Goal: Information Seeking & Learning: Understand process/instructions

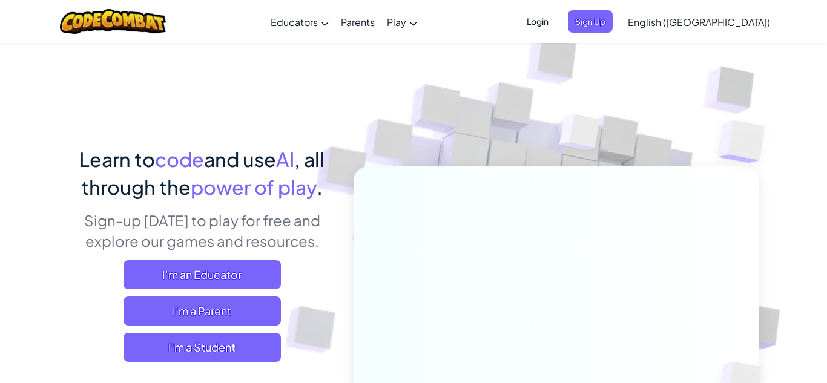
click at [555, 19] on span "Login" at bounding box center [537, 21] width 36 height 22
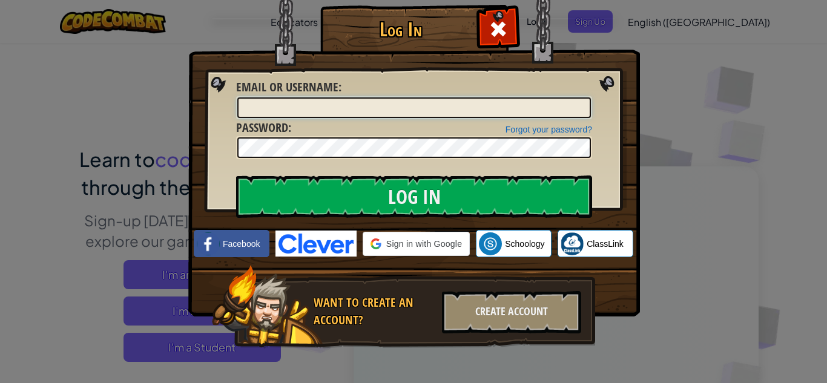
type input "violet.goldsmith@es.k12.ar.us"
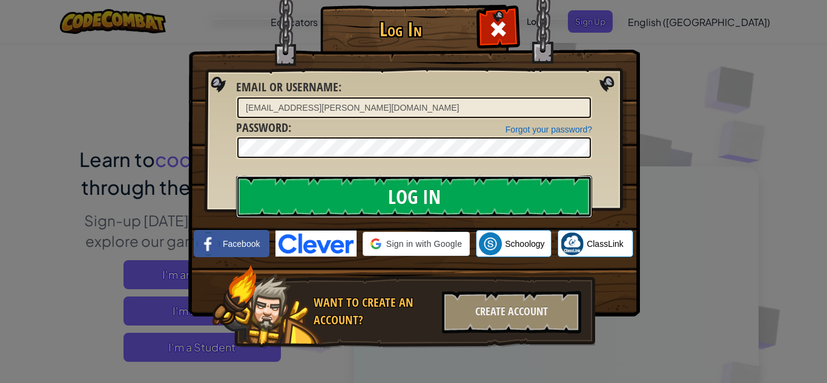
click at [456, 187] on input "Log In" at bounding box center [414, 196] width 356 height 42
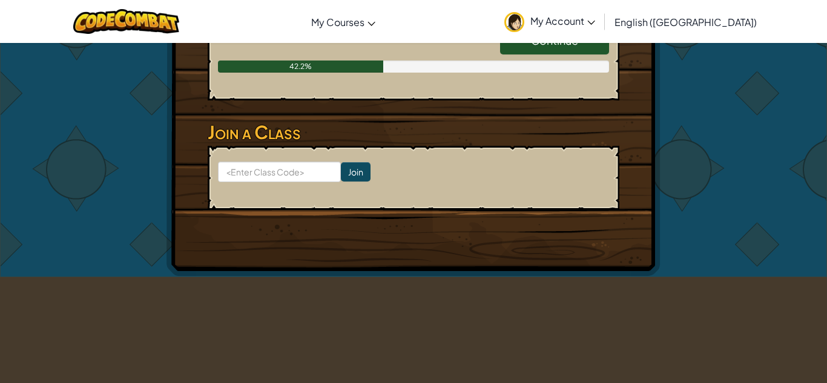
scroll to position [408, 0]
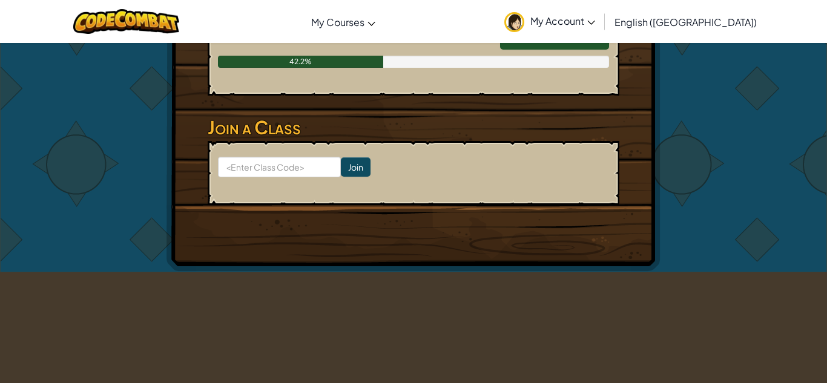
click at [544, 51] on div "Continue" at bounding box center [548, 39] width 121 height 34
click at [547, 51] on div "Continue" at bounding box center [548, 39] width 121 height 34
click at [543, 47] on link "Continue" at bounding box center [554, 36] width 109 height 28
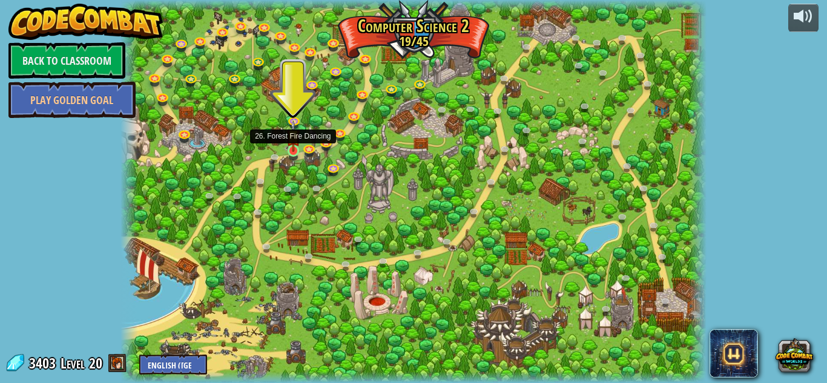
click at [294, 146] on img at bounding box center [293, 135] width 14 height 31
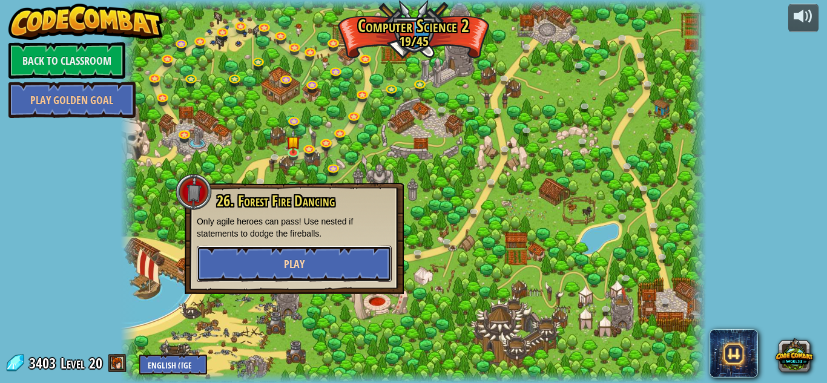
click at [309, 258] on button "Play" at bounding box center [294, 264] width 195 height 36
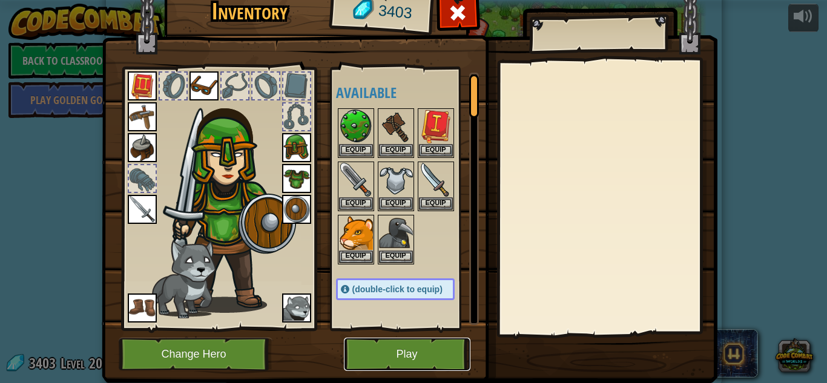
click at [390, 364] on button "Play" at bounding box center [407, 354] width 126 height 33
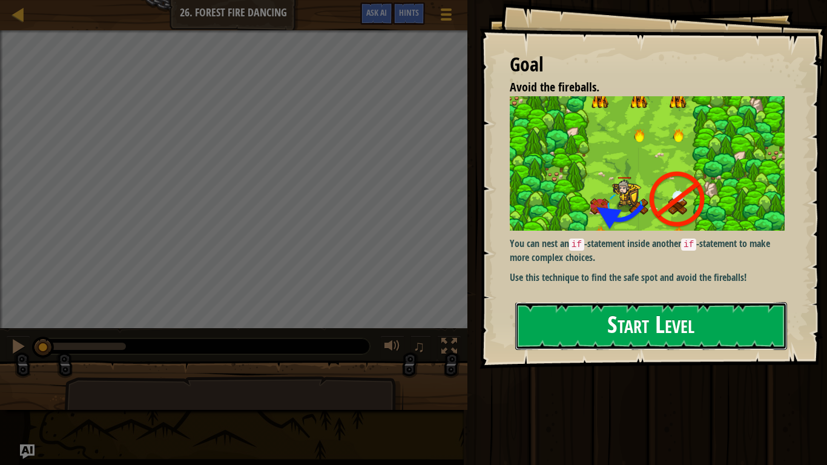
click at [634, 329] on button "Start Level" at bounding box center [651, 326] width 272 height 48
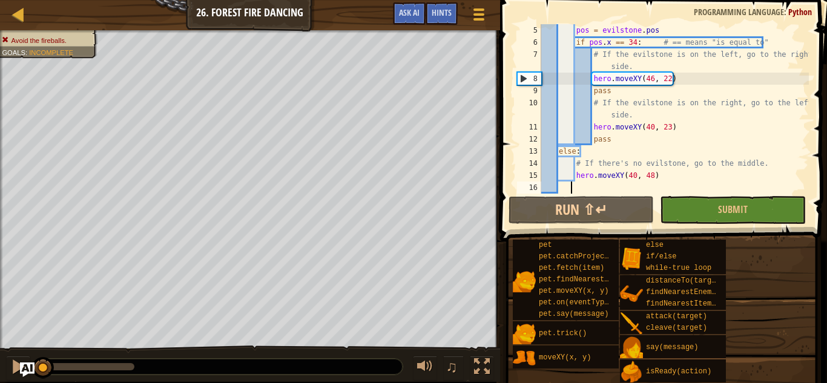
scroll to position [59, 0]
click at [416, 17] on span "Ask AI" at bounding box center [409, 12] width 21 height 11
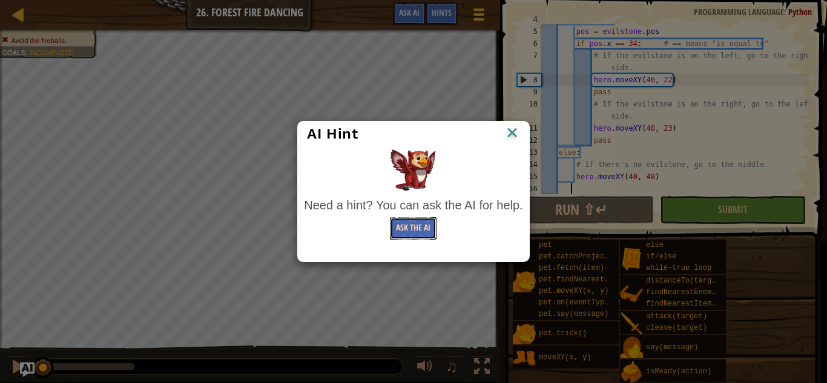
click at [421, 234] on button "Ask the AI" at bounding box center [413, 228] width 47 height 22
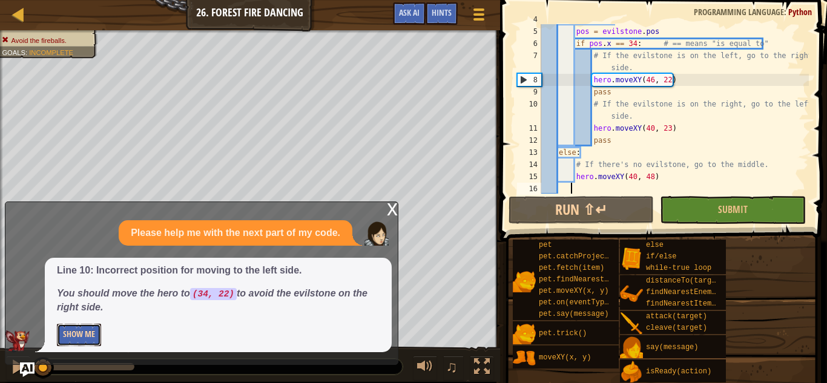
click at [76, 334] on button "Show Me" at bounding box center [79, 335] width 44 height 22
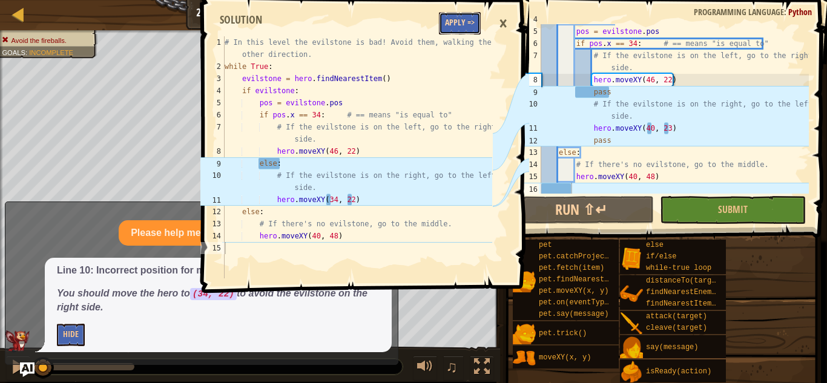
click at [466, 26] on button "Apply =>" at bounding box center [460, 23] width 42 height 22
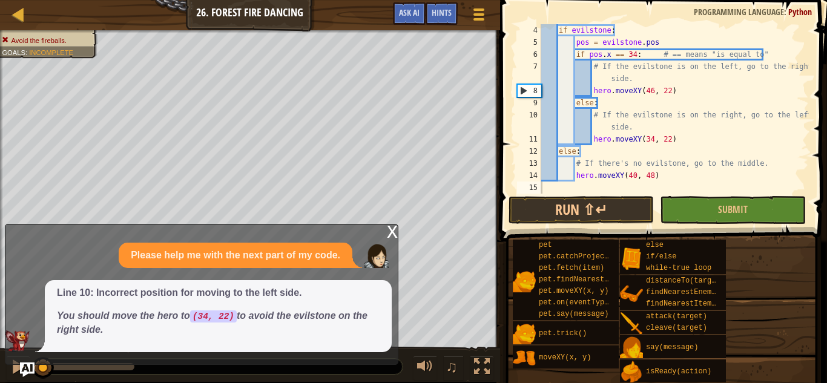
scroll to position [48, 0]
click at [632, 209] on button "Run ⇧↵" at bounding box center [580, 210] width 145 height 28
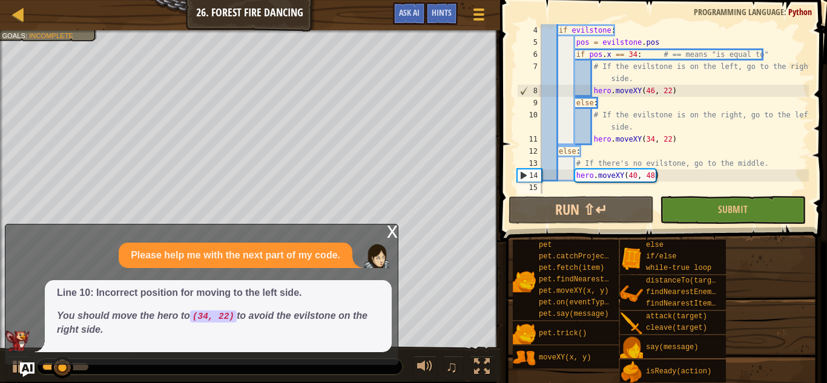
click at [393, 228] on div "x" at bounding box center [392, 230] width 11 height 12
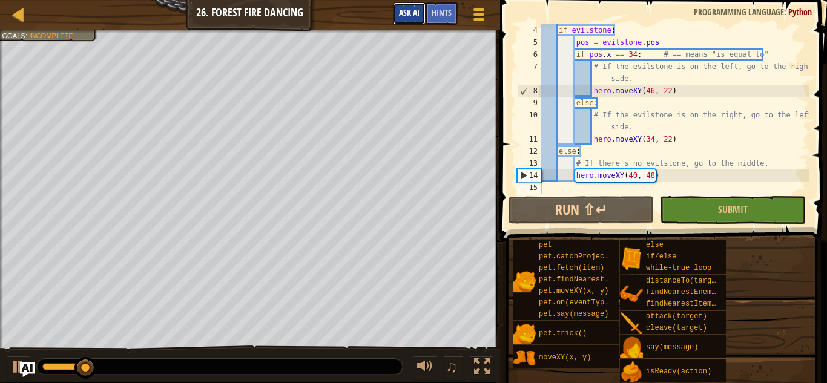
click at [414, 16] on span "Ask AI" at bounding box center [409, 12] width 21 height 11
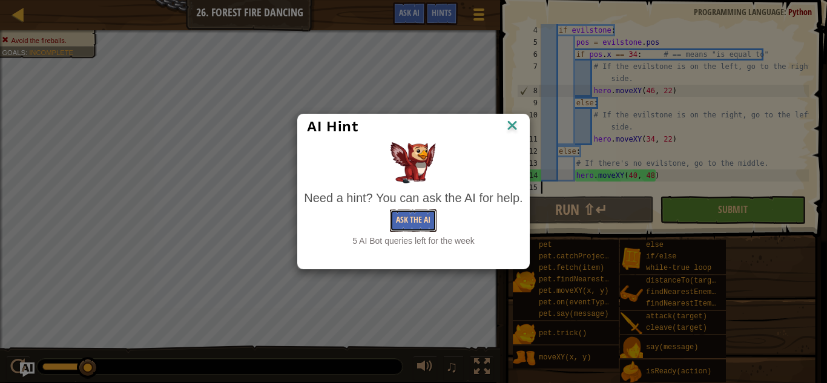
click at [408, 230] on button "Ask the AI" at bounding box center [413, 220] width 47 height 22
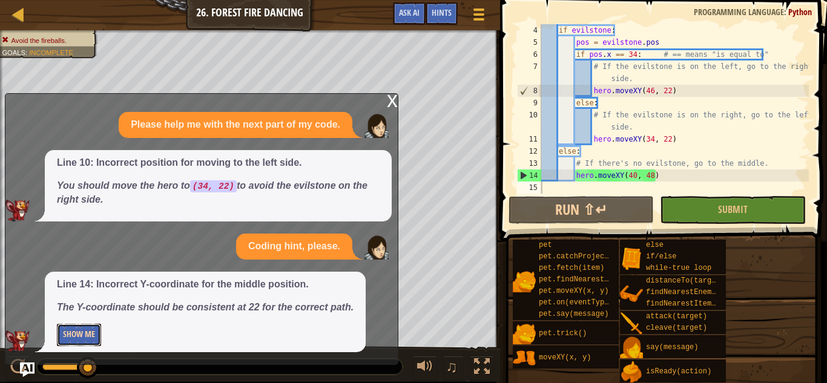
click at [73, 344] on button "Show Me" at bounding box center [79, 335] width 44 height 22
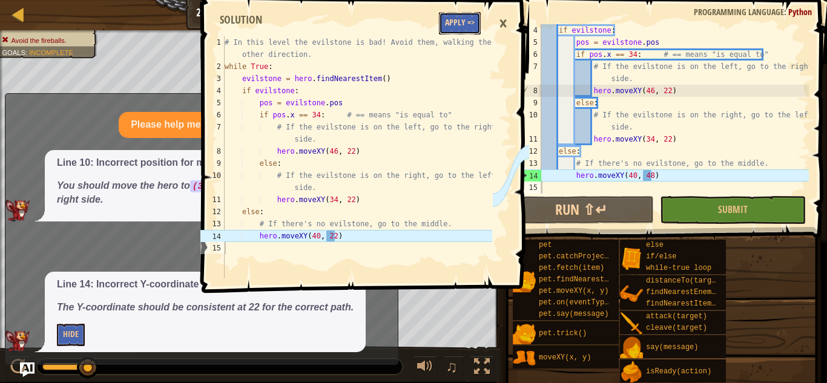
click at [450, 24] on button "Apply =>" at bounding box center [460, 23] width 42 height 22
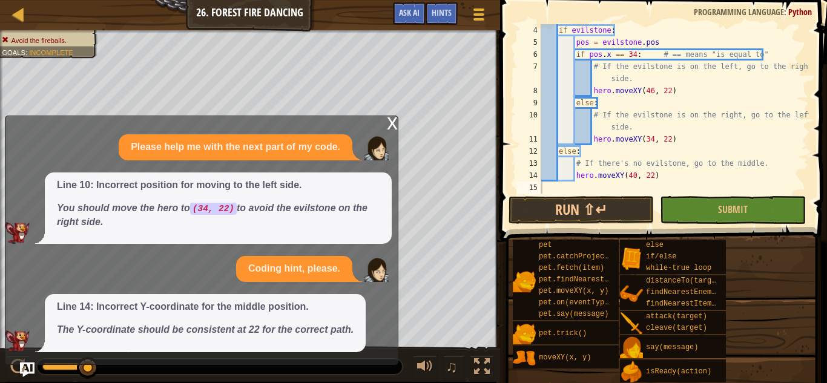
click at [390, 123] on div "x" at bounding box center [392, 122] width 11 height 12
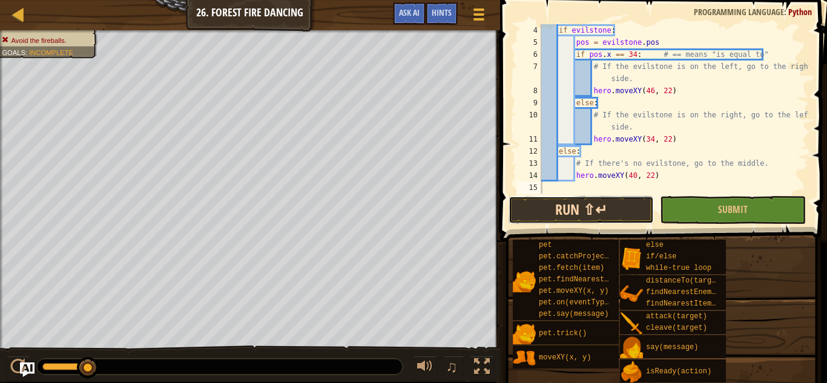
click at [620, 206] on button "Run ⇧↵" at bounding box center [580, 210] width 145 height 28
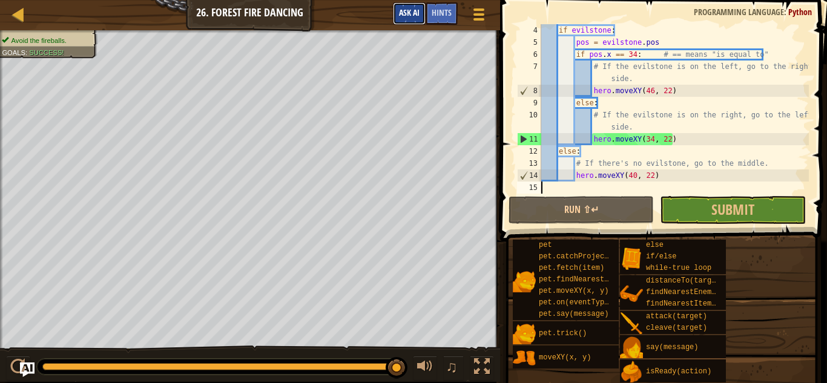
click at [399, 11] on span "Ask AI" at bounding box center [409, 12] width 21 height 11
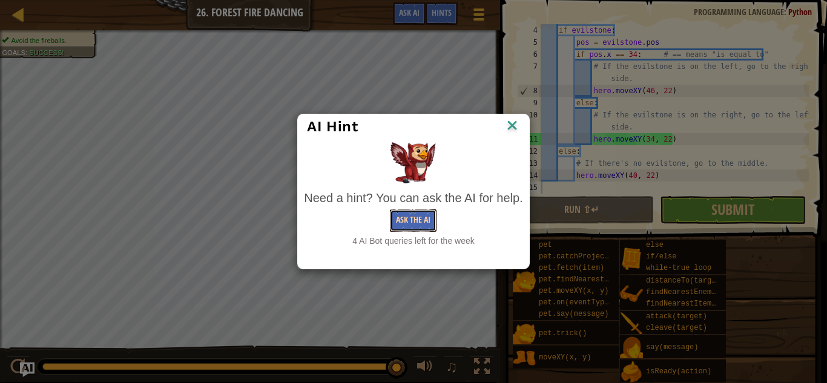
click at [413, 215] on button "Ask the AI" at bounding box center [413, 220] width 47 height 22
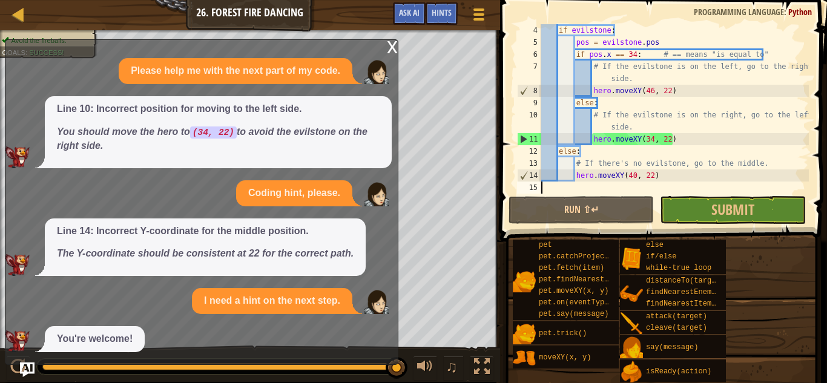
click at [391, 49] on div "x" at bounding box center [392, 46] width 11 height 12
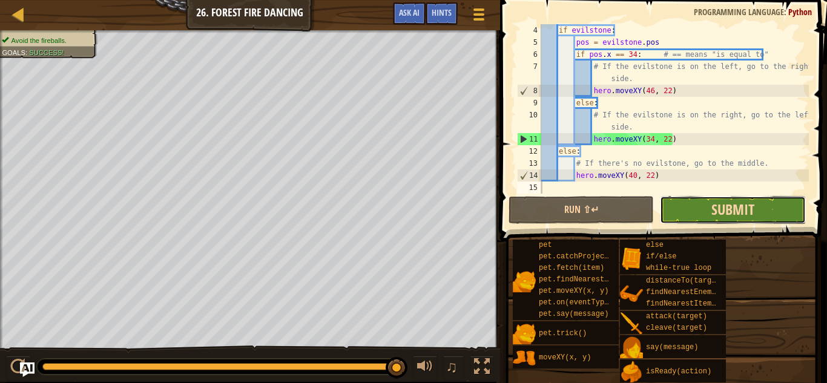
click at [737, 201] on span "Submit" at bounding box center [732, 209] width 43 height 19
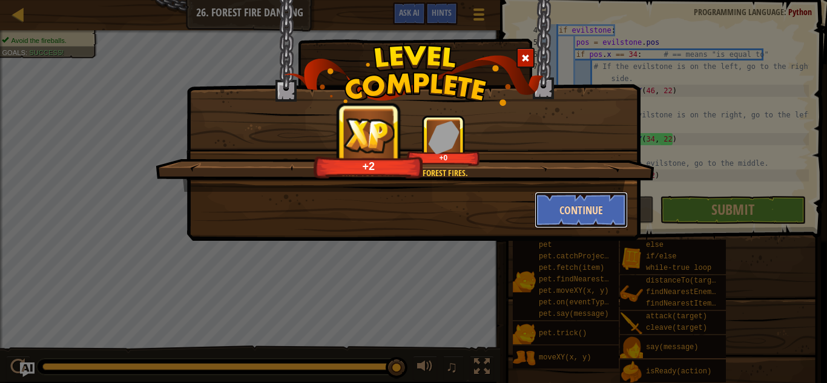
click at [594, 212] on button "Continue" at bounding box center [581, 210] width 94 height 36
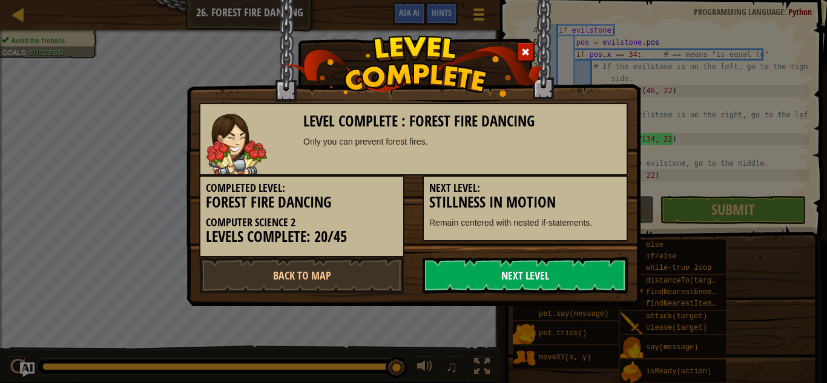
click at [568, 272] on link "Next Level" at bounding box center [524, 275] width 205 height 36
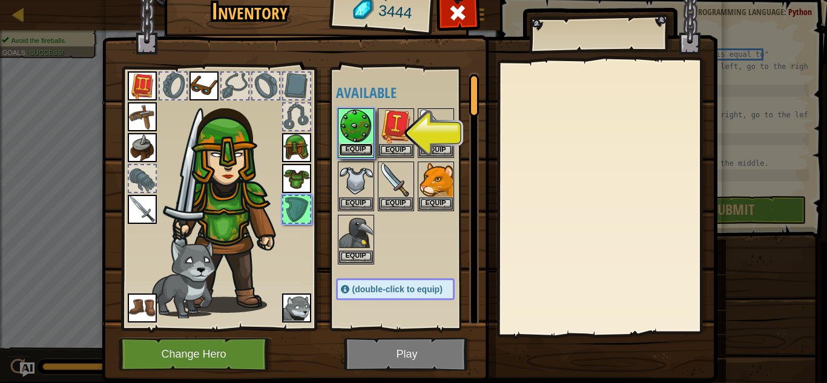
click at [364, 149] on button "Equip" at bounding box center [356, 149] width 34 height 13
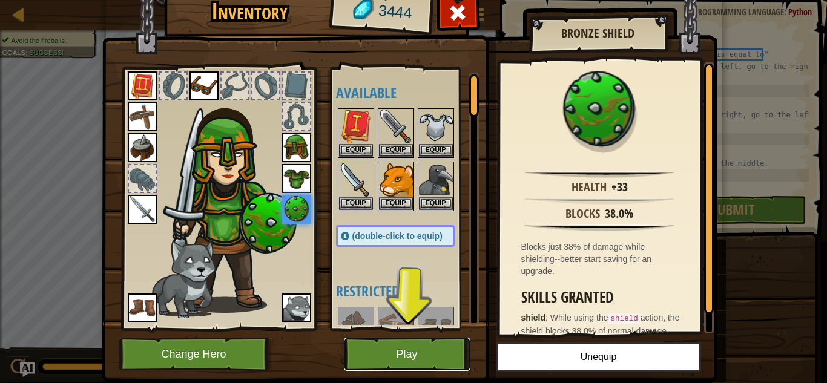
click at [410, 347] on button "Play" at bounding box center [407, 354] width 126 height 33
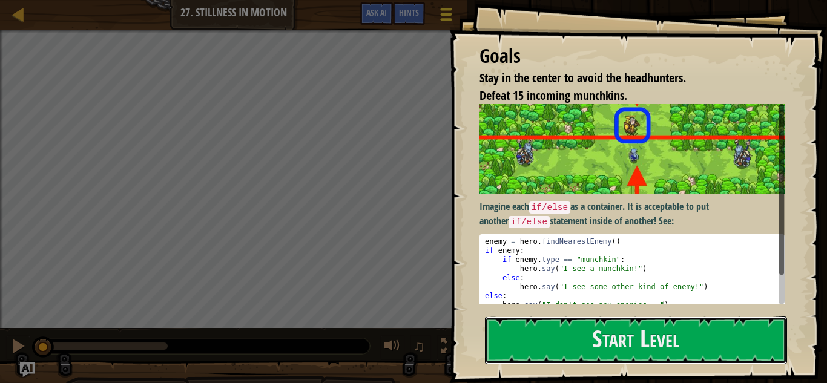
click at [524, 344] on button "Start Level" at bounding box center [636, 340] width 302 height 48
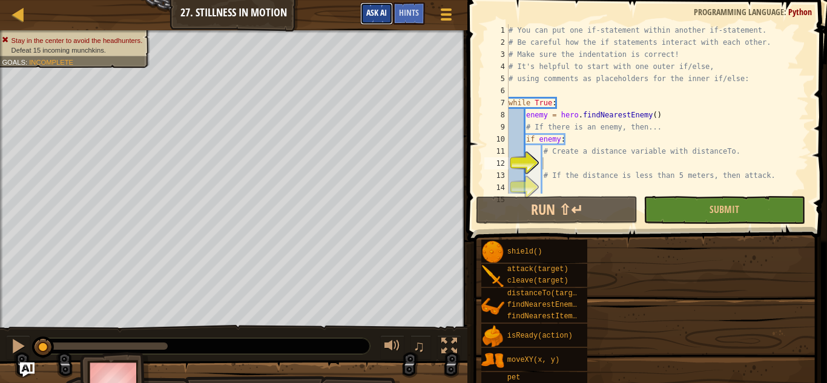
click at [372, 13] on span "Ask AI" at bounding box center [376, 12] width 21 height 11
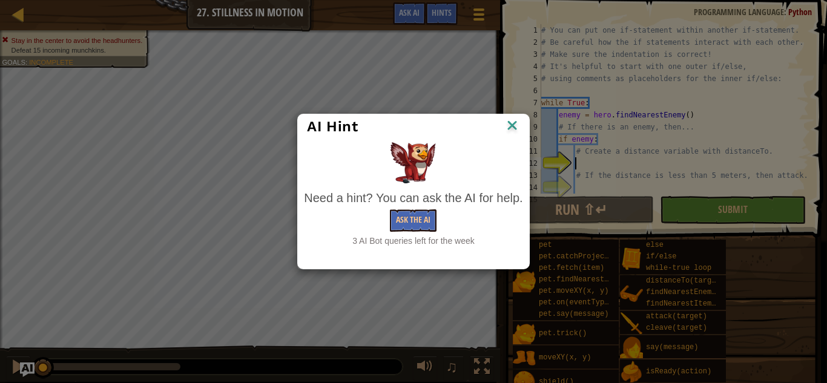
scroll to position [48, 0]
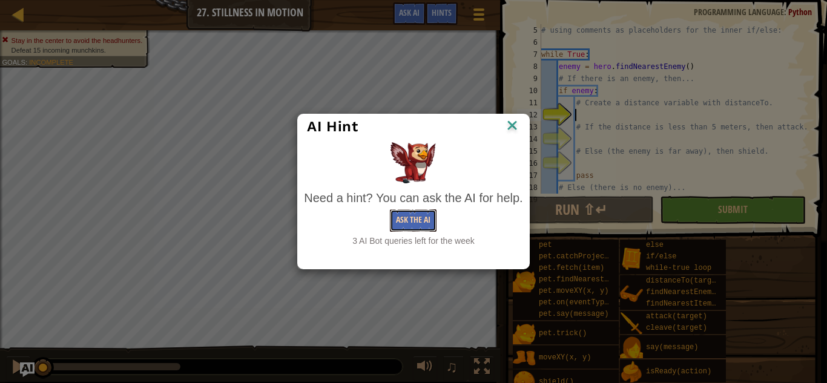
click at [413, 225] on button "Ask the AI" at bounding box center [413, 220] width 47 height 22
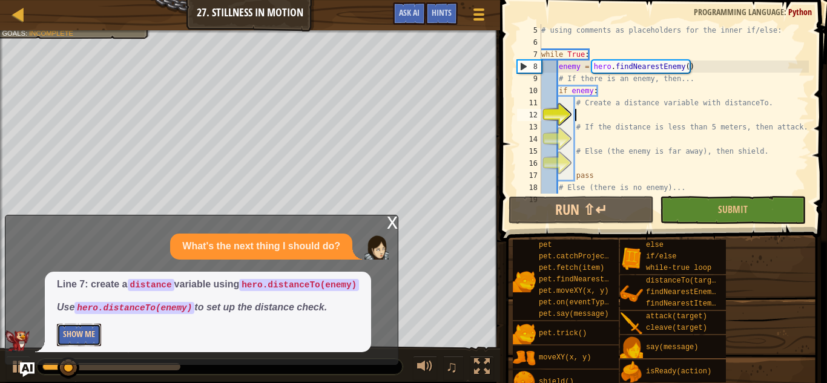
click at [82, 332] on button "Show Me" at bounding box center [79, 335] width 44 height 22
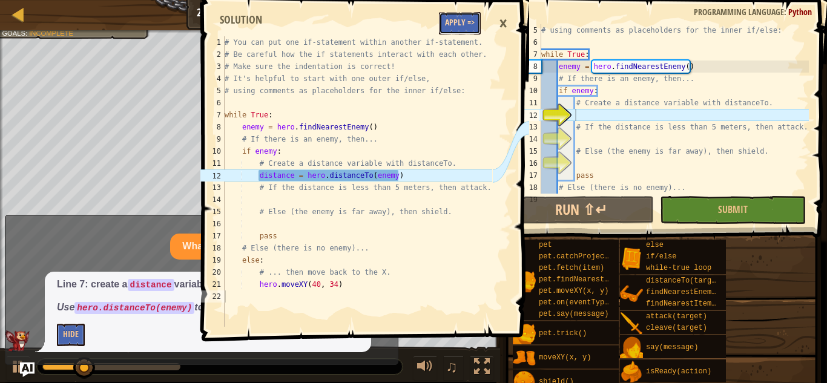
click at [463, 22] on button "Apply =>" at bounding box center [460, 23] width 42 height 22
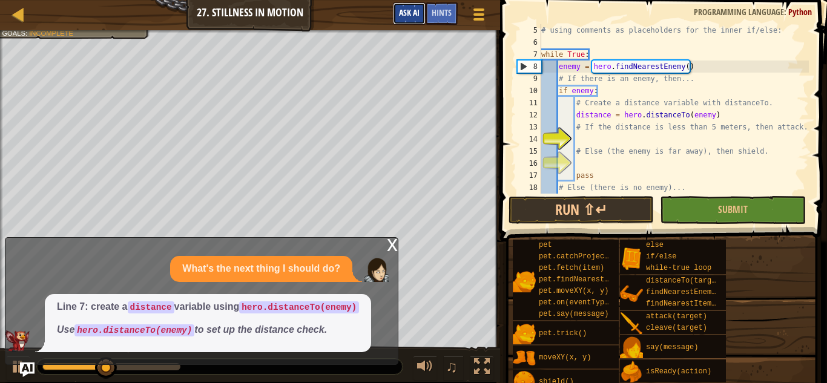
click at [413, 16] on span "Ask AI" at bounding box center [409, 12] width 21 height 11
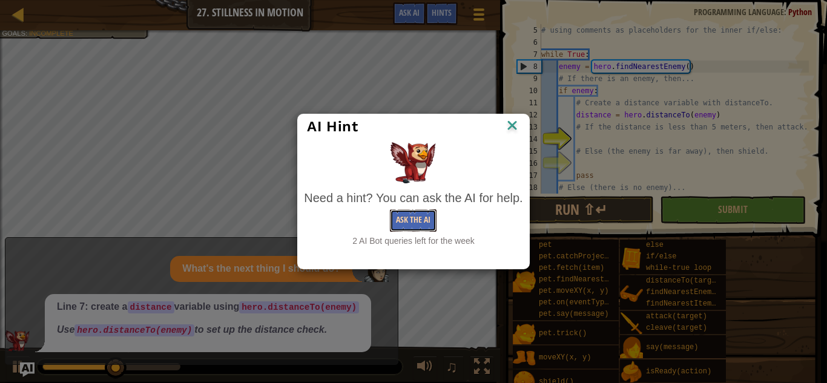
click at [404, 215] on button "Ask the AI" at bounding box center [413, 220] width 47 height 22
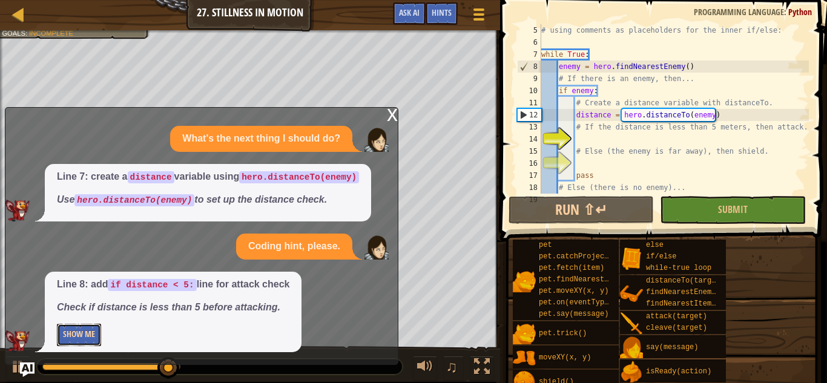
click at [74, 334] on button "Show Me" at bounding box center [79, 335] width 44 height 22
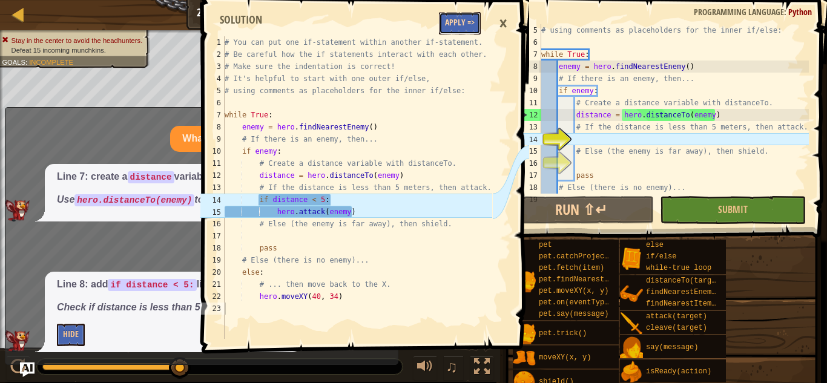
click at [471, 27] on button "Apply =>" at bounding box center [460, 23] width 42 height 22
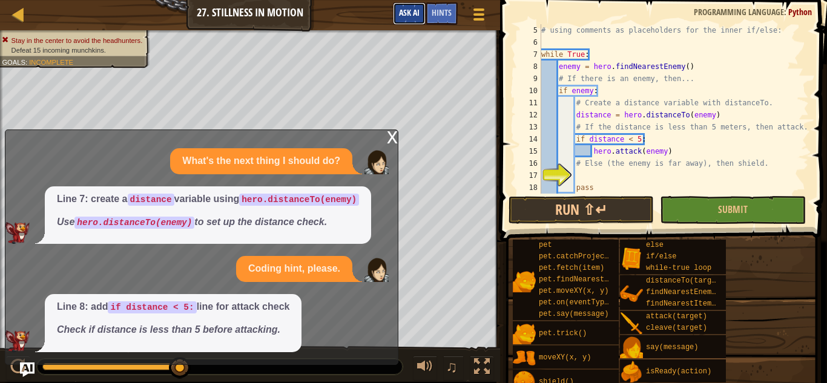
click at [408, 13] on span "Ask AI" at bounding box center [409, 12] width 21 height 11
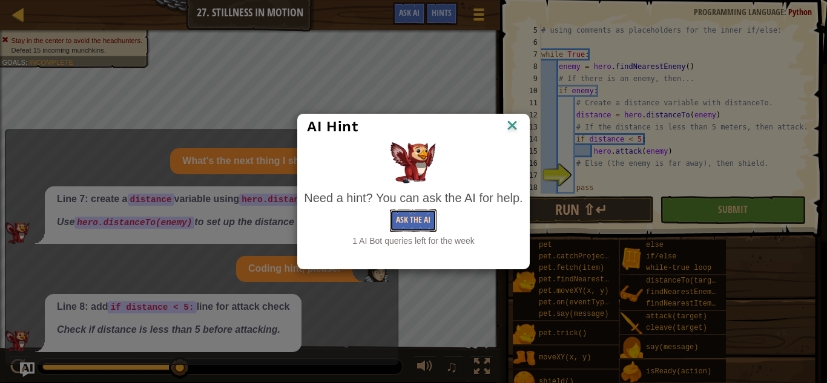
click at [416, 220] on button "Ask the AI" at bounding box center [413, 220] width 47 height 22
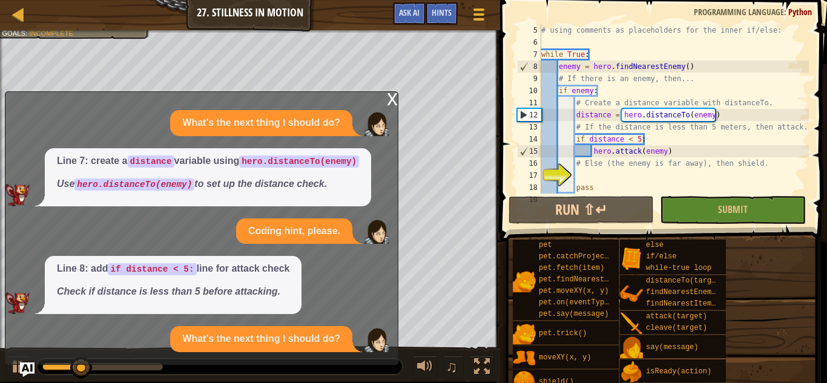
scroll to position [5, 0]
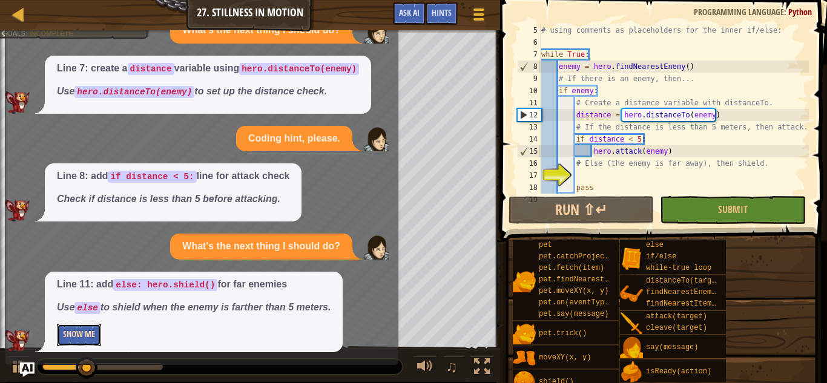
click at [94, 335] on button "Show Me" at bounding box center [79, 335] width 44 height 22
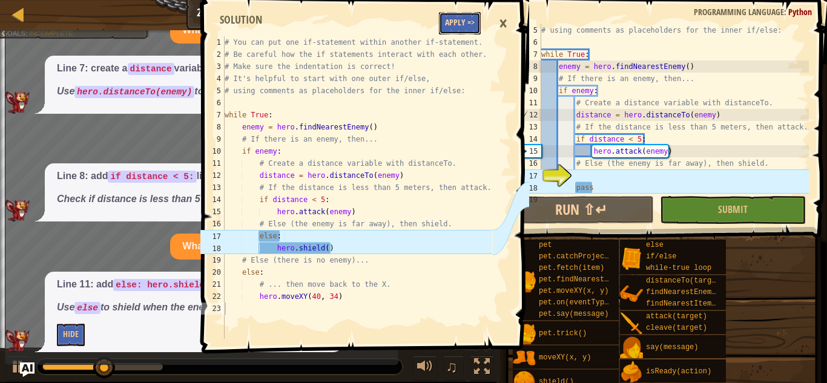
click at [453, 19] on button "Apply =>" at bounding box center [460, 23] width 42 height 22
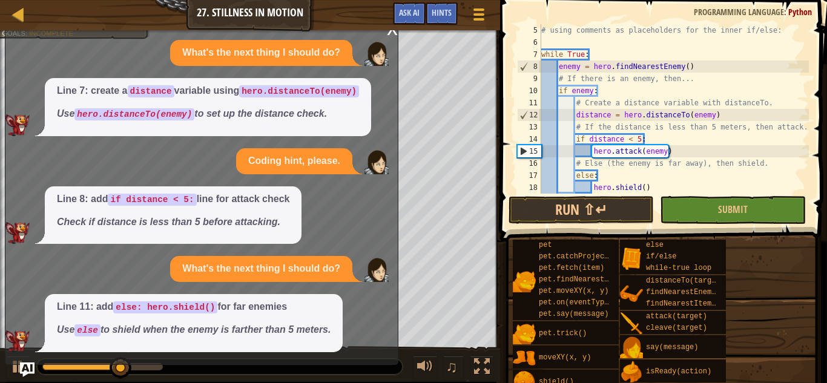
click at [390, 33] on div "x" at bounding box center [392, 28] width 11 height 12
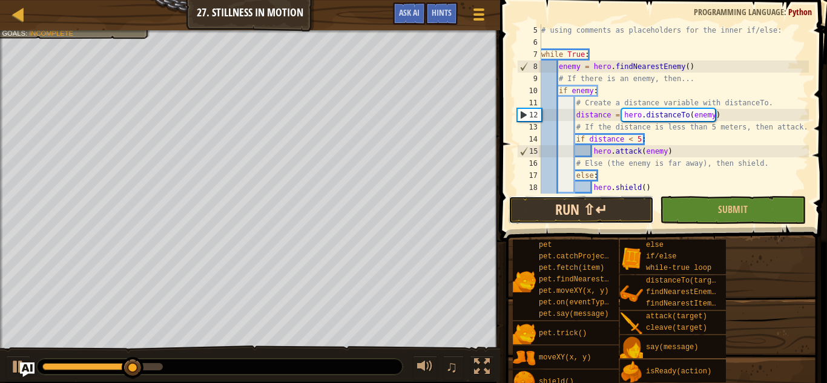
click at [623, 204] on button "Run ⇧↵" at bounding box center [580, 210] width 145 height 28
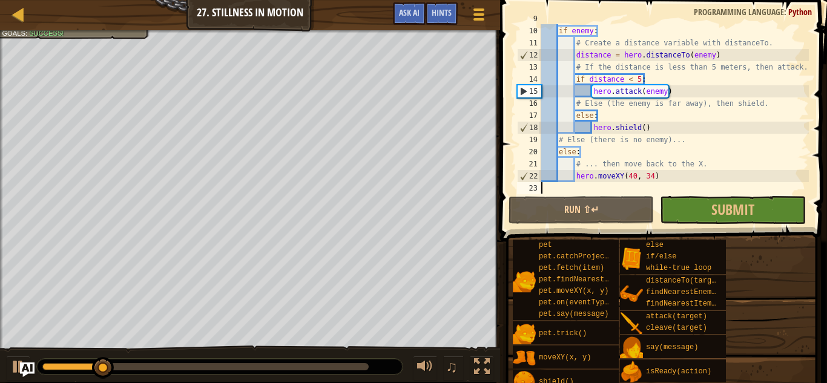
scroll to position [108, 0]
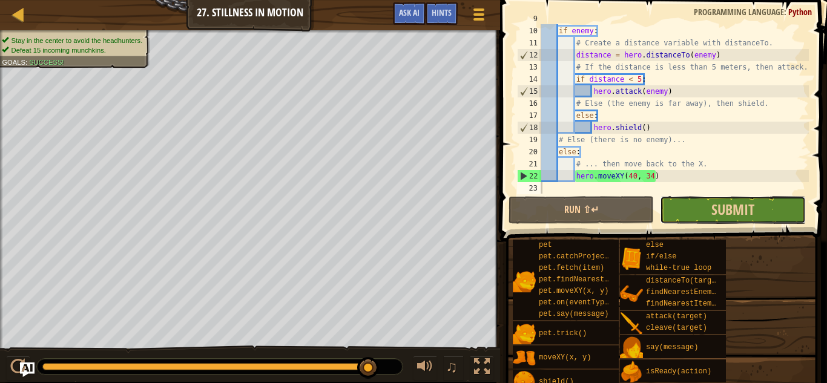
click at [698, 209] on button "Submit" at bounding box center [732, 210] width 145 height 28
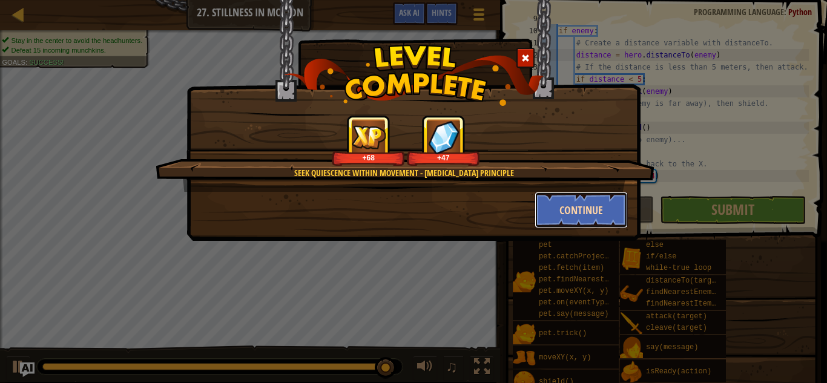
click at [568, 213] on button "Continue" at bounding box center [581, 210] width 94 height 36
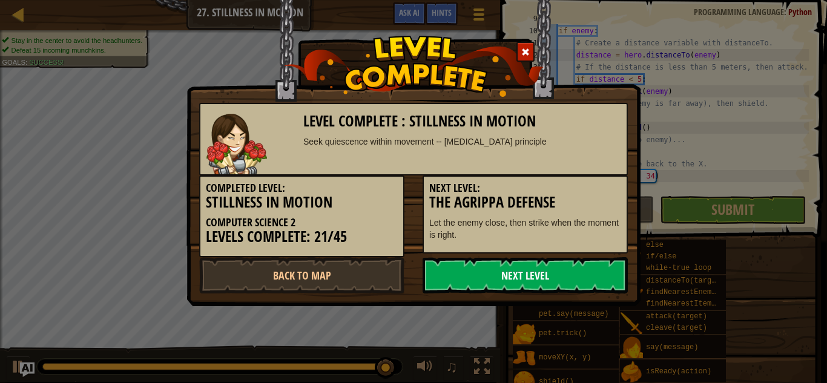
click at [503, 278] on link "Next Level" at bounding box center [524, 275] width 205 height 36
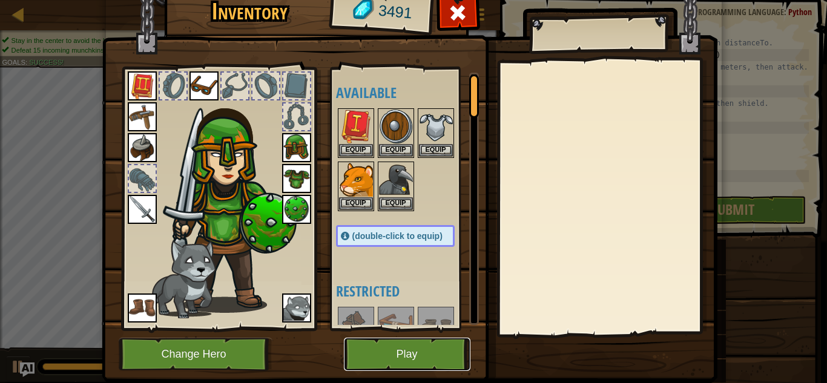
click at [415, 353] on button "Play" at bounding box center [407, 354] width 126 height 33
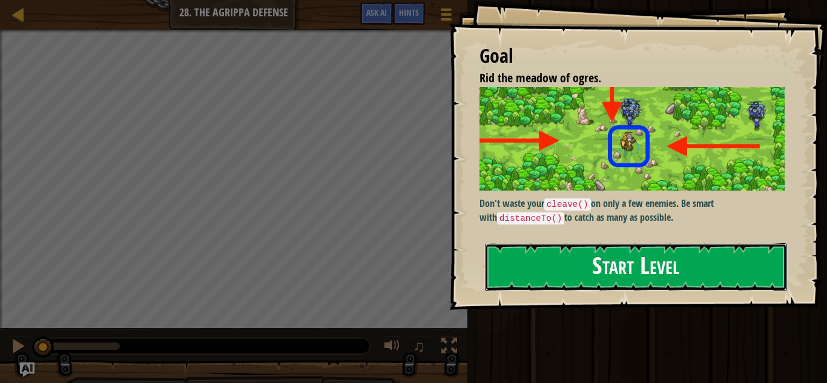
click at [609, 284] on button "Start Level" at bounding box center [636, 267] width 302 height 48
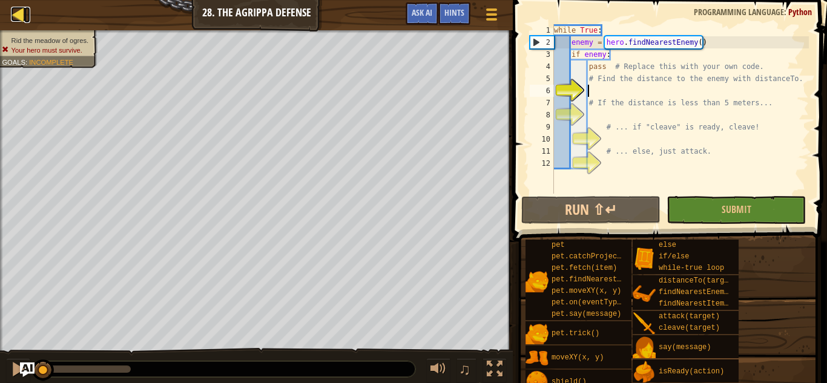
click at [22, 11] on div at bounding box center [18, 14] width 15 height 15
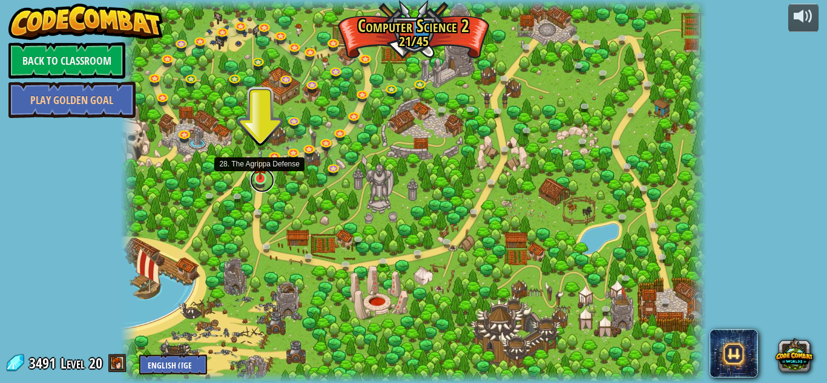
click at [260, 182] on link at bounding box center [262, 180] width 24 height 24
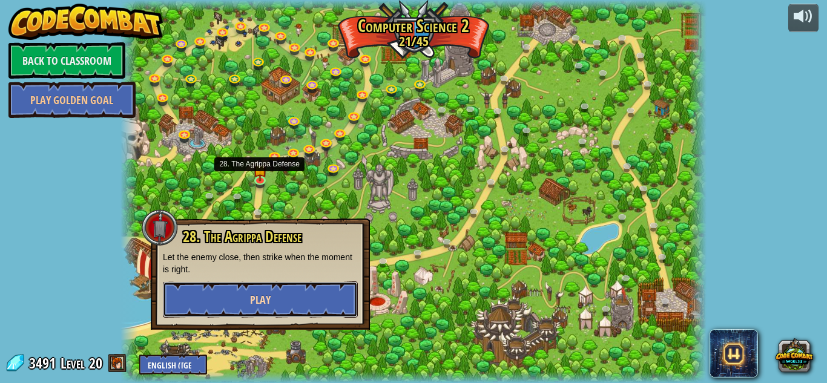
click at [300, 295] on button "Play" at bounding box center [260, 299] width 195 height 36
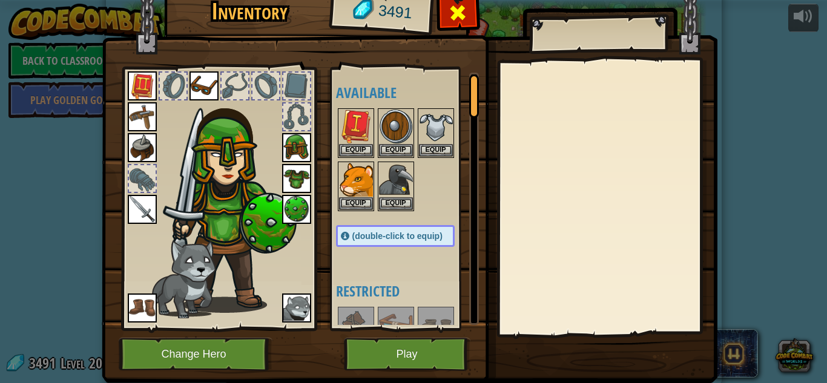
click at [458, 14] on span at bounding box center [457, 12] width 19 height 19
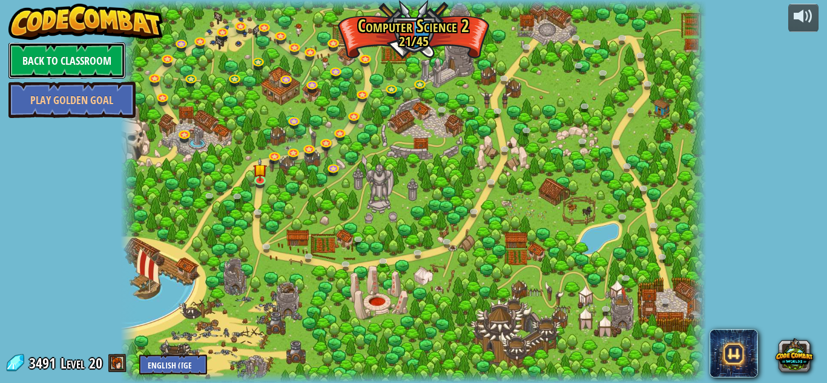
click at [64, 64] on link "Back to Classroom" at bounding box center [66, 60] width 117 height 36
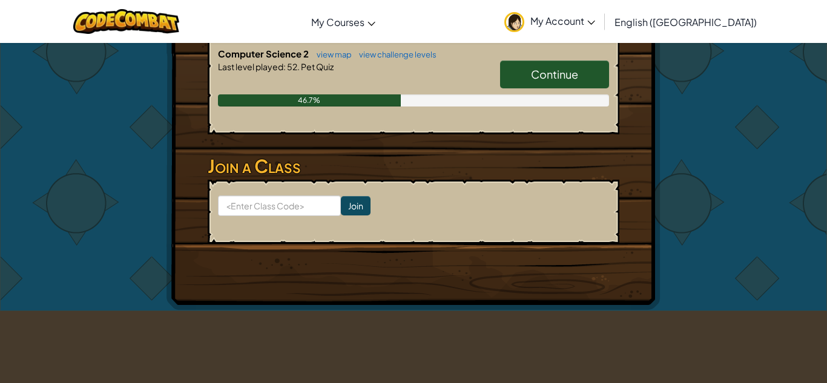
scroll to position [372, 0]
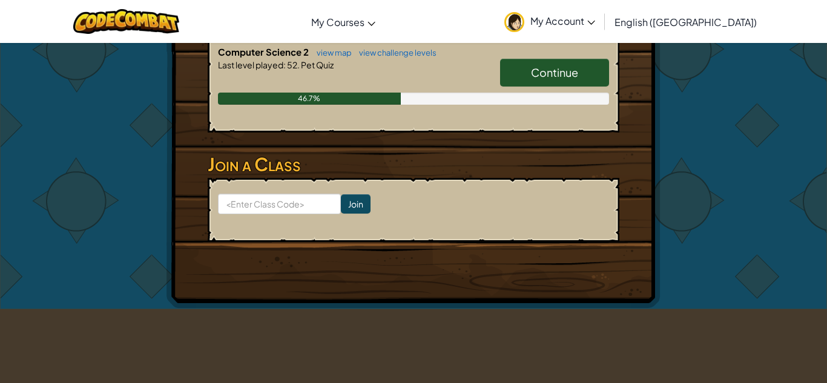
click at [537, 75] on span "Continue" at bounding box center [554, 72] width 47 height 14
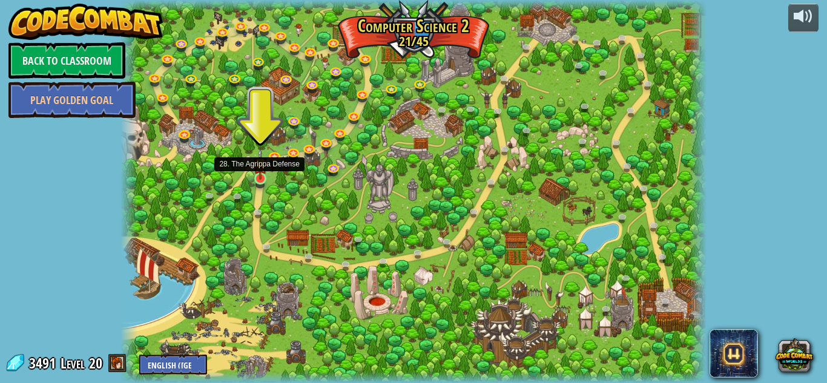
click at [261, 174] on img at bounding box center [261, 163] width 14 height 31
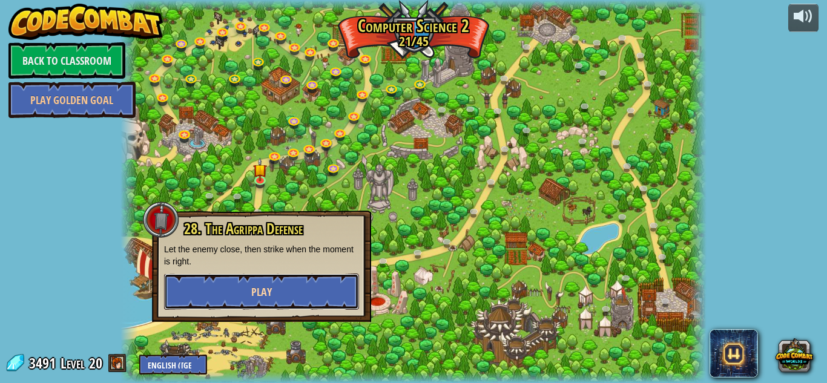
click at [322, 280] on button "Play" at bounding box center [261, 291] width 195 height 36
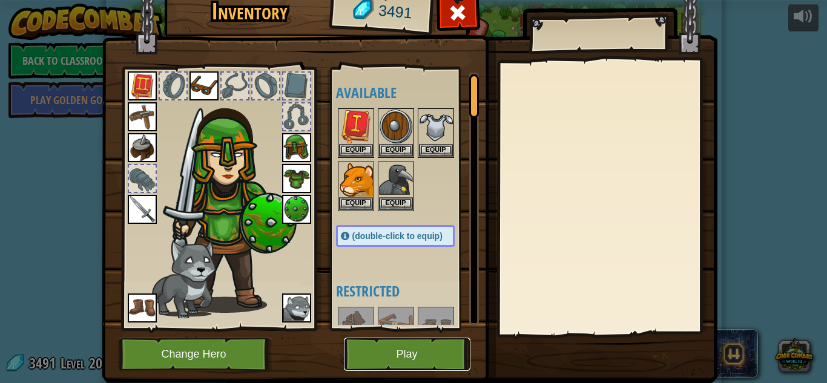
click at [419, 346] on button "Play" at bounding box center [407, 354] width 126 height 33
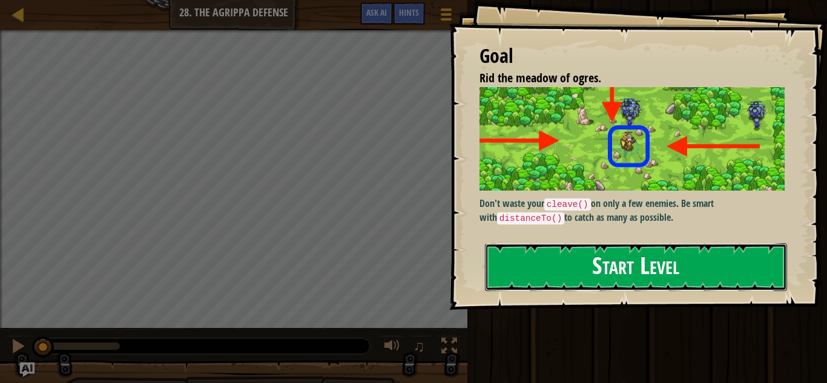
click at [604, 272] on button "Start Level" at bounding box center [636, 267] width 302 height 48
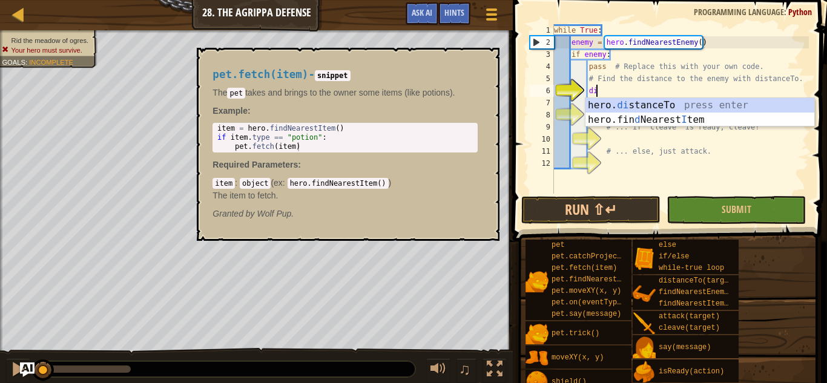
scroll to position [5, 6]
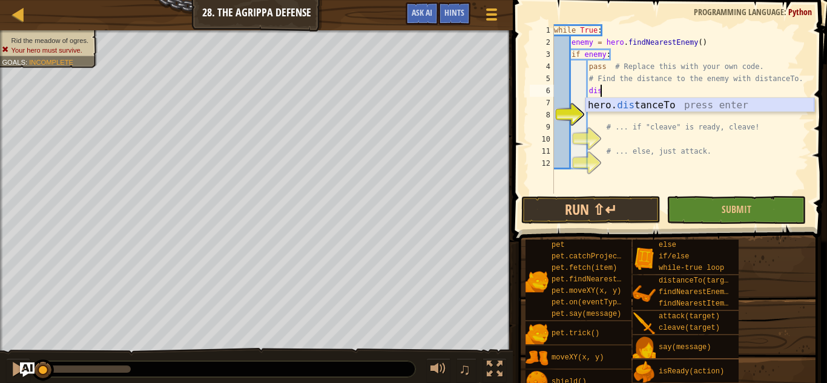
click at [638, 108] on div "hero. dis tanceTo press enter" at bounding box center [699, 120] width 229 height 44
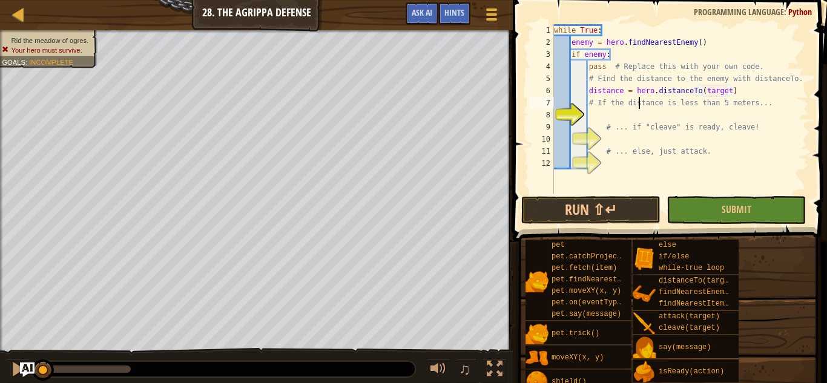
click at [638, 108] on div "while True : enemy = hero . findNearestEnemy ( ) if enemy : pass # Replace this…" at bounding box center [679, 121] width 257 height 194
type textarea "# If the distance is less than 5 meters..."
click at [618, 115] on div "while True : enemy = hero . findNearestEnemy ( ) if enemy : pass # Replace this…" at bounding box center [679, 121] width 257 height 194
click at [609, 142] on div "while True : enemy = hero . findNearestEnemy ( ) if enemy : pass # Replace this…" at bounding box center [679, 121] width 257 height 194
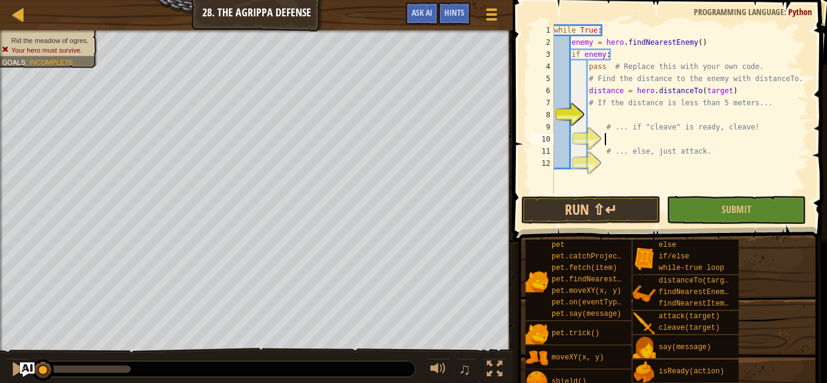
scroll to position [5, 8]
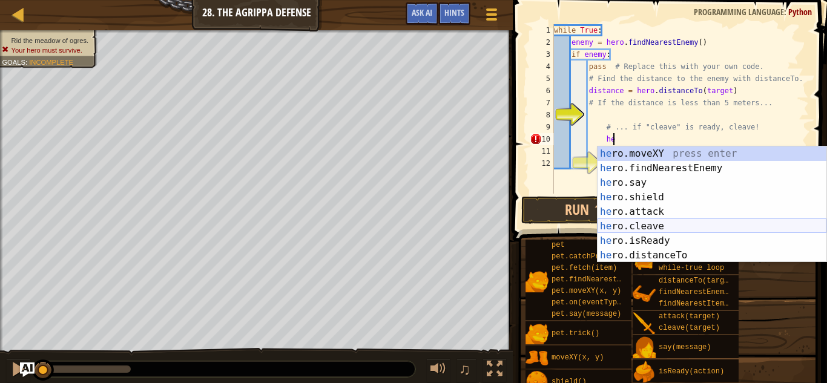
click at [653, 226] on div "he ro.moveXY press enter he ro.findNearestEnemy press enter he ro.say press ent…" at bounding box center [711, 218] width 229 height 145
type textarea "hero.cleave(enemy)"
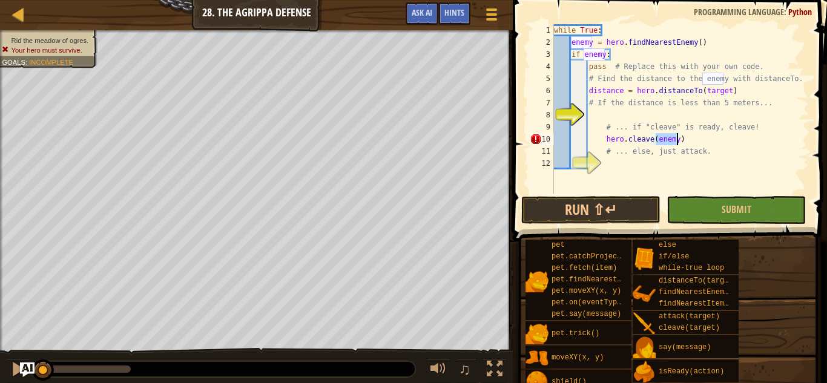
click at [634, 165] on div "while True : enemy = hero . findNearestEnemy ( ) if enemy : pass # Replace this…" at bounding box center [679, 121] width 257 height 194
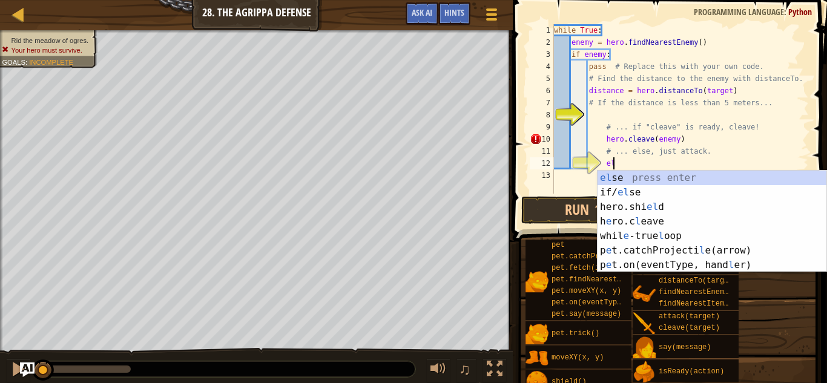
type textarea "els"
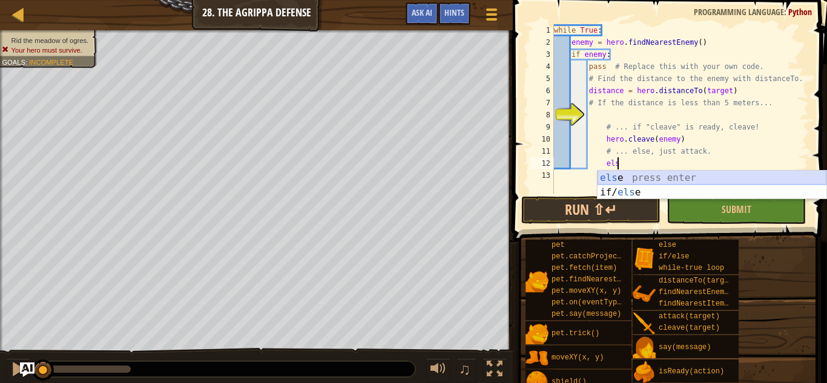
click at [641, 174] on div "els e press enter if/ els e press enter" at bounding box center [711, 200] width 229 height 58
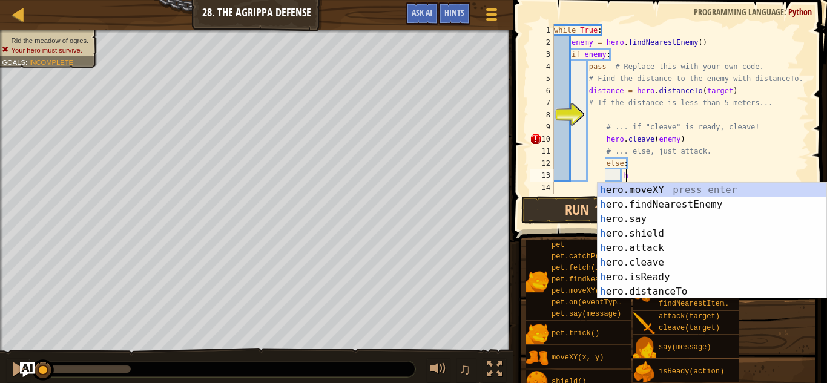
scroll to position [5, 10]
click at [655, 248] on div "he ro.moveXY press enter he ro.findNearestEnemy press enter he ro.say press ent…" at bounding box center [711, 255] width 229 height 145
type textarea "hero.attack(enemy)"
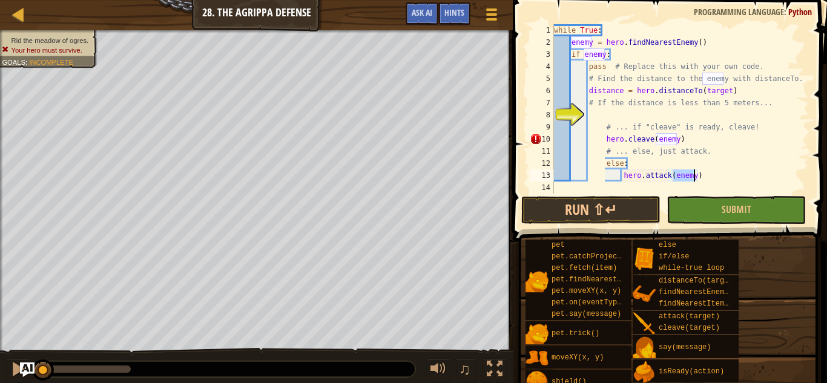
click at [617, 114] on div "while True : enemy = hero . findNearestEnemy ( ) if enemy : pass # Replace this…" at bounding box center [679, 121] width 257 height 194
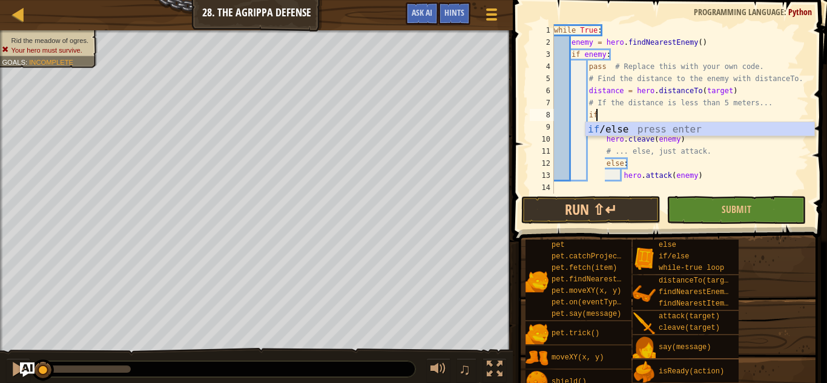
type textarea "i"
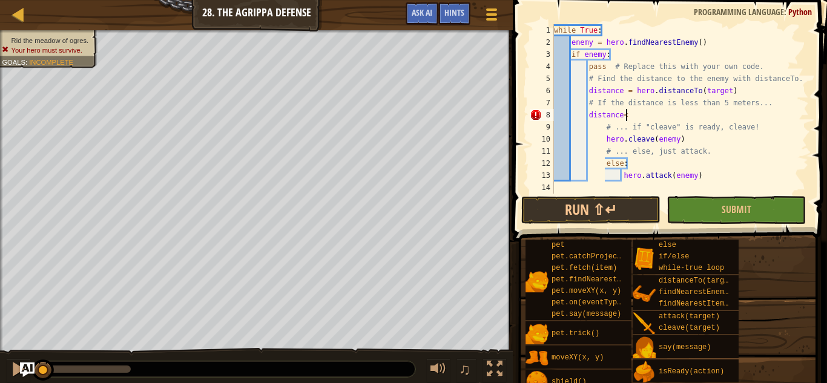
scroll to position [5, 10]
drag, startPoint x: 724, startPoint y: 89, endPoint x: 707, endPoint y: 93, distance: 17.9
click at [707, 93] on div "while True : enemy = hero . findNearestEnemy ( ) if enemy : pass # Replace this…" at bounding box center [679, 121] width 257 height 194
click at [706, 89] on div "while True : enemy = hero . findNearestEnemy ( ) if enemy : pass # Replace this…" at bounding box center [679, 121] width 257 height 194
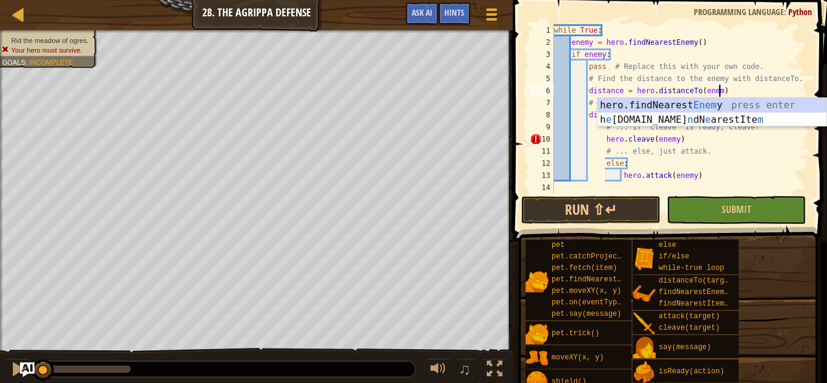
scroll to position [5, 24]
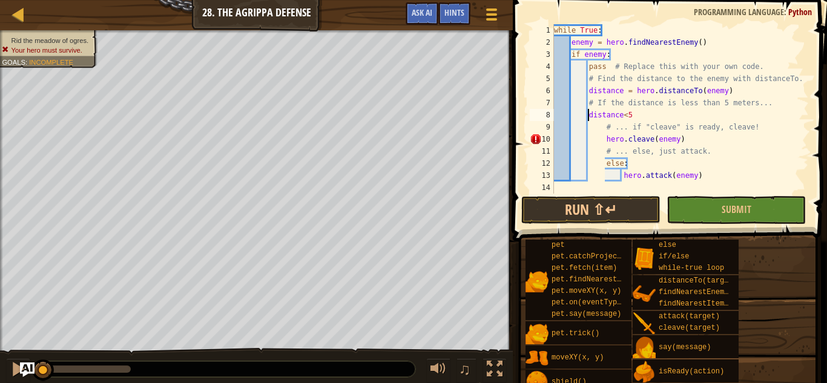
click at [587, 115] on div "while True : enemy = hero . findNearestEnemy ( ) if enemy : pass # Replace this…" at bounding box center [679, 121] width 257 height 194
click at [693, 144] on div "while True : enemy = hero . findNearestEnemy ( ) if enemy : pass # Replace this…" at bounding box center [679, 121] width 257 height 194
click at [618, 212] on button "Run ⇧↵" at bounding box center [590, 210] width 139 height 28
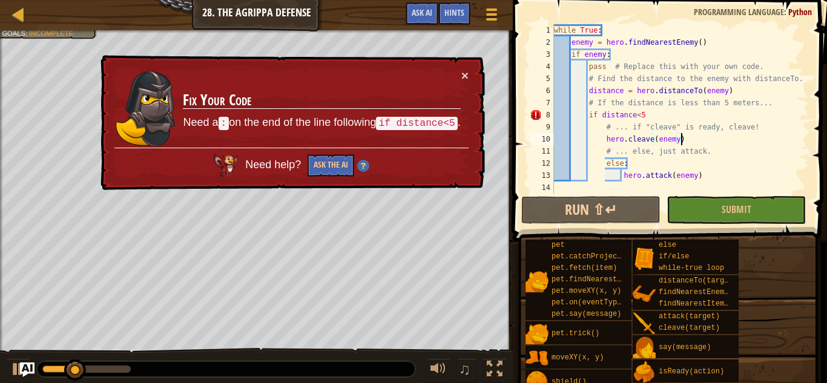
click at [659, 115] on div "while True : enemy = hero . findNearestEnemy ( ) if enemy : pass # Replace this…" at bounding box center [679, 121] width 257 height 194
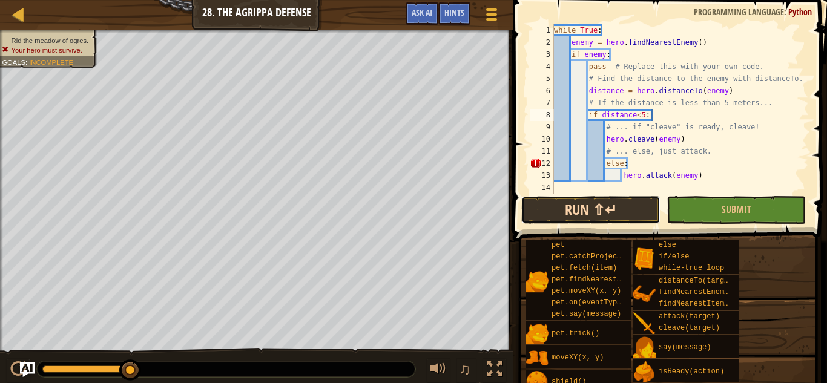
click at [626, 223] on button "Run ⇧↵" at bounding box center [590, 210] width 139 height 28
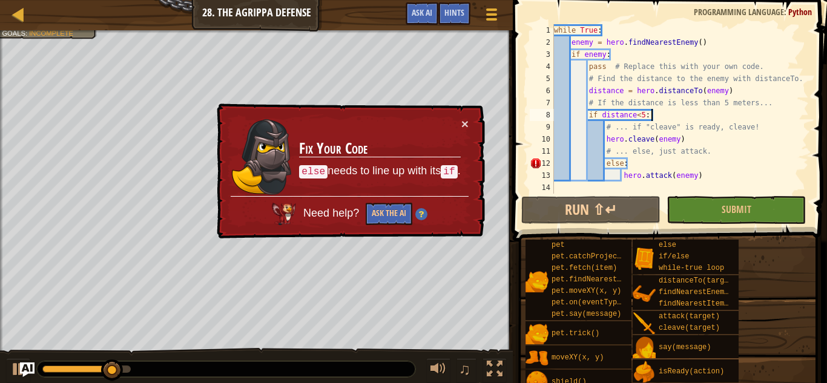
click at [604, 165] on div "while True : enemy = hero . findNearestEnemy ( ) if enemy : pass # Replace this…" at bounding box center [679, 121] width 257 height 194
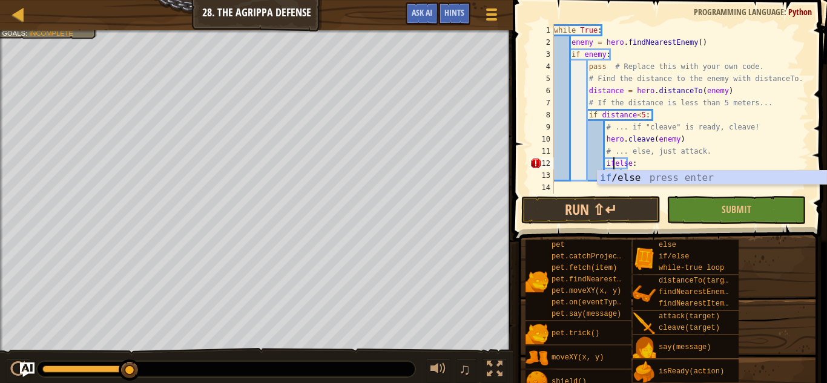
scroll to position [5, 9]
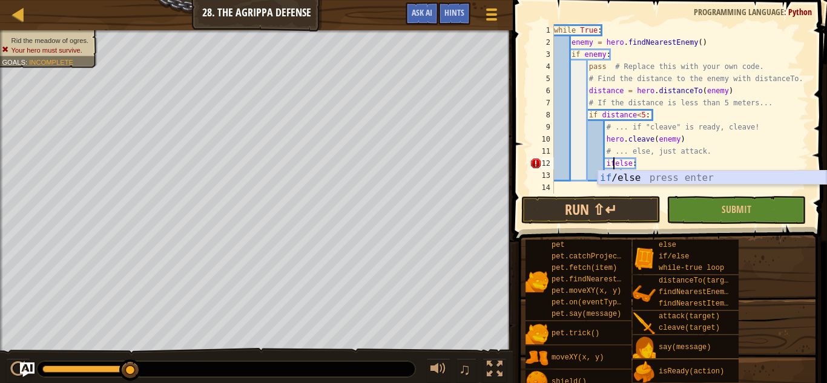
click at [617, 178] on div "if /else press enter" at bounding box center [711, 193] width 229 height 44
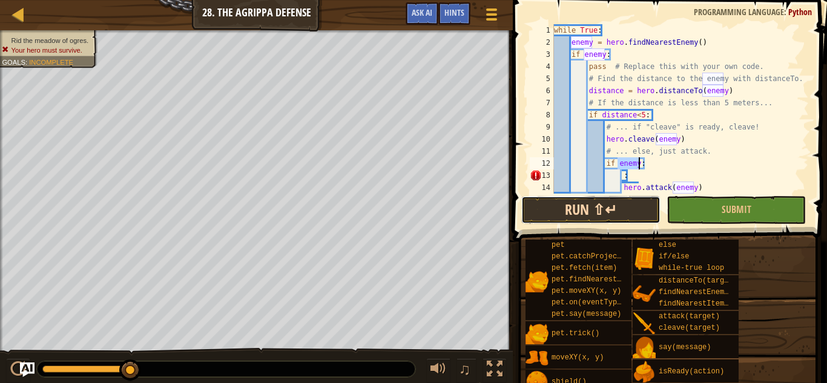
click at [621, 209] on button "Run ⇧↵" at bounding box center [590, 210] width 139 height 28
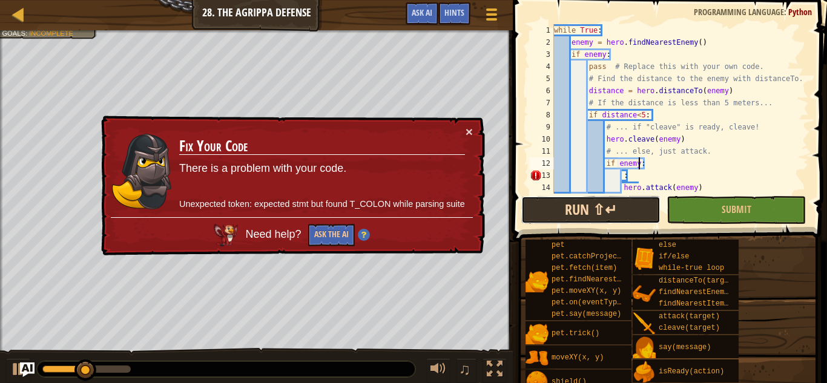
click at [621, 209] on button "Run ⇧↵" at bounding box center [590, 210] width 139 height 28
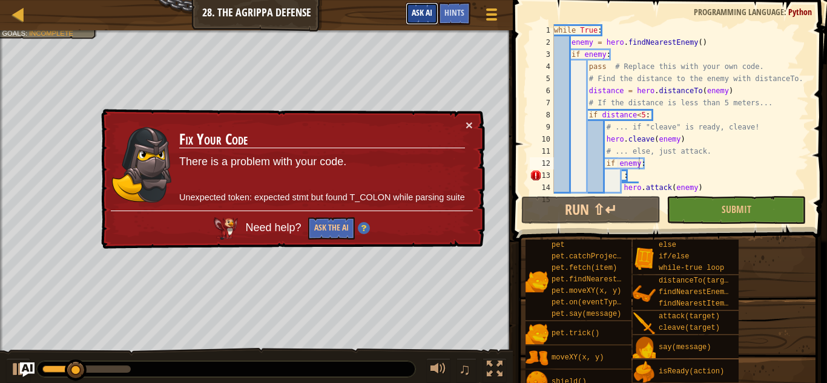
click at [413, 21] on button "Ask AI" at bounding box center [421, 13] width 33 height 22
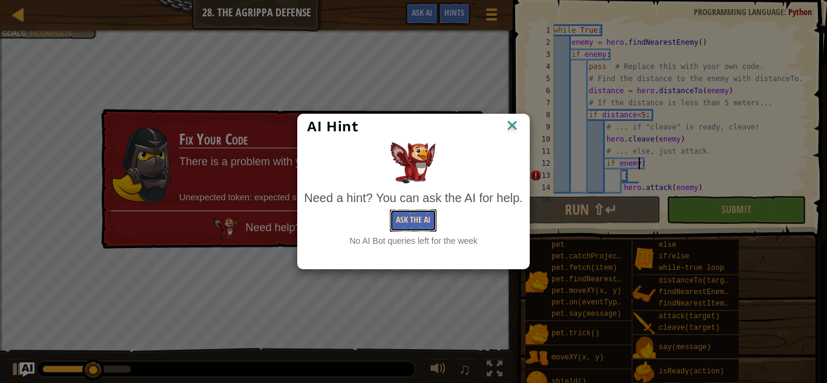
click at [409, 217] on button "Ask the AI" at bounding box center [413, 220] width 47 height 22
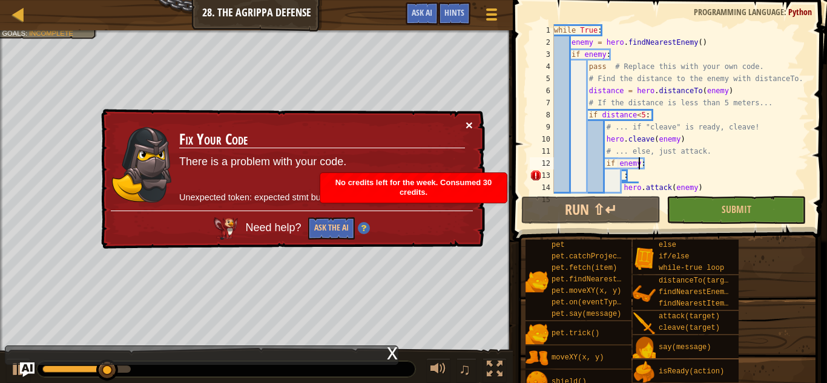
click at [469, 126] on button "×" at bounding box center [468, 126] width 7 height 13
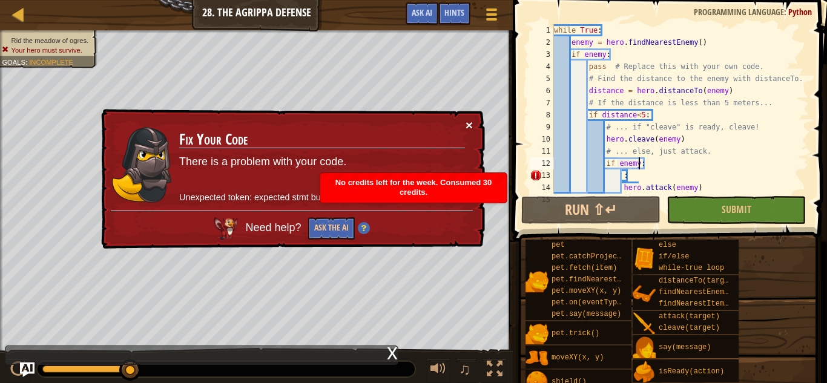
click at [470, 128] on button "×" at bounding box center [470, 127] width 8 height 13
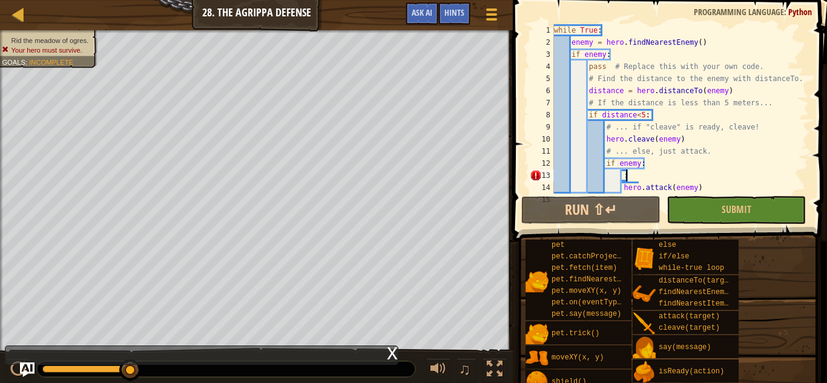
click at [640, 174] on div "while True : enemy = hero . findNearestEnemy ( ) if enemy : pass # Replace this…" at bounding box center [679, 121] width 257 height 194
type textarea ":"
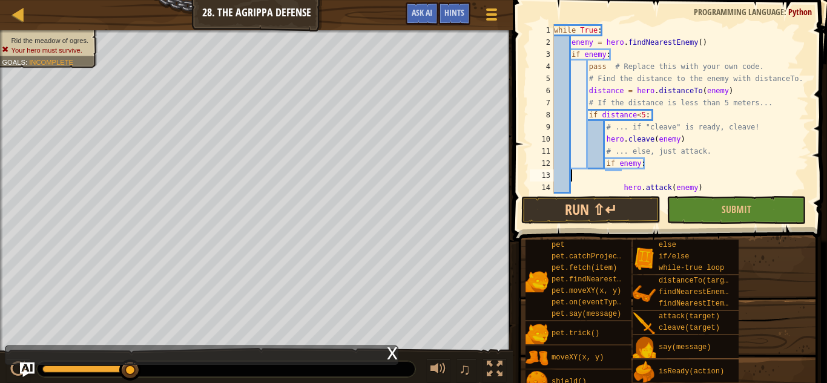
scroll to position [5, 0]
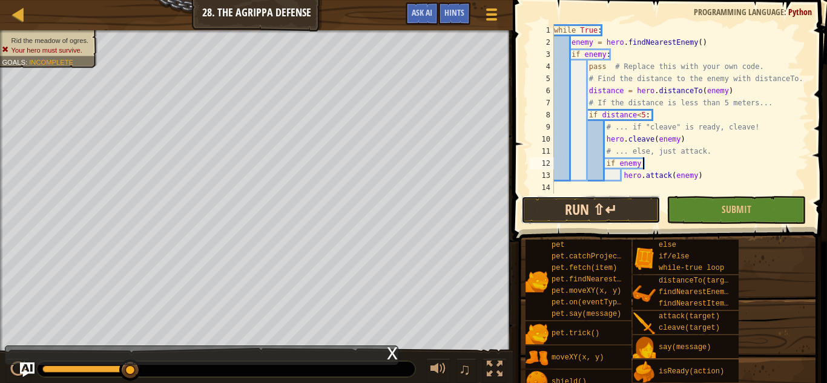
click at [626, 207] on button "Run ⇧↵" at bounding box center [590, 210] width 139 height 28
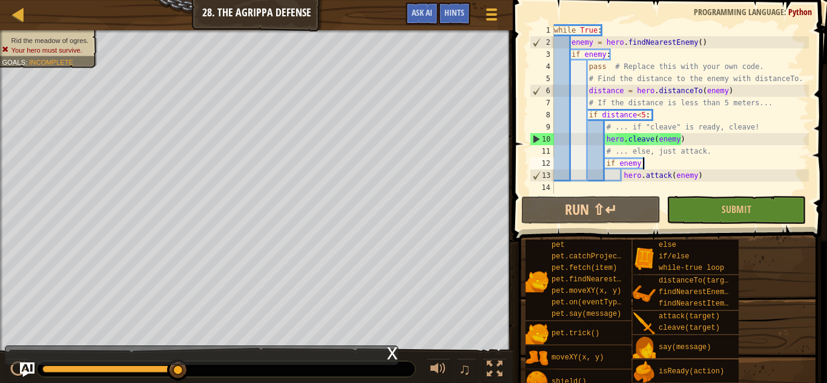
click at [709, 178] on div "while True : enemy = hero . findNearestEnemy ( ) if enemy : pass # Replace this…" at bounding box center [679, 121] width 257 height 194
type textarea "hero.attack(enemy)"
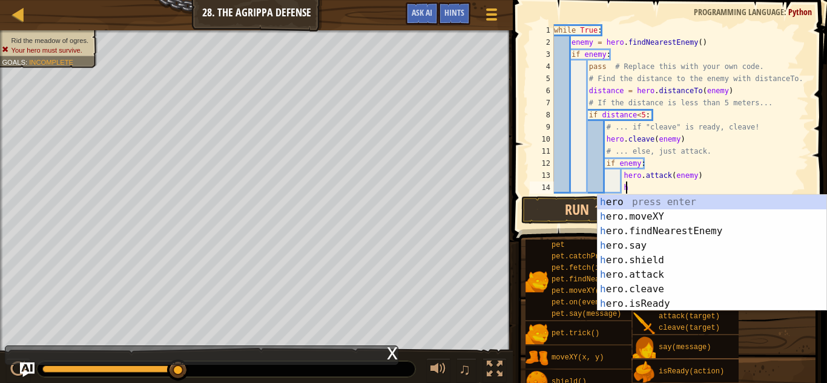
scroll to position [5, 10]
click at [652, 272] on div "he ro press enter he ro.moveXY press enter he ro.findNearestEnemy press enter h…" at bounding box center [711, 267] width 229 height 145
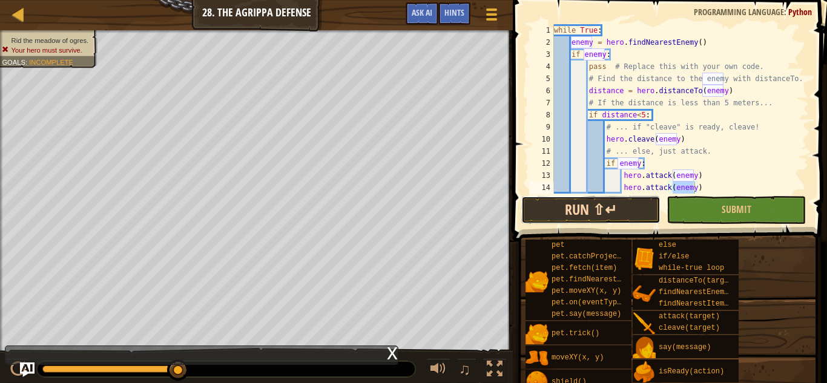
click at [608, 209] on button "Run ⇧↵" at bounding box center [590, 210] width 139 height 28
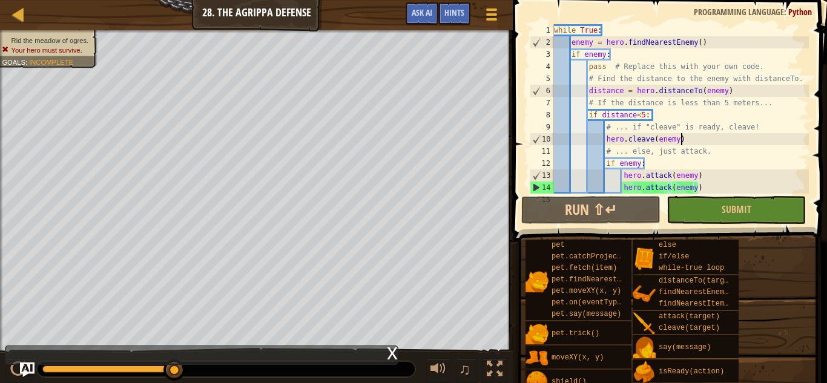
click at [697, 142] on div "while True : enemy = hero . findNearestEnemy ( ) if enemy : pass # Replace this…" at bounding box center [679, 121] width 257 height 194
drag, startPoint x: 697, startPoint y: 142, endPoint x: 625, endPoint y: 142, distance: 72.0
click at [625, 142] on div "while True : enemy = hero . findNearestEnemy ( ) if enemy : pass # Replace this…" at bounding box center [679, 121] width 257 height 194
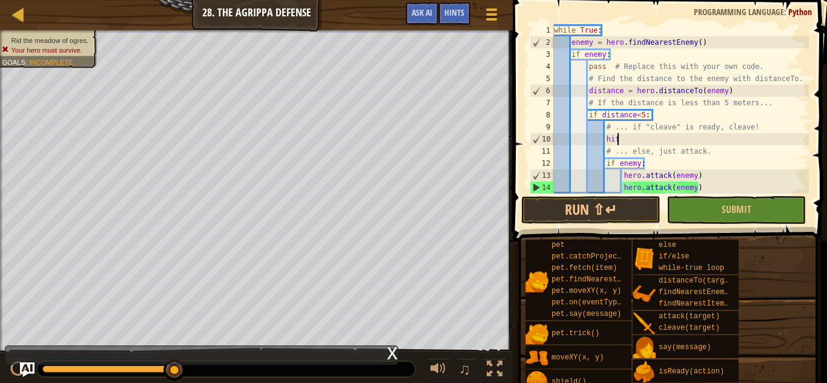
type textarea "h"
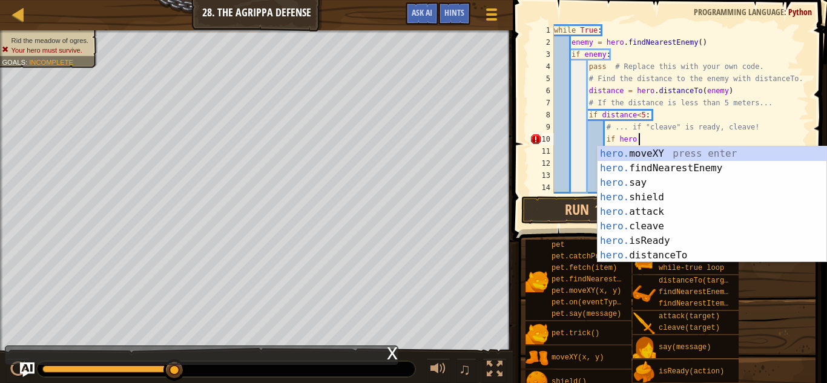
scroll to position [5, 11]
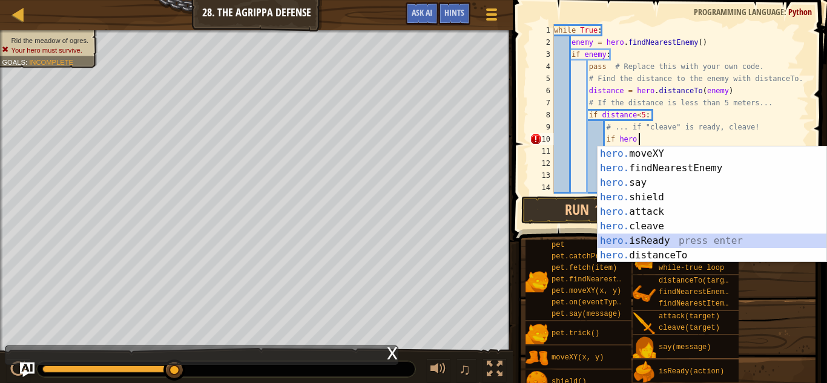
click at [655, 237] on div "hero. moveXY press enter hero. findNearestEnemy press enter hero. say press ent…" at bounding box center [711, 218] width 229 height 145
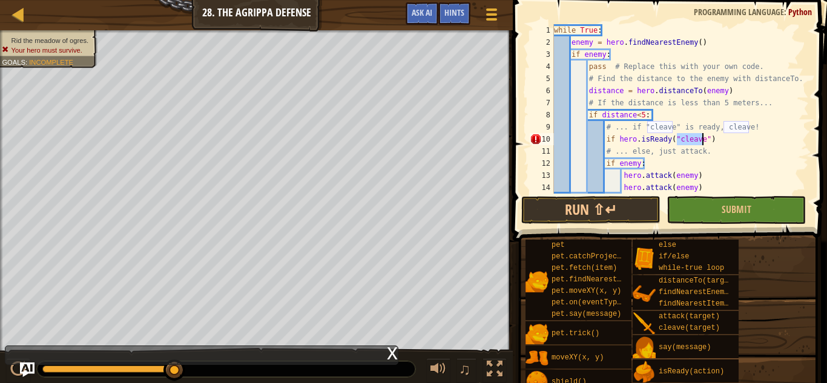
click at [748, 146] on div "while True : enemy = hero . findNearestEnemy ( ) if enemy : pass # Replace this…" at bounding box center [679, 121] width 257 height 194
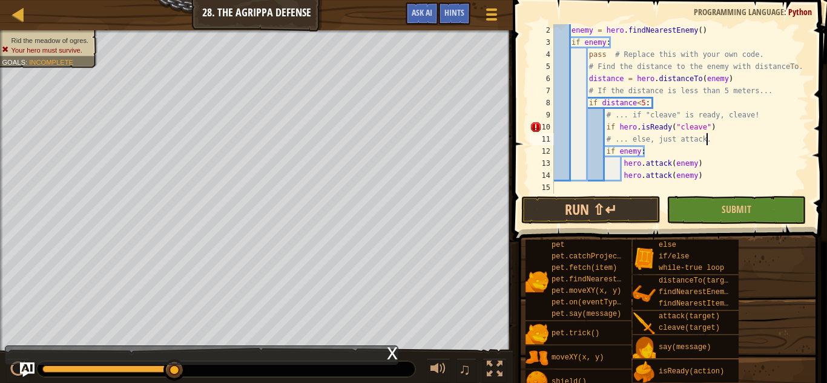
scroll to position [12, 0]
click at [630, 206] on button "Run ⇧↵" at bounding box center [590, 210] width 139 height 28
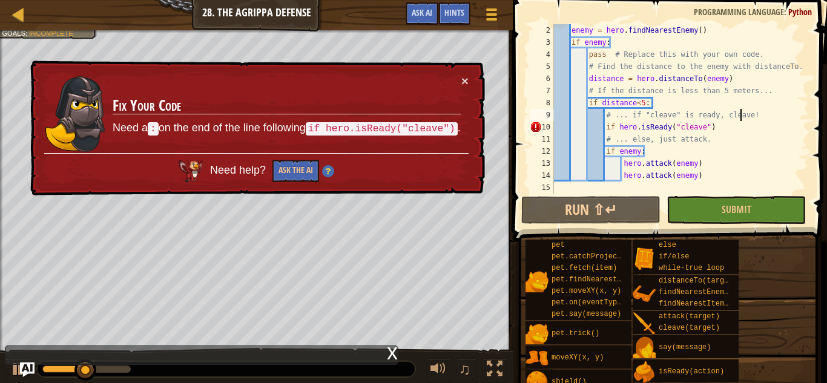
click at [738, 120] on div "enemy = hero . findNearestEnemy ( ) if enemy : pass # Replace this with your ow…" at bounding box center [679, 121] width 257 height 194
click at [719, 129] on div "enemy = hero . findNearestEnemy ( ) if enemy : pass # Replace this with your ow…" at bounding box center [679, 121] width 257 height 194
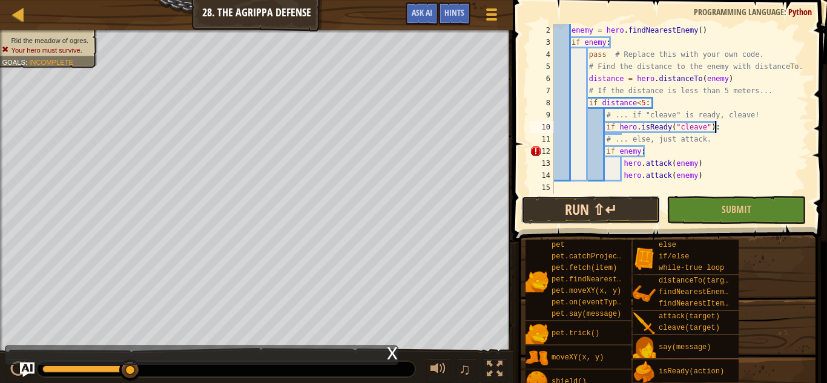
click at [621, 211] on button "Run ⇧↵" at bounding box center [590, 210] width 139 height 28
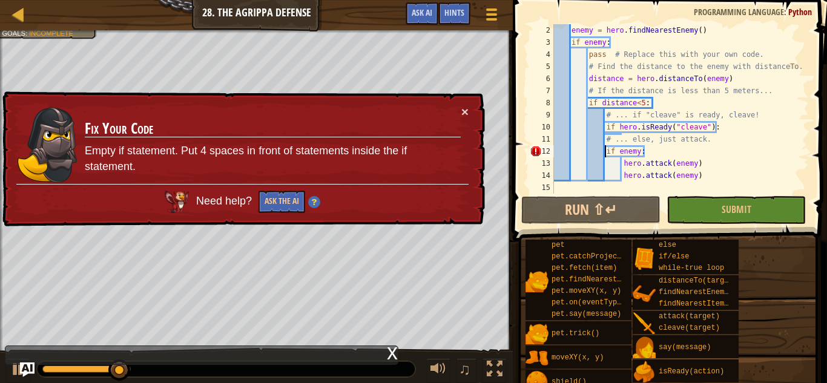
click at [605, 151] on div "enemy = hero . findNearestEnemy ( ) if enemy : pass # Replace this with your ow…" at bounding box center [679, 121] width 257 height 194
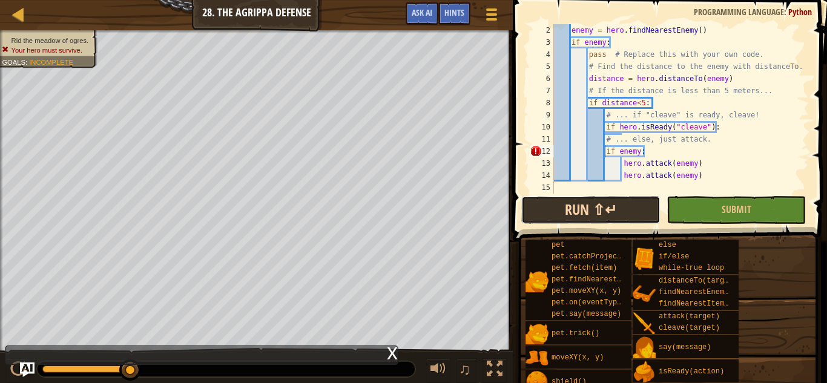
click at [629, 203] on button "Run ⇧↵" at bounding box center [590, 210] width 139 height 28
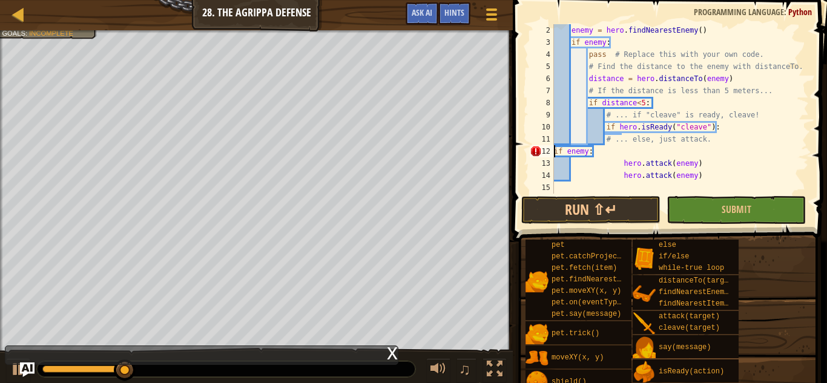
scroll to position [5, 5]
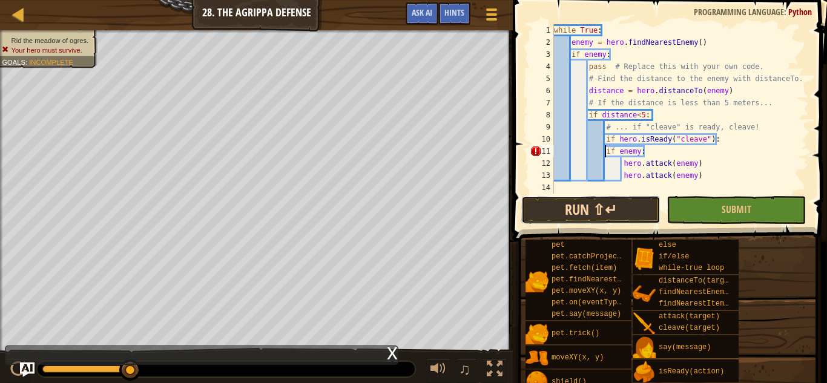
click at [646, 204] on button "Run ⇧↵" at bounding box center [590, 210] width 139 height 28
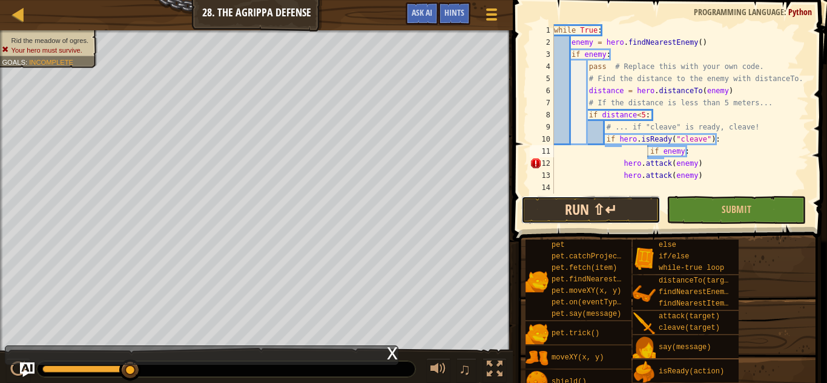
click at [632, 212] on button "Run ⇧↵" at bounding box center [590, 210] width 139 height 28
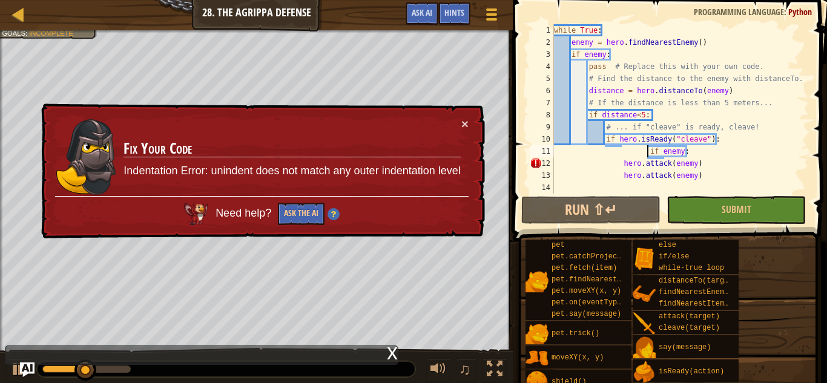
click at [604, 159] on div "while True : enemy = hero . findNearestEnemy ( ) if enemy : pass # Replace this…" at bounding box center [679, 121] width 257 height 194
click at [625, 162] on div "while True : enemy = hero . findNearestEnemy ( ) if enemy : pass # Replace this…" at bounding box center [679, 121] width 257 height 194
click at [621, 163] on div "while True : enemy = hero . findNearestEnemy ( ) if enemy : pass # Replace this…" at bounding box center [679, 121] width 257 height 194
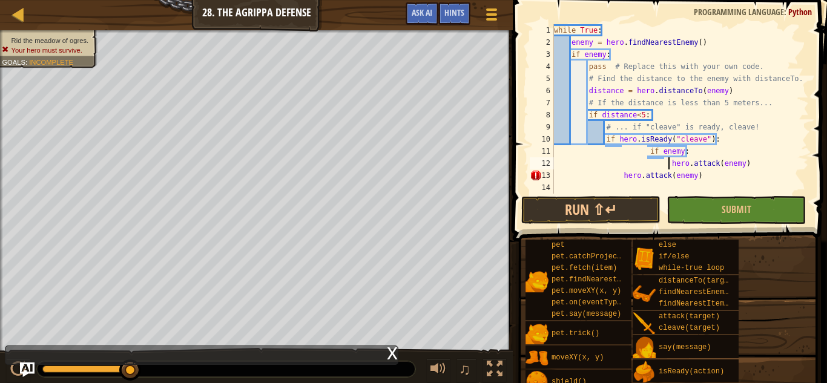
click at [617, 178] on div "while True : enemy = hero . findNearestEnemy ( ) if enemy : pass # Replace this…" at bounding box center [679, 121] width 257 height 194
click at [591, 215] on button "Run ⇧↵" at bounding box center [590, 210] width 139 height 28
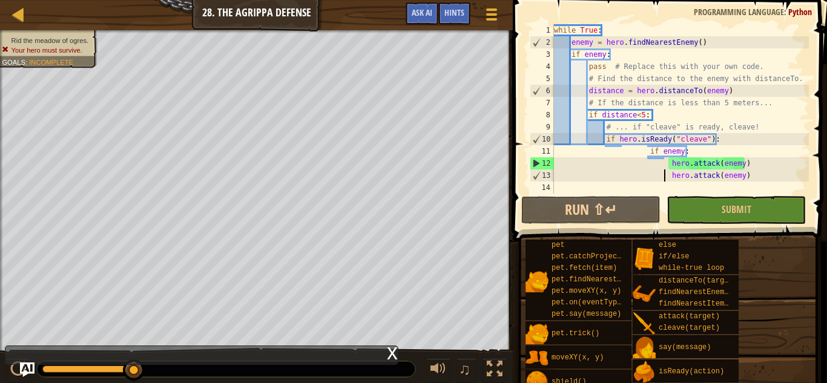
click at [649, 152] on div "while True : enemy = hero . findNearestEnemy ( ) if enemy : pass # Replace this…" at bounding box center [679, 121] width 257 height 194
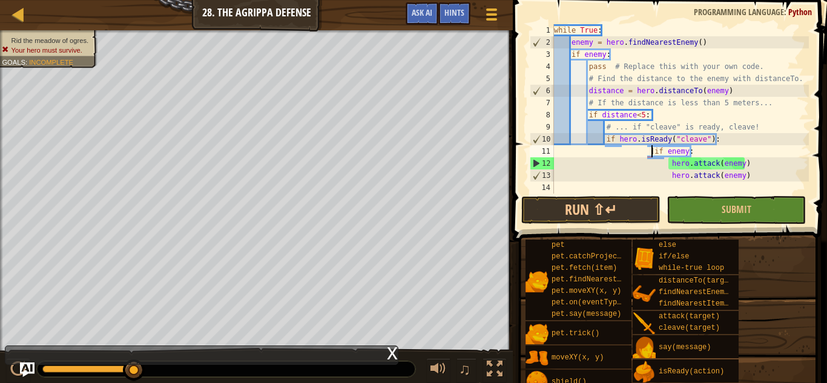
scroll to position [5, 15]
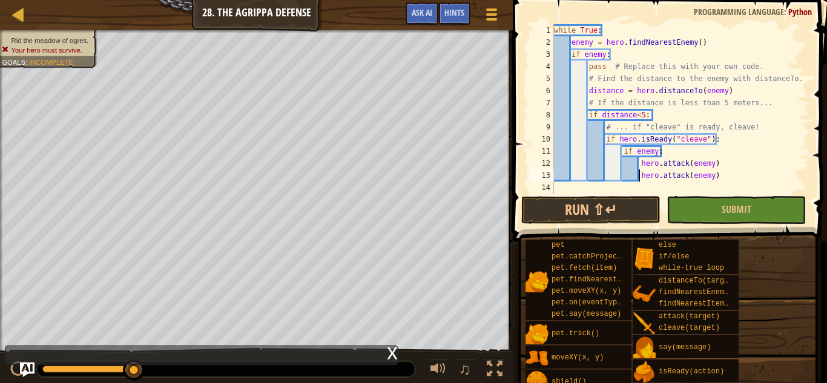
click at [716, 175] on div "while True : enemy = hero . findNearestEnemy ( ) if enemy : pass # Replace this…" at bounding box center [679, 121] width 257 height 194
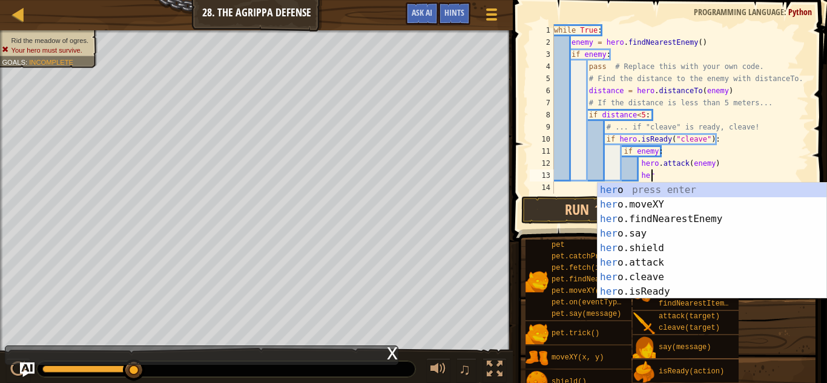
type textarea "h"
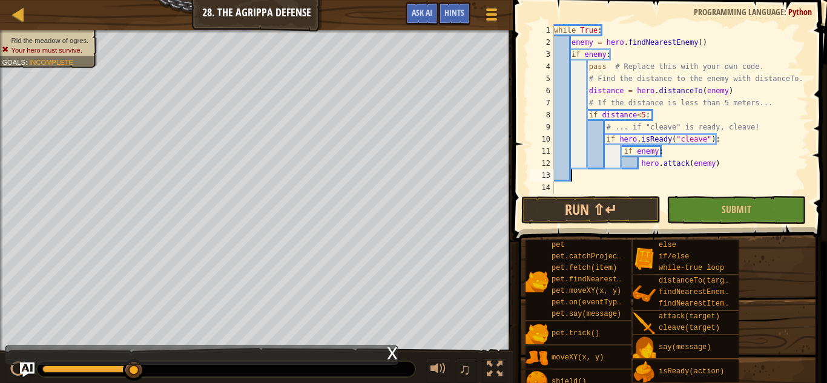
scroll to position [5, 0]
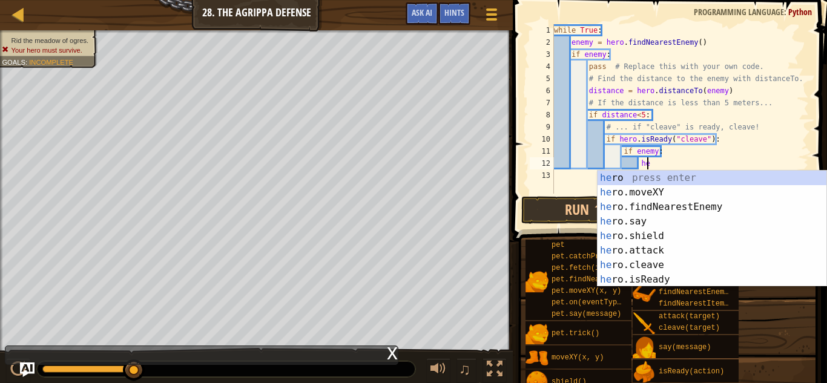
type textarea "h"
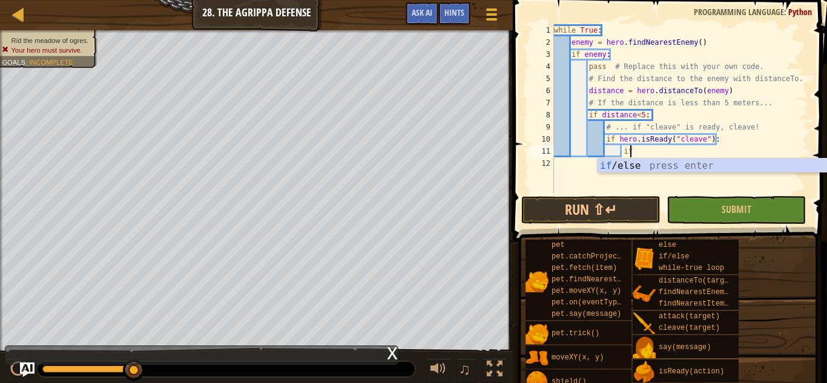
type textarea "i"
type textarea "hero.cleave(enemy)"
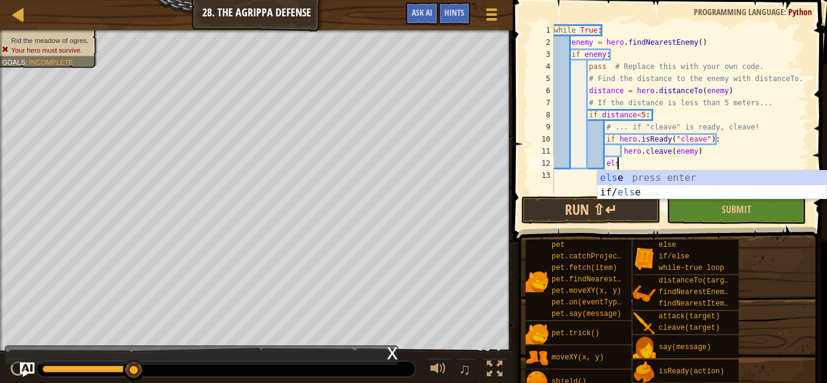
scroll to position [5, 9]
type textarea "else:"
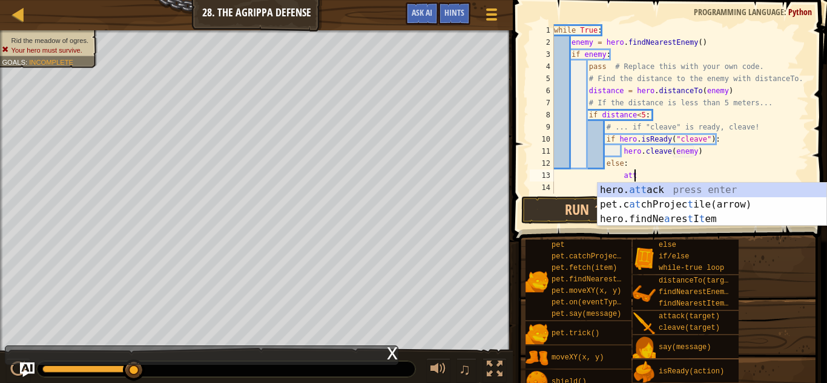
scroll to position [5, 11]
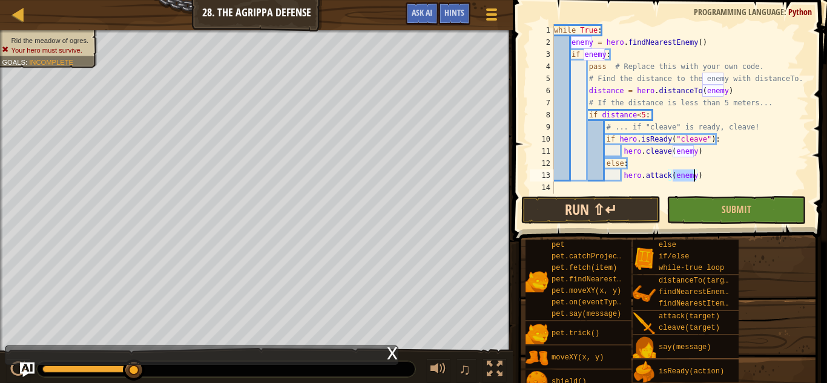
type textarea "hero.attack(enemy)"
click at [627, 207] on button "Run ⇧↵" at bounding box center [590, 210] width 139 height 28
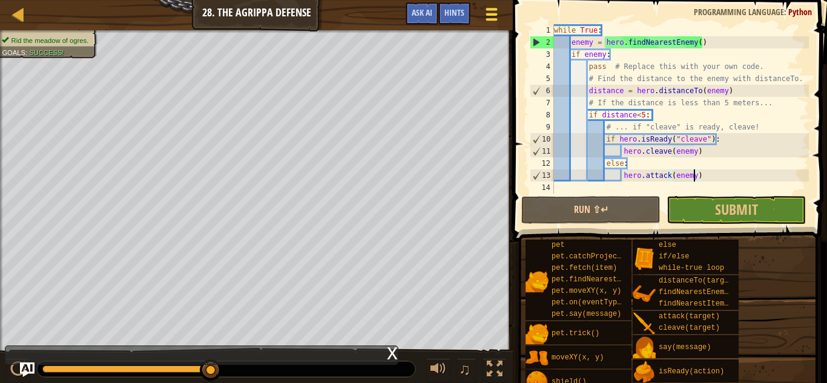
click at [488, 20] on span at bounding box center [491, 19] width 11 height 2
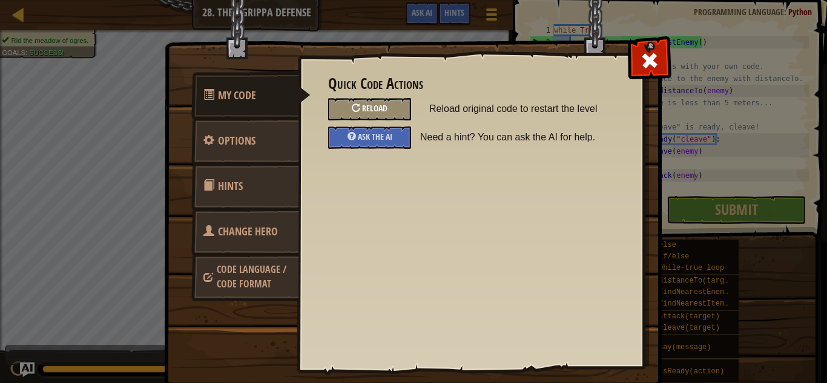
click at [392, 103] on div "Reload" at bounding box center [369, 109] width 83 height 22
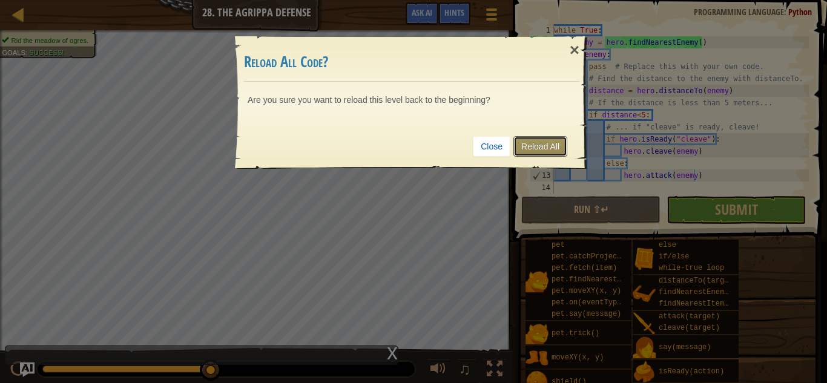
click at [538, 143] on link "Reload All" at bounding box center [540, 146] width 54 height 21
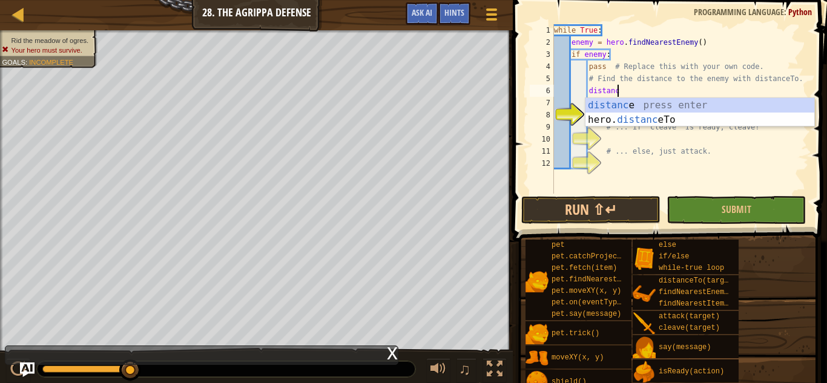
scroll to position [5, 9]
click at [647, 121] on div "distance press enter hero. distance To press enter" at bounding box center [699, 127] width 229 height 58
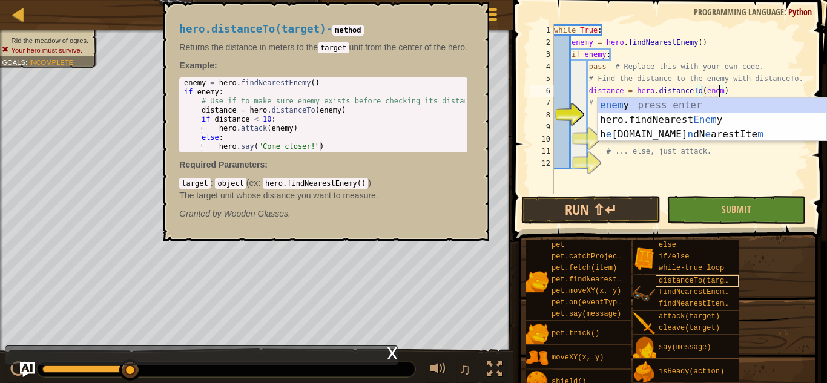
scroll to position [5, 24]
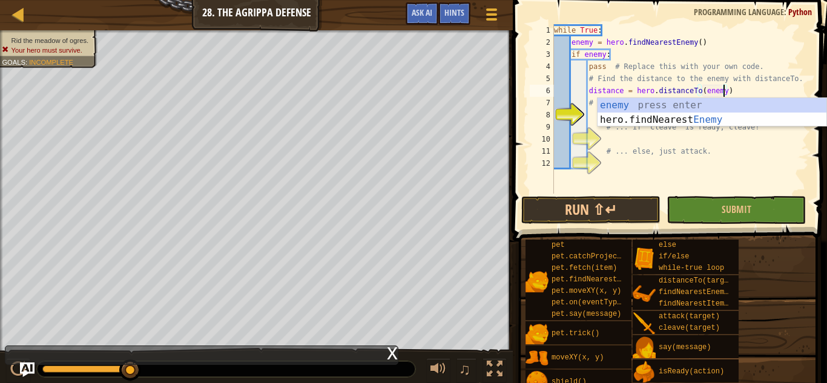
click at [697, 149] on div "while True : enemy = hero . findNearestEnemy ( ) if enemy : pass # Replace this…" at bounding box center [679, 121] width 257 height 194
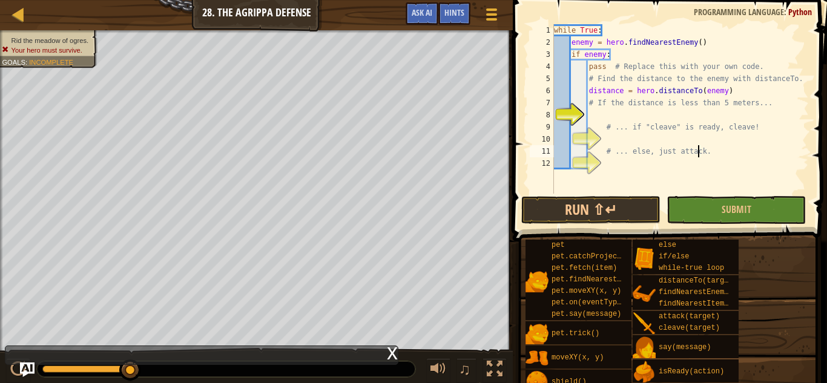
type textarea "# ... else, just attack."
click at [607, 116] on div "while True : enemy = hero . findNearestEnemy ( ) if enemy : pass # Replace this…" at bounding box center [679, 121] width 257 height 194
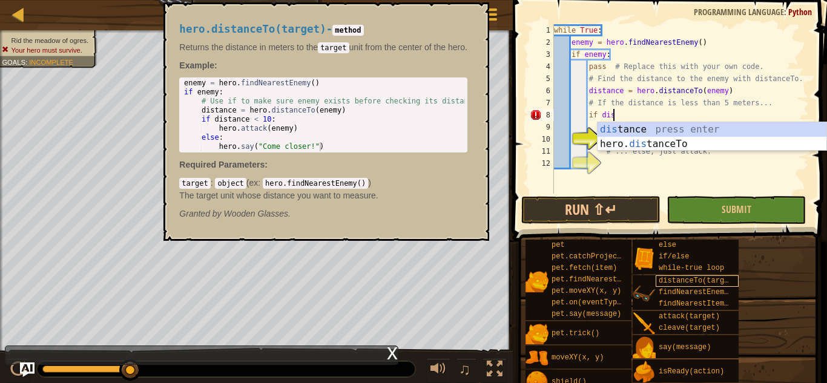
scroll to position [5, 8]
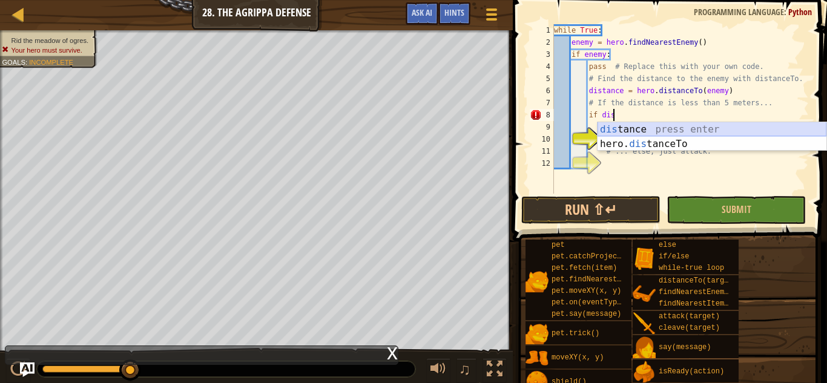
click at [643, 129] on div "dis tance press enter hero. dis tanceTo press enter" at bounding box center [711, 151] width 229 height 58
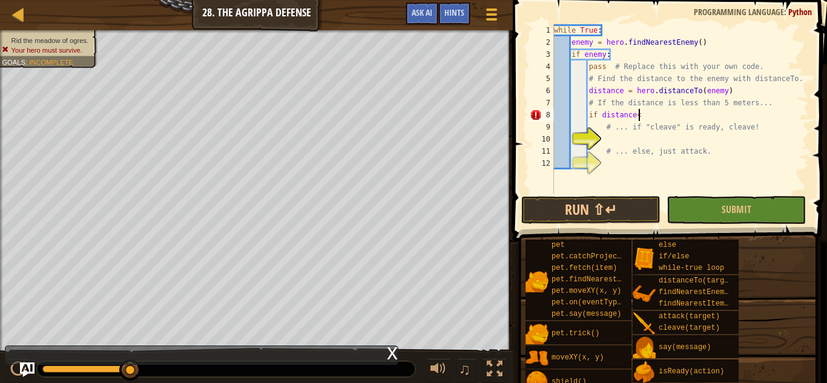
scroll to position [5, 11]
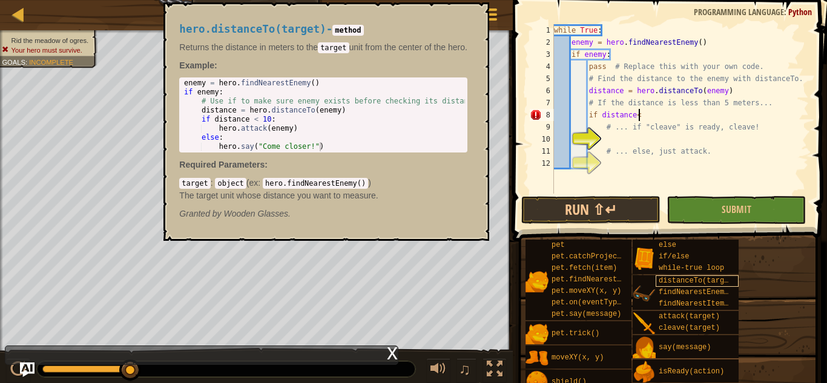
type textarea "if distance<5"
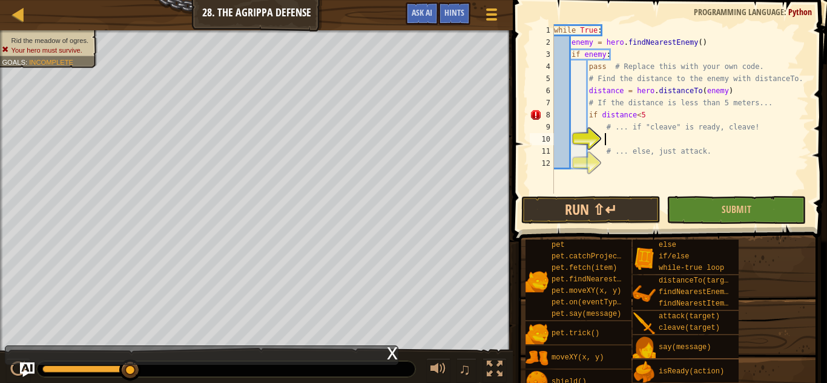
click at [629, 137] on div "while True : enemy = hero . findNearestEnemy ( ) if enemy : pass # Replace this…" at bounding box center [679, 121] width 257 height 194
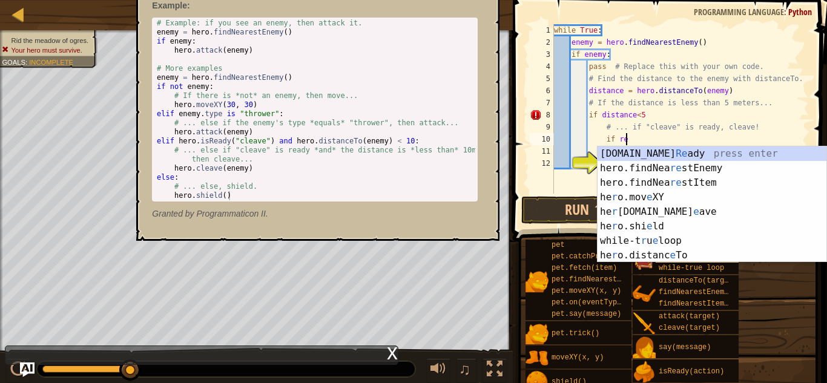
scroll to position [5, 10]
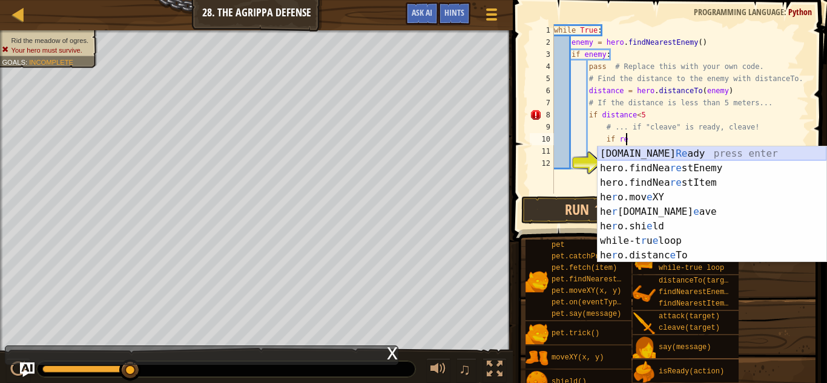
click at [650, 154] on div "hero.is Re ady press enter hero.findNea re stEnemy press enter hero.findNea re …" at bounding box center [711, 218] width 229 height 145
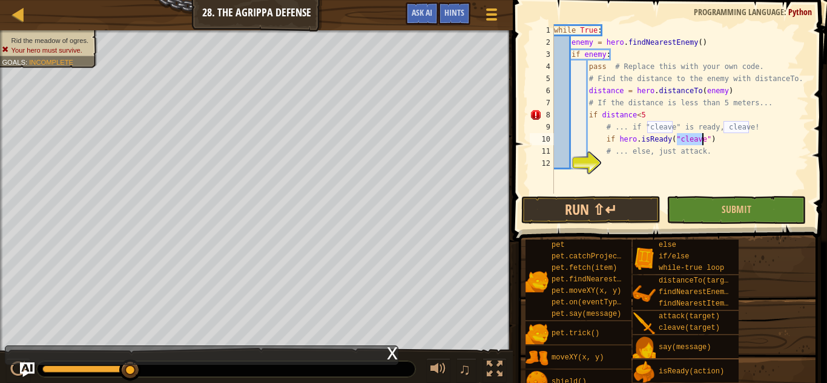
click at [604, 143] on div "while True : enemy = hero . findNearestEnemy ( ) if enemy : pass # Replace this…" at bounding box center [679, 121] width 257 height 194
type textarea "if hero.isReady("cleave")"
click at [702, 140] on div "while True : enemy = hero . findNearestEnemy ( ) if enemy : pass # Replace this…" at bounding box center [679, 121] width 257 height 194
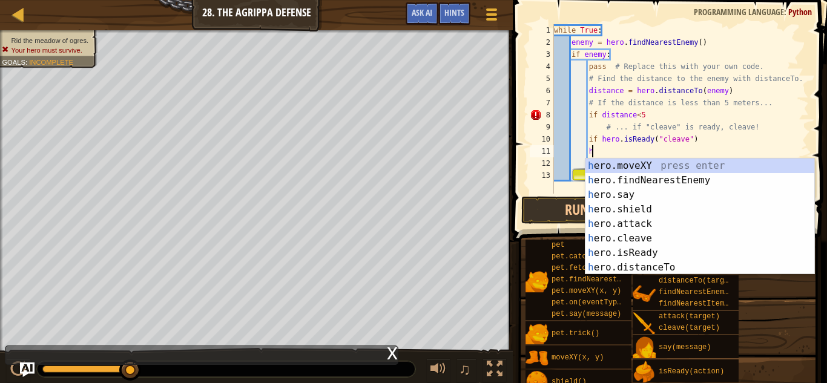
scroll to position [5, 5]
click at [656, 236] on div "he ro.moveXY press enter he ro.findNearestEnemy press enter he ro.say press ent…" at bounding box center [699, 231] width 229 height 145
type textarea "hero.cleave(enemy)"
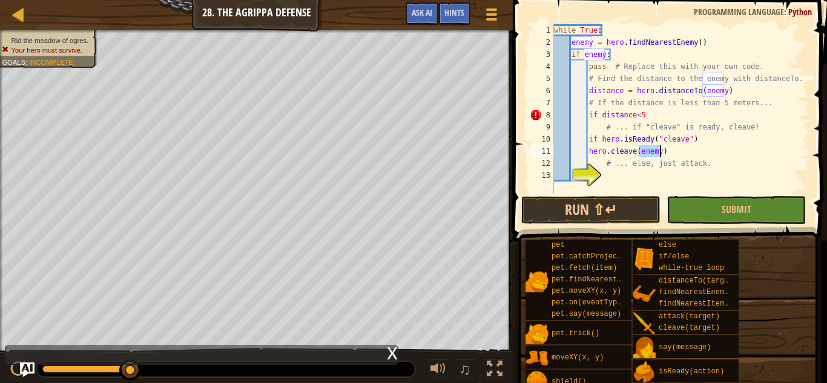
click at [623, 177] on div "while True : enemy = hero . findNearestEnemy ( ) if enemy : pass # Replace this…" at bounding box center [679, 121] width 257 height 194
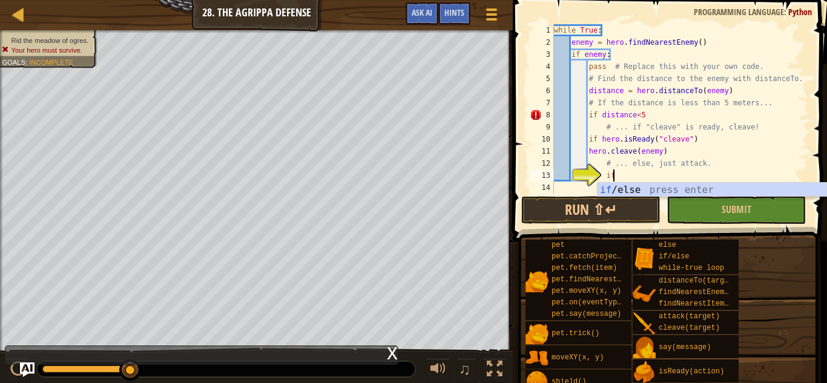
scroll to position [5, 8]
click at [639, 187] on div "if /else press enter" at bounding box center [711, 205] width 229 height 44
type textarea "if enemy:"
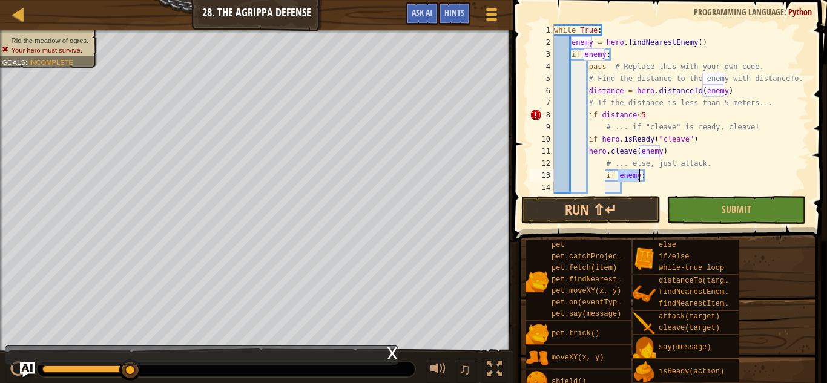
scroll to position [0, 0]
click at [630, 185] on div "while True : enemy = hero . findNearestEnemy ( ) if enemy : pass # Replace this…" at bounding box center [679, 121] width 257 height 194
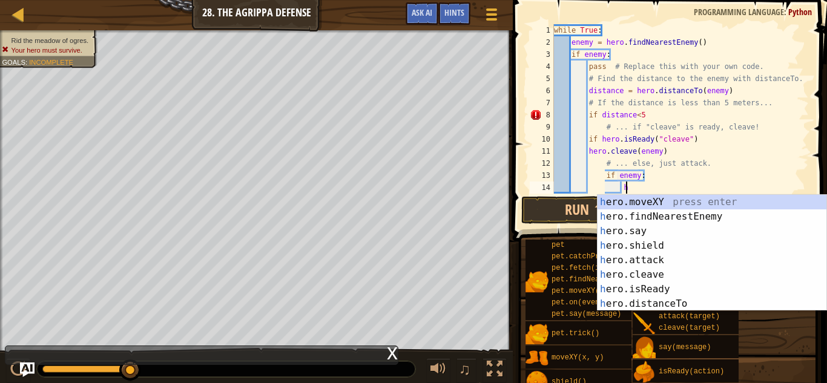
scroll to position [5, 10]
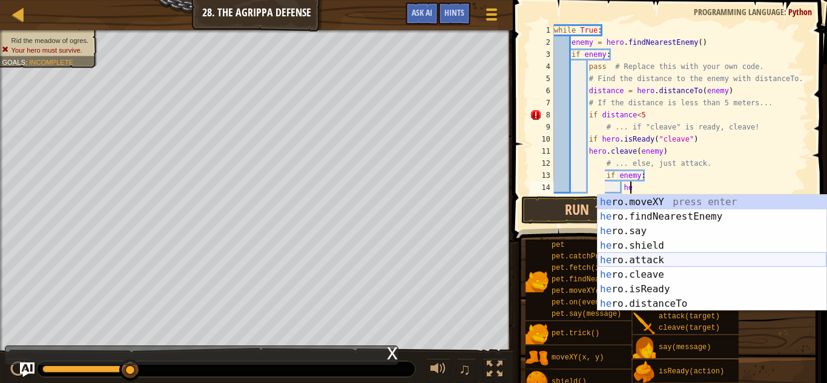
click at [659, 263] on div "he ro.moveXY press enter he ro.findNearestEnemy press enter he ro.say press ent…" at bounding box center [711, 267] width 229 height 145
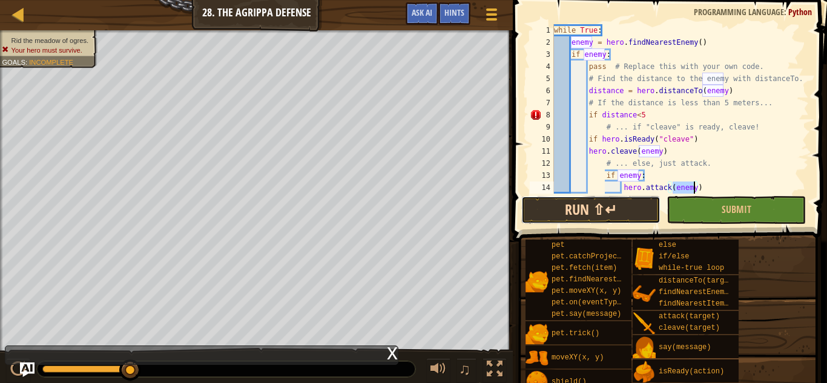
click at [624, 208] on button "Run ⇧↵" at bounding box center [590, 210] width 139 height 28
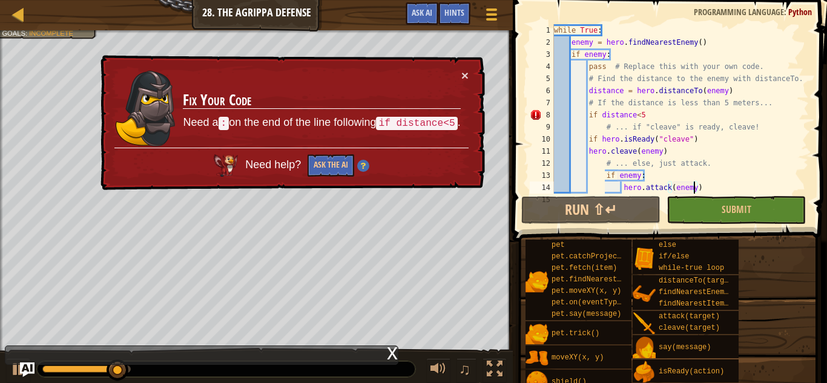
click at [647, 119] on div "while True : enemy = hero . findNearestEnemy ( ) if enemy : pass # Replace this…" at bounding box center [679, 121] width 257 height 194
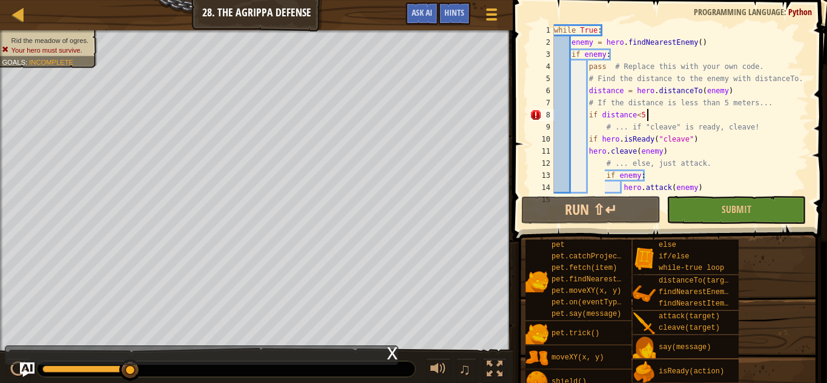
scroll to position [5, 13]
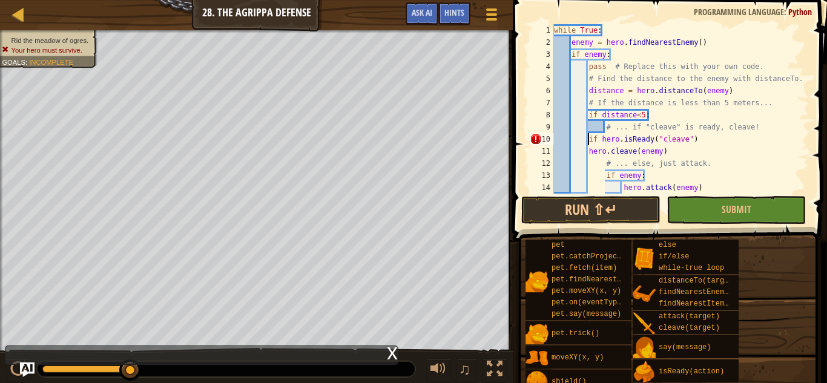
click at [586, 140] on div "while True : enemy = hero . findNearestEnemy ( ) if enemy : pass # Replace this…" at bounding box center [679, 121] width 257 height 194
click at [586, 148] on div "while True : enemy = hero . findNearestEnemy ( ) if enemy : pass # Replace this…" at bounding box center [679, 121] width 257 height 194
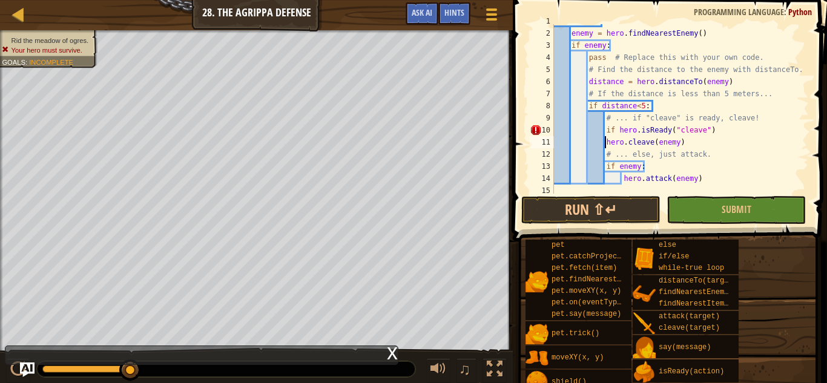
scroll to position [12, 0]
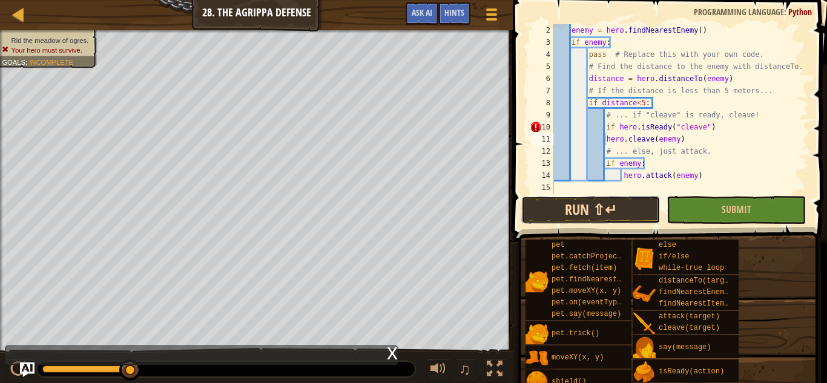
click at [619, 215] on button "Run ⇧↵" at bounding box center [590, 210] width 139 height 28
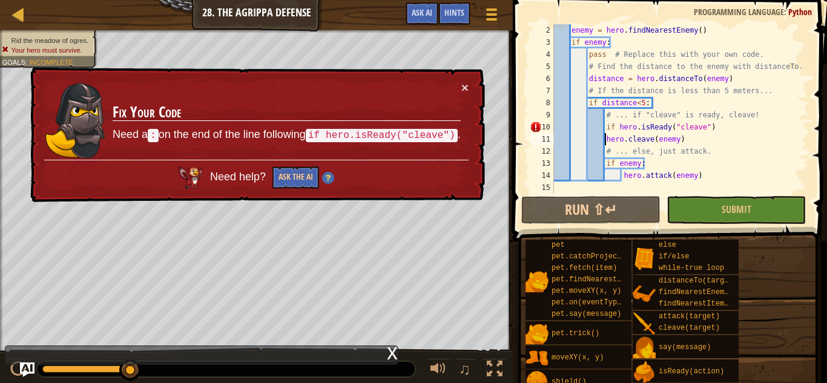
click at [713, 129] on div "enemy = hero . findNearestEnemy ( ) if enemy : pass # Replace this with your ow…" at bounding box center [679, 121] width 257 height 194
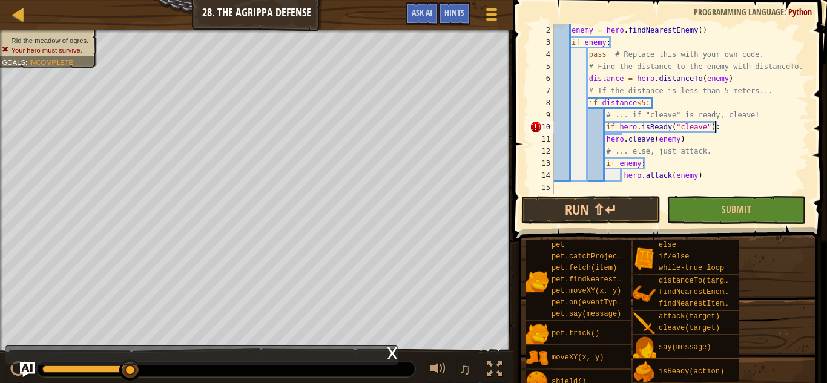
scroll to position [5, 22]
click at [605, 138] on div "enemy = hero . findNearestEnemy ( ) if enemy : pass # Replace this with your ow…" at bounding box center [679, 121] width 257 height 194
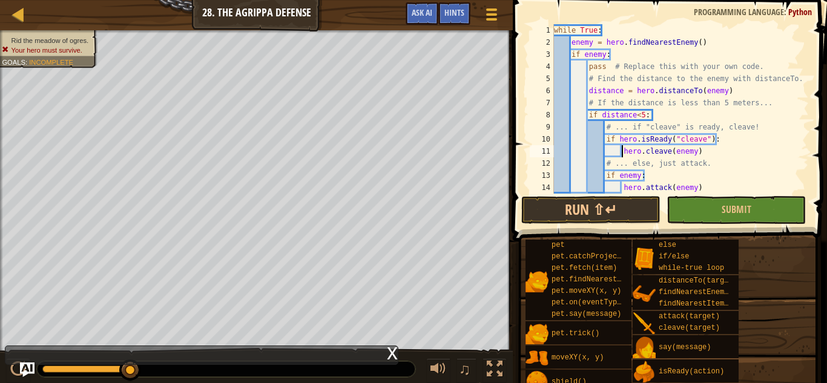
scroll to position [12, 0]
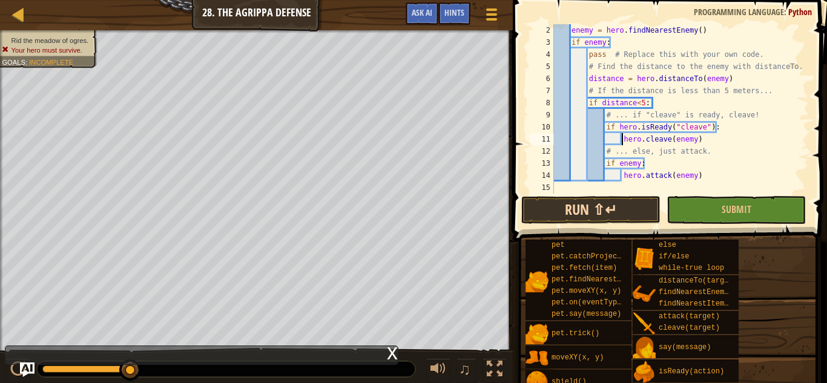
type textarea "hero.cleave(enemy)"
click at [632, 208] on button "Run ⇧↵" at bounding box center [590, 210] width 139 height 28
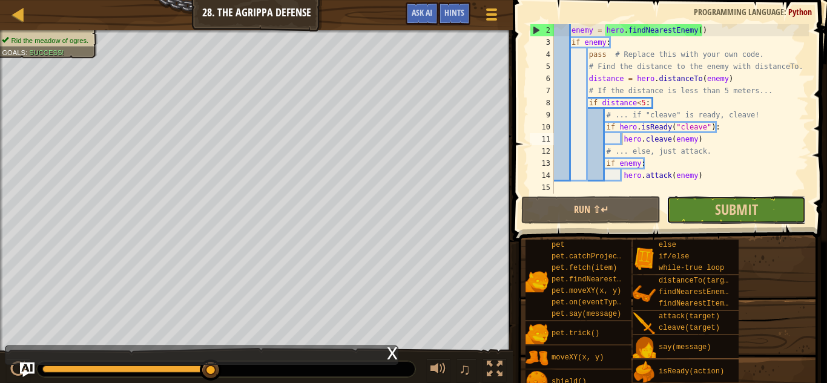
click at [681, 196] on button "Submit" at bounding box center [735, 210] width 139 height 28
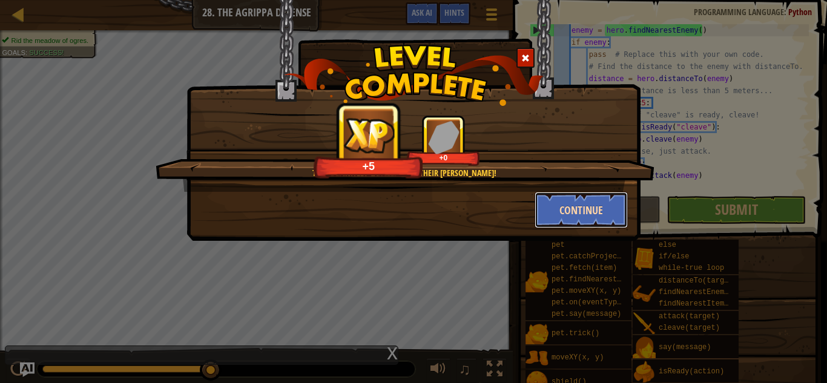
click at [592, 208] on button "Continue" at bounding box center [581, 210] width 94 height 36
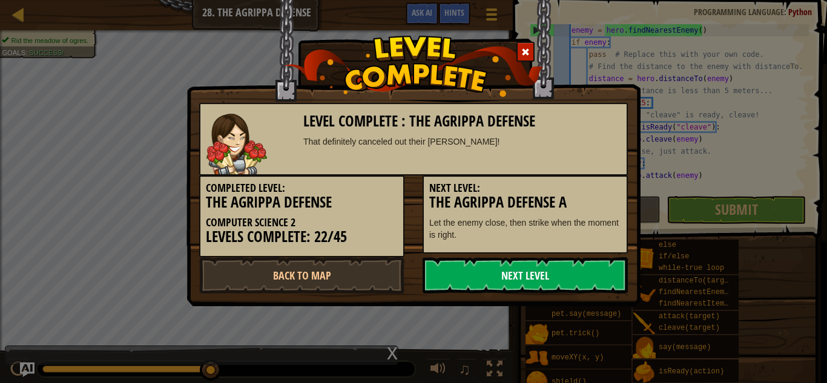
click at [516, 276] on link "Next Level" at bounding box center [524, 275] width 205 height 36
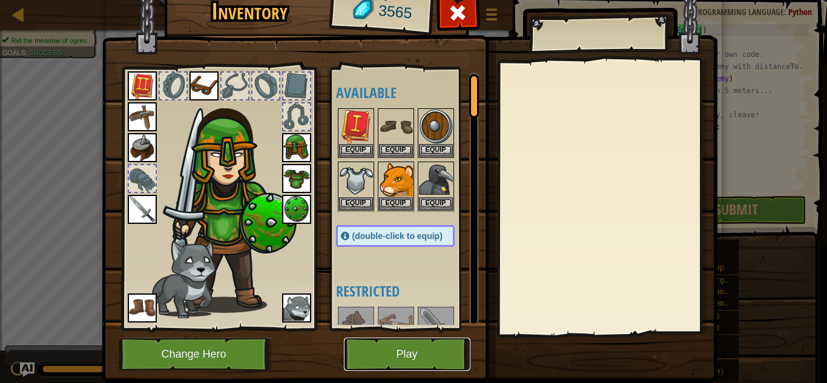
click at [407, 347] on button "Play" at bounding box center [407, 354] width 126 height 33
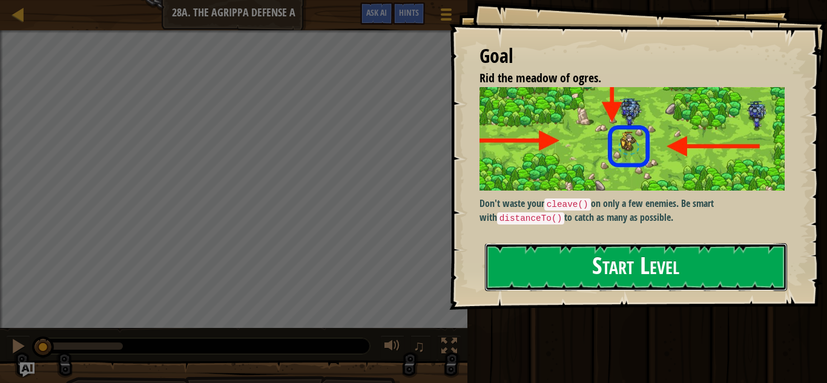
click at [568, 272] on button "Start Level" at bounding box center [636, 267] width 302 height 48
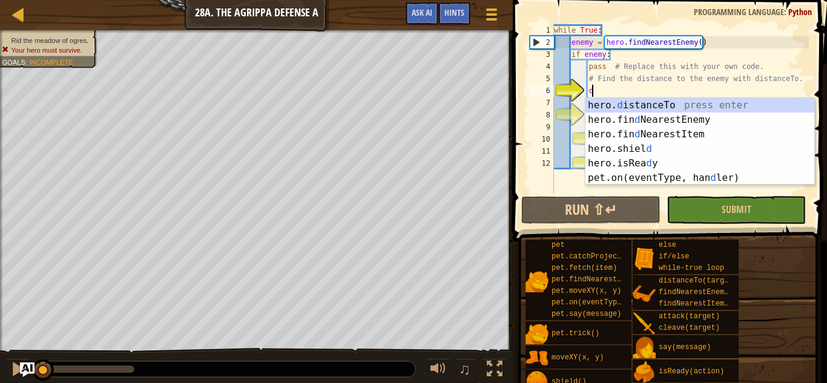
scroll to position [5, 5]
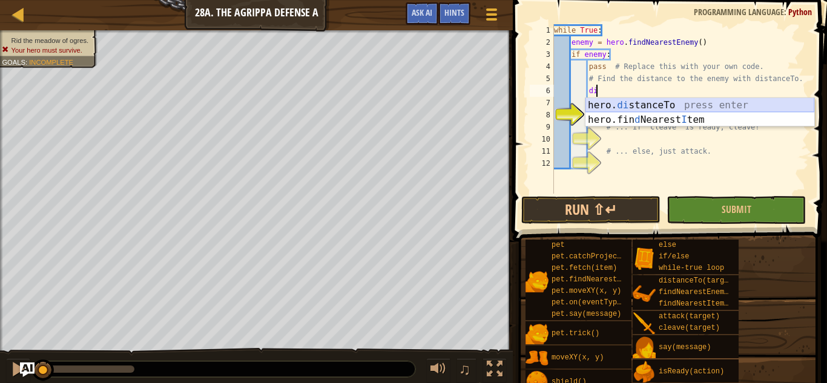
click at [657, 100] on div "hero. di stanceTo press enter hero.fin d Nearest I tem press enter" at bounding box center [699, 127] width 229 height 58
type textarea "distance = hero.distanceTo(target)"
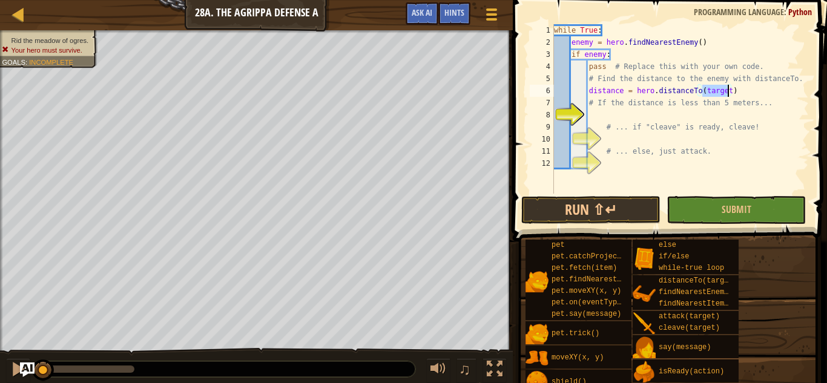
click at [632, 119] on div "while True : enemy = hero . findNearestEnemy ( ) if enemy : pass # Replace this…" at bounding box center [679, 121] width 257 height 194
type textarea "i"
type textarea "distance<5:"
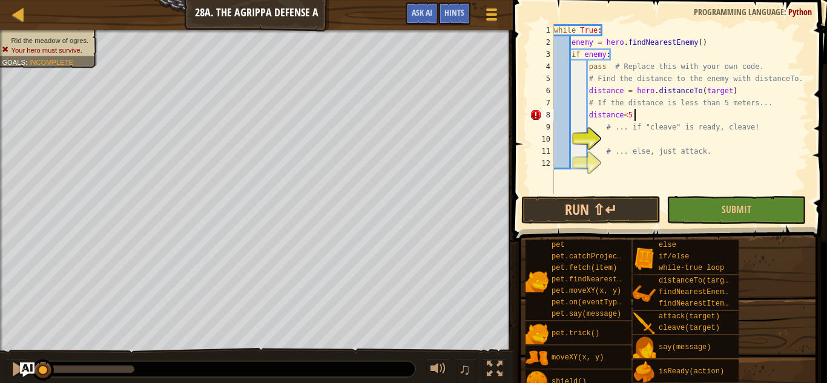
click at [612, 136] on div "while True : enemy = hero . findNearestEnemy ( ) if enemy : pass # Replace this…" at bounding box center [679, 121] width 257 height 194
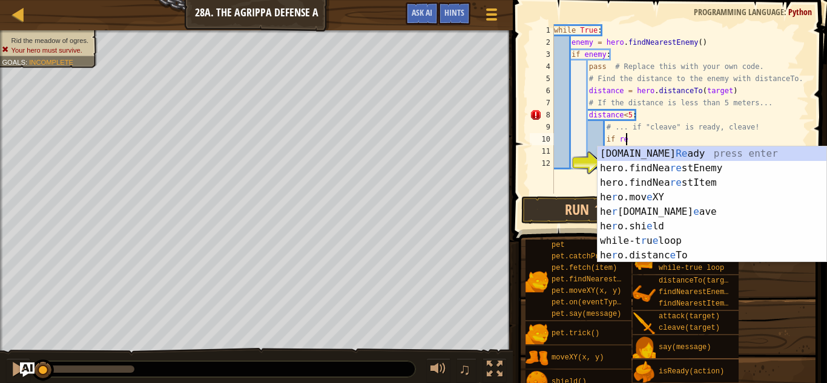
scroll to position [5, 10]
click at [660, 152] on div "hero.is Re ady press enter hero.findNea re stEnemy press enter hero.findNea re …" at bounding box center [711, 218] width 229 height 145
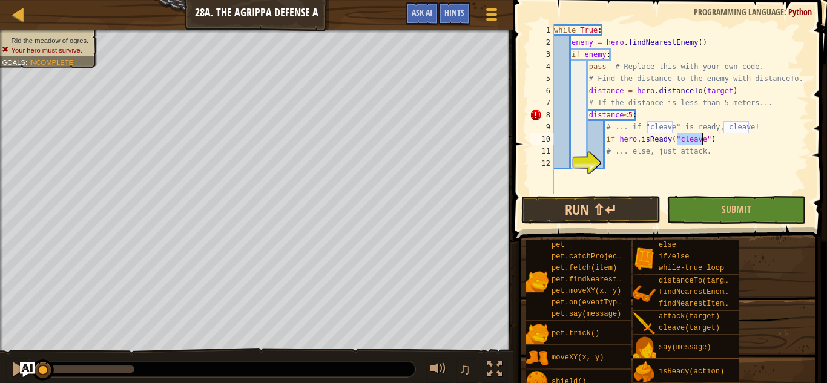
click at [724, 140] on div "while True : enemy = hero . findNearestEnemy ( ) if enemy : pass # Replace this…" at bounding box center [679, 121] width 257 height 194
type textarea "if hero.isReady("cleave"):"
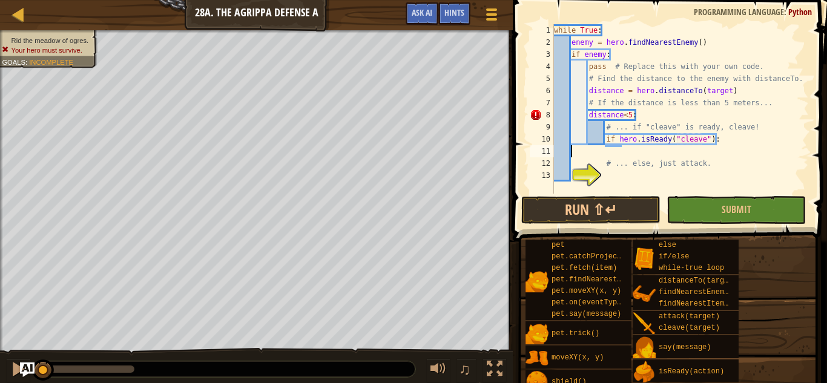
scroll to position [5, 0]
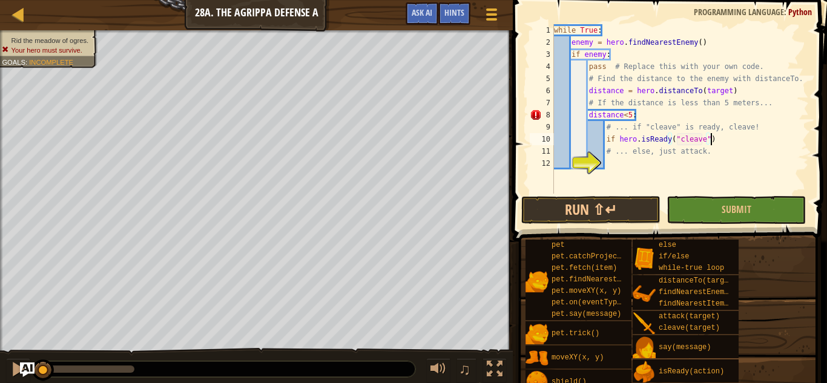
type textarea "if hero.isReady("cleave"):"
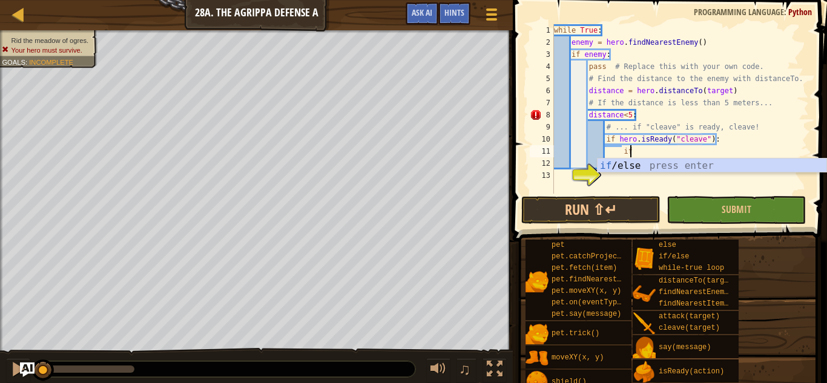
type textarea "i"
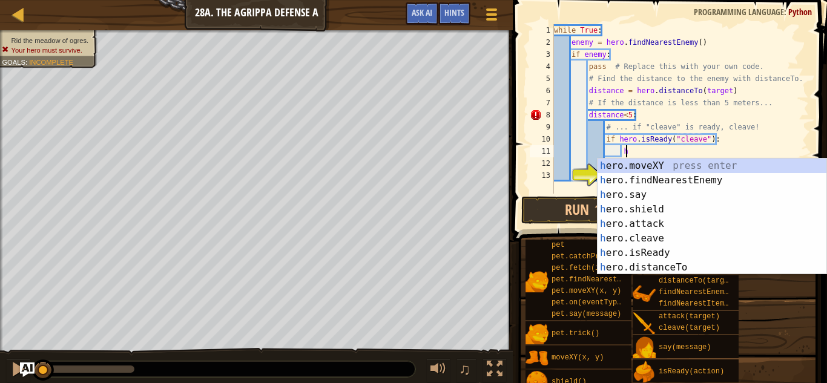
scroll to position [5, 10]
click at [648, 236] on div "he ro.moveXY press enter he ro.findNearestEnemy press enter he ro.say press ent…" at bounding box center [711, 231] width 229 height 145
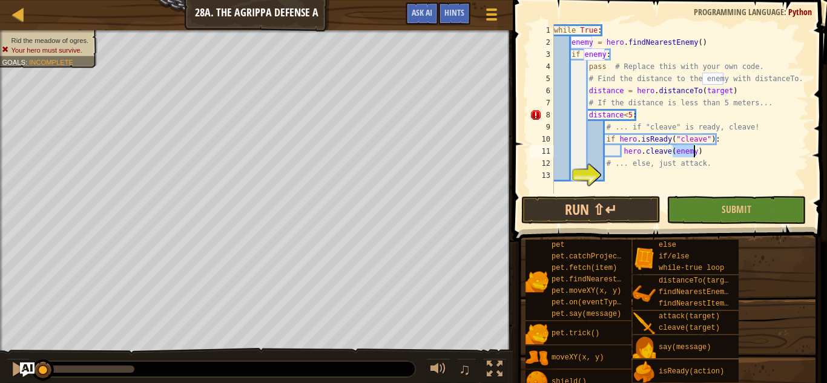
click at [713, 167] on div "while True : enemy = hero . findNearestEnemy ( ) if enemy : pass # Replace this…" at bounding box center [679, 121] width 257 height 194
type textarea "# ... else, just attack."
click at [626, 178] on div "while True : enemy = hero . findNearestEnemy ( ) if enemy : pass # Replace this…" at bounding box center [679, 121] width 257 height 194
type textarea "i"
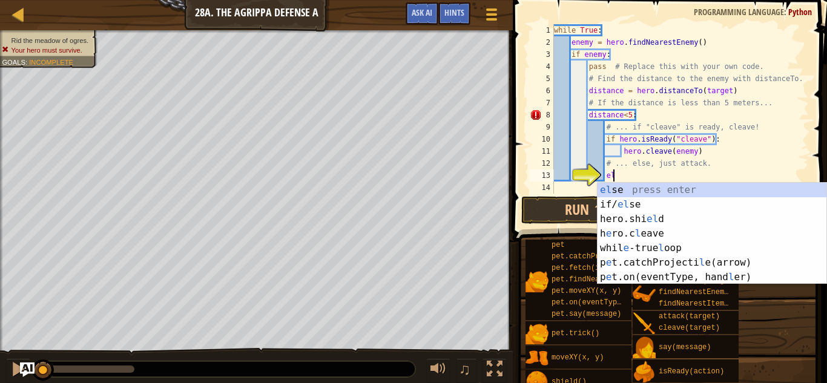
type textarea "els"
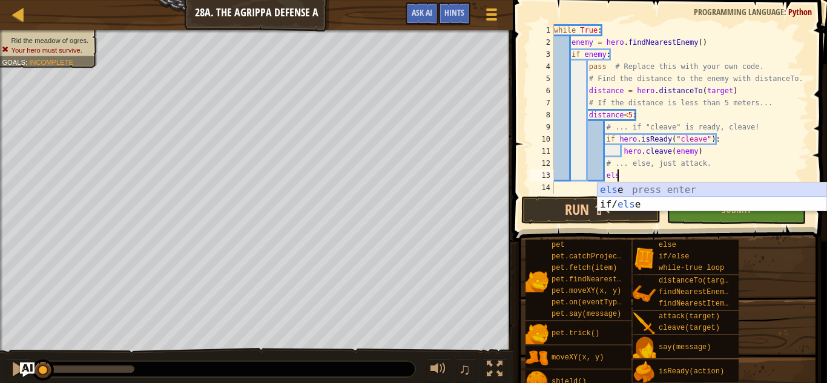
click at [635, 190] on div "els e press enter if/ els e press enter" at bounding box center [711, 212] width 229 height 58
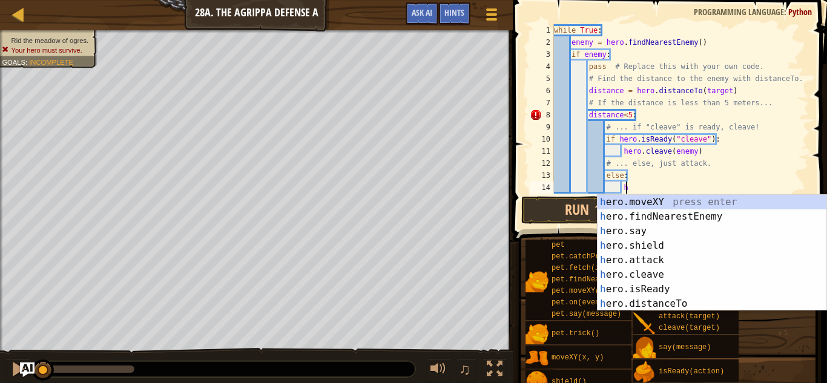
scroll to position [5, 10]
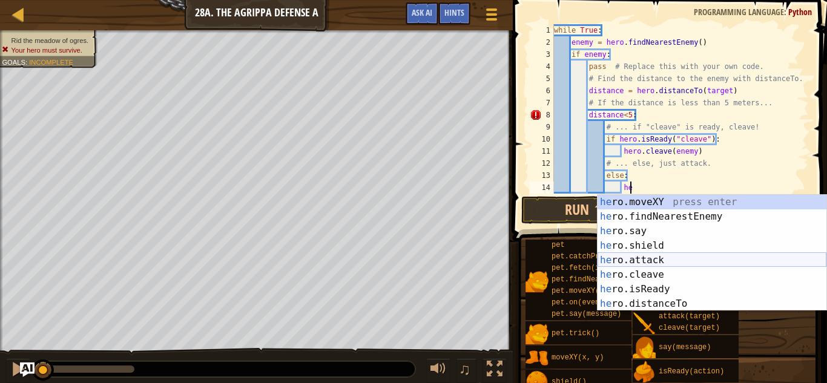
click at [644, 256] on div "he ro.moveXY press enter he ro.findNearestEnemy press enter he ro.say press ent…" at bounding box center [711, 267] width 229 height 145
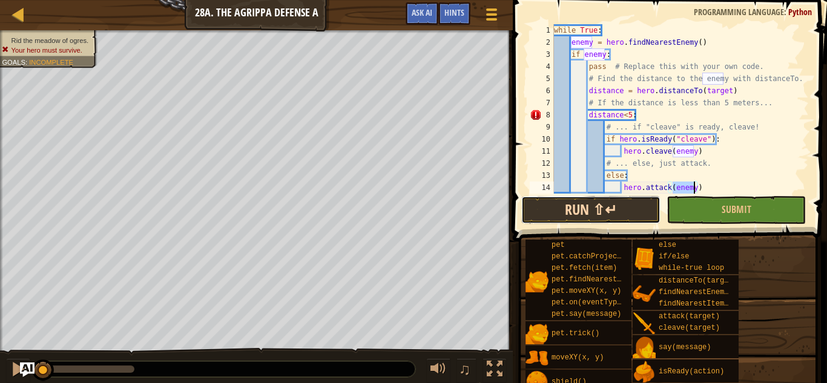
click at [615, 212] on button "Run ⇧↵" at bounding box center [590, 210] width 139 height 28
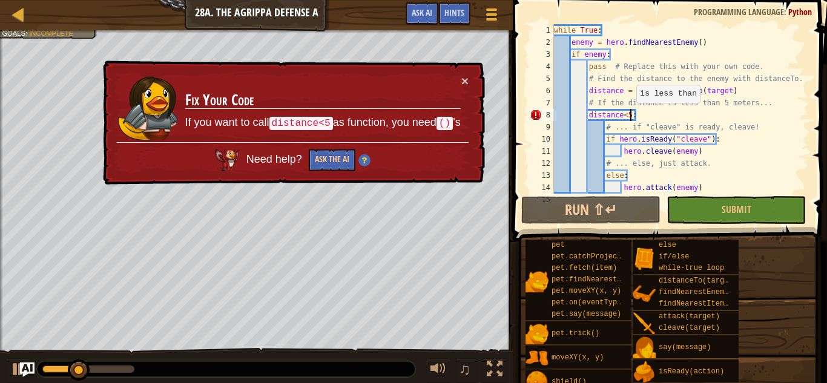
click at [630, 115] on div "while True : enemy = hero . findNearestEnemy ( ) if enemy : pass # Replace this…" at bounding box center [679, 121] width 257 height 194
click at [643, 115] on div "while True : enemy = hero . findNearestEnemy ( ) if enemy : pass # Replace this…" at bounding box center [679, 121] width 257 height 194
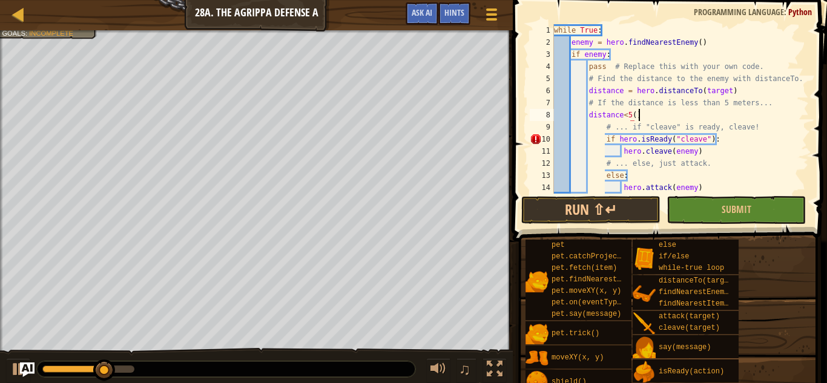
scroll to position [5, 11]
click at [618, 208] on button "Run ⇧↵" at bounding box center [590, 210] width 139 height 28
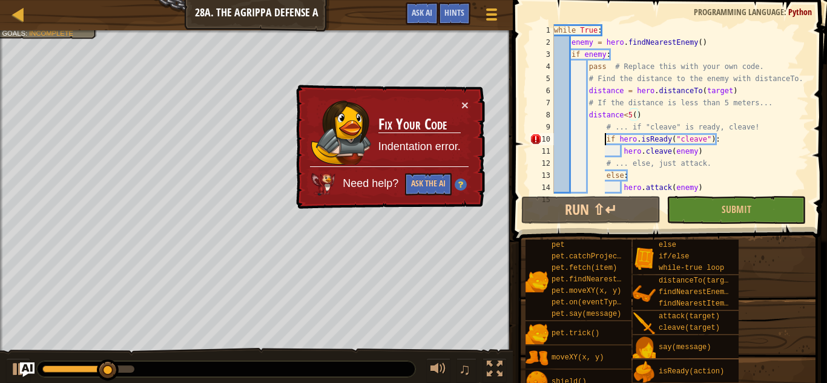
click at [603, 142] on div "while True : enemy = hero . findNearestEnemy ( ) if enemy : pass # Replace this…" at bounding box center [679, 121] width 257 height 194
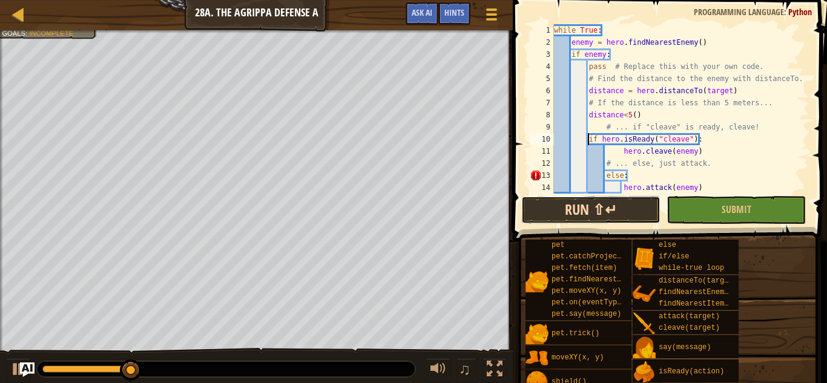
click at [621, 212] on button "Run ⇧↵" at bounding box center [590, 210] width 139 height 28
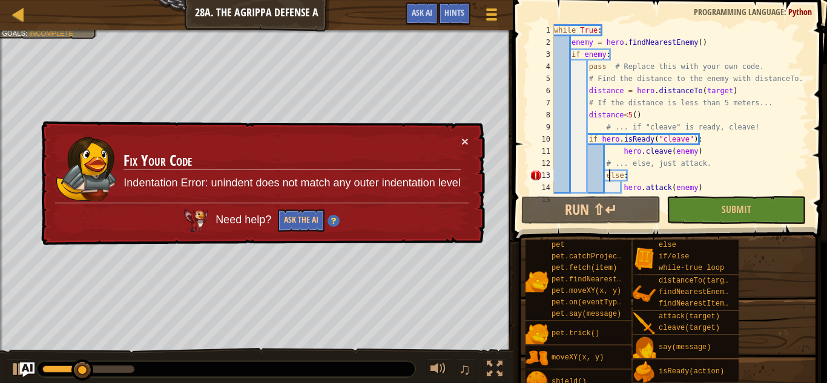
click at [611, 179] on div "while True : enemy = hero . findNearestEnemy ( ) if enemy : pass # Replace this…" at bounding box center [679, 121] width 257 height 194
click at [601, 180] on div "while True : enemy = hero . findNearestEnemy ( ) if enemy : pass # Replace this…" at bounding box center [679, 121] width 257 height 194
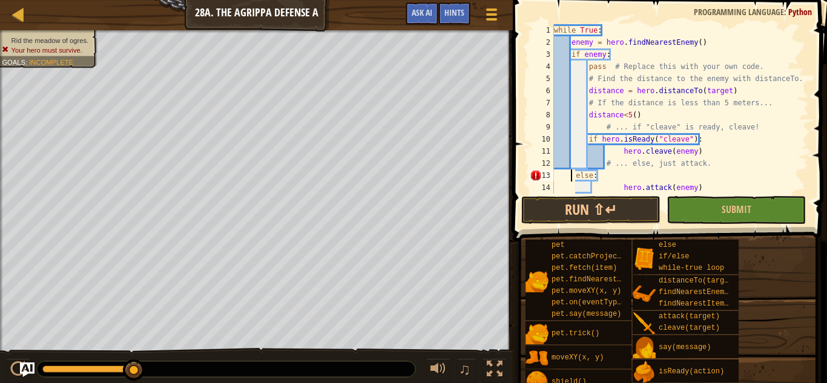
scroll to position [5, 3]
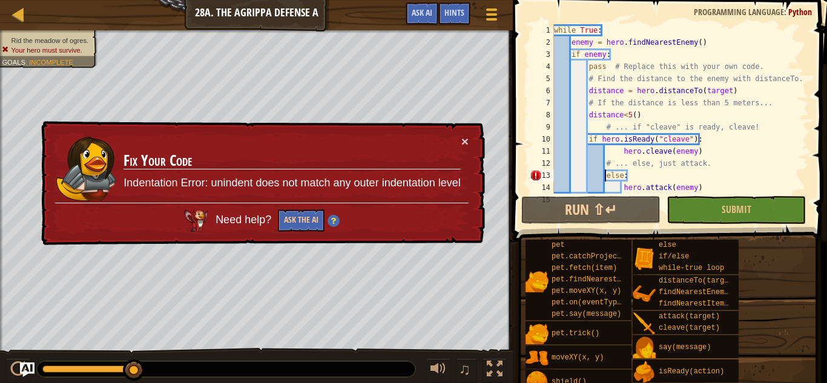
click at [638, 178] on div "while True : enemy = hero . findNearestEnemy ( ) if enemy : pass # Replace this…" at bounding box center [679, 121] width 257 height 194
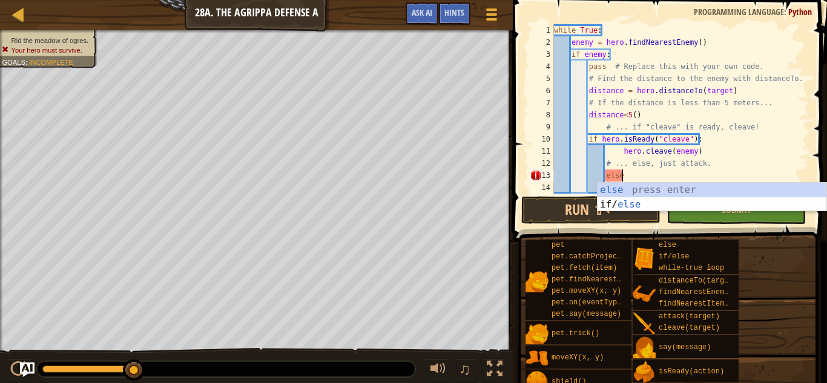
type textarea "els"
click at [624, 195] on div "els e press enter if/ els e press enter" at bounding box center [711, 212] width 229 height 58
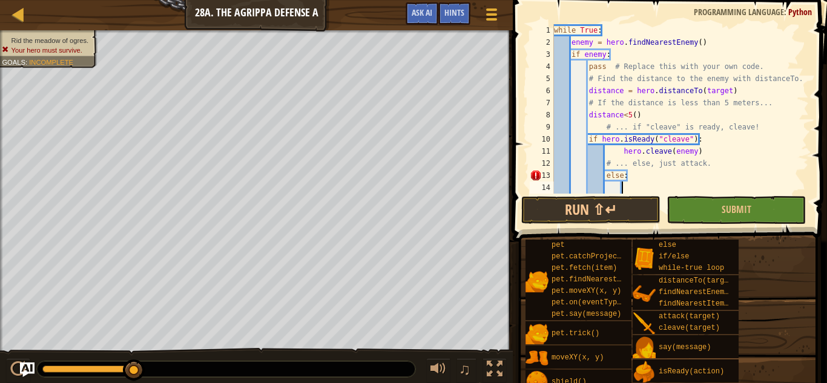
scroll to position [24, 0]
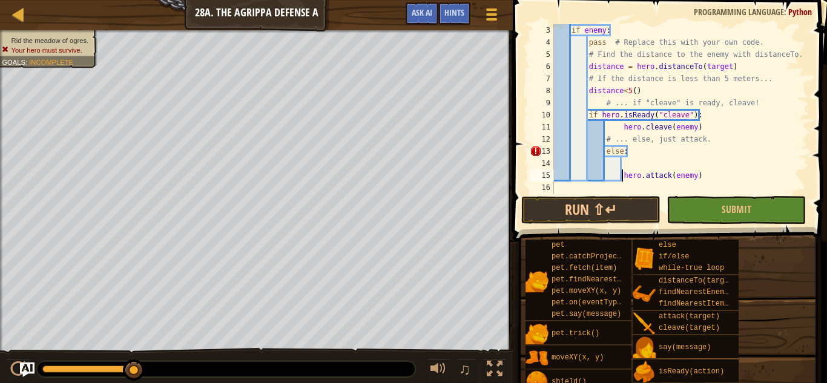
click at [623, 175] on div "if enemy : pass # Replace this with your own code. # Find the distance to the e…" at bounding box center [679, 121] width 257 height 194
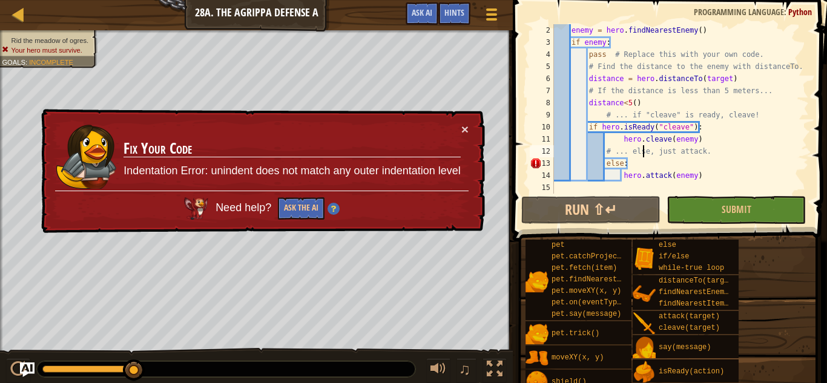
click at [644, 155] on div "enemy = hero . findNearestEnemy ( ) if enemy : pass # Replace this with your ow…" at bounding box center [679, 121] width 257 height 194
click at [627, 165] on div "enemy = hero . findNearestEnemy ( ) if enemy : pass # Replace this with your ow…" at bounding box center [679, 121] width 257 height 194
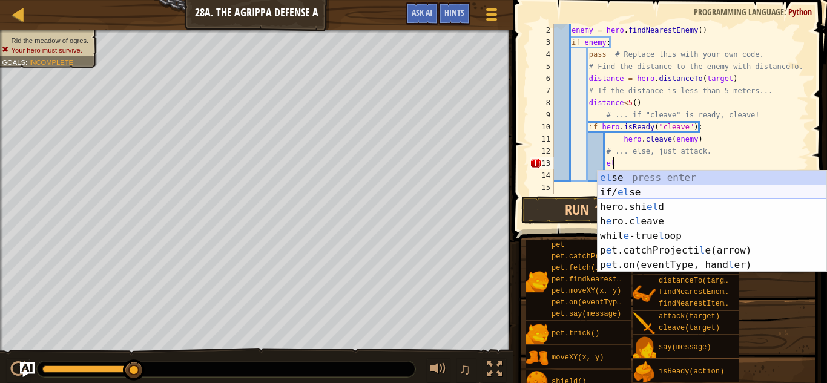
click at [625, 192] on div "el se press enter if/ el se press enter hero.shi el d press enter h e ro.c l ea…" at bounding box center [711, 236] width 229 height 131
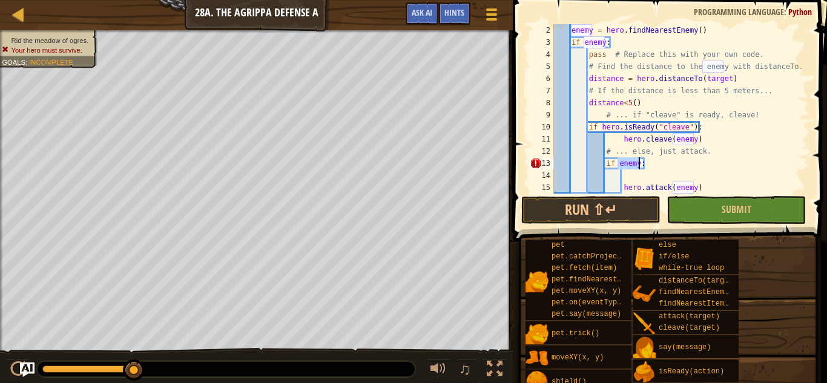
click at [623, 189] on div "enemy = hero . findNearestEnemy ( ) if enemy : pass # Replace this with your ow…" at bounding box center [679, 121] width 257 height 194
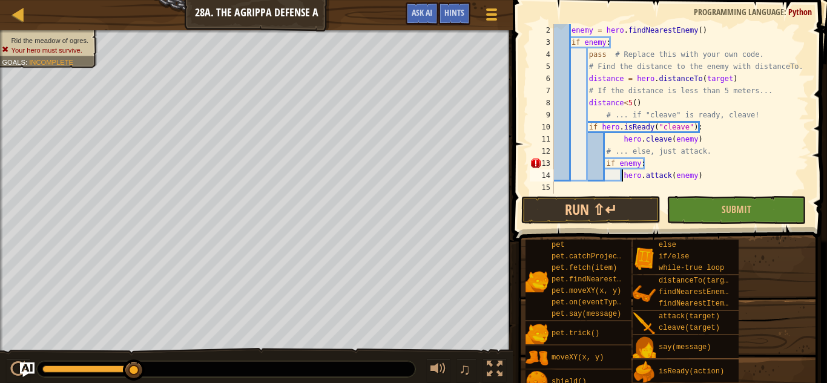
click at [647, 163] on div "enemy = hero . findNearestEnemy ( ) if enemy : pass # Replace this with your ow…" at bounding box center [679, 121] width 257 height 194
type textarea "i"
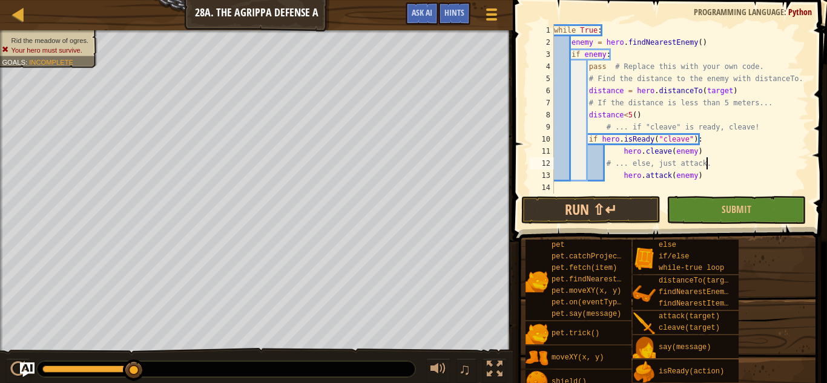
type textarea "# ... else, just attack"
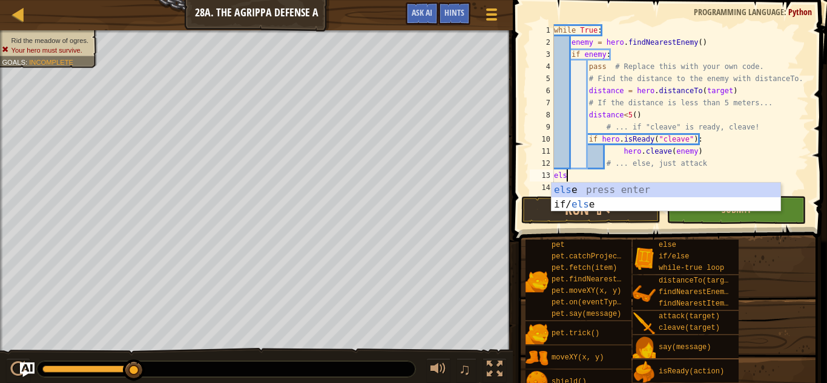
type textarea "else"
click at [629, 186] on div "else press enter if/ else press enter" at bounding box center [665, 212] width 229 height 58
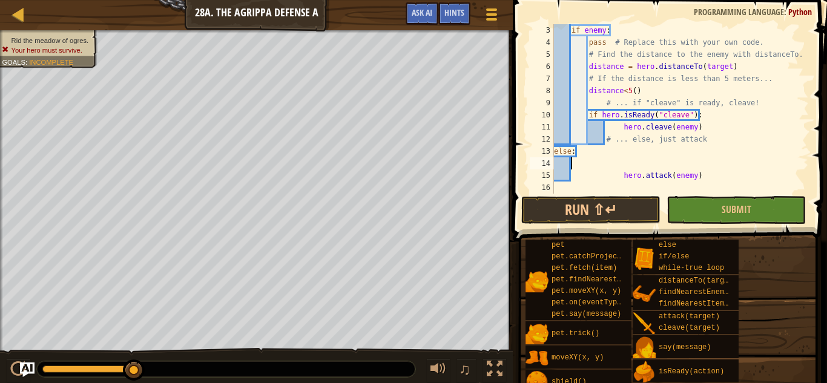
scroll to position [24, 0]
click at [621, 180] on div "enemy = hero . findNearestEnemy ( ) if enemy : pass # Replace this with your ow…" at bounding box center [679, 110] width 257 height 194
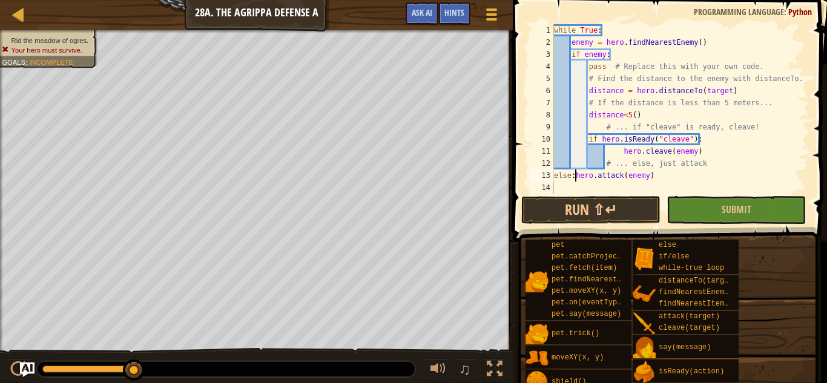
scroll to position [0, 0]
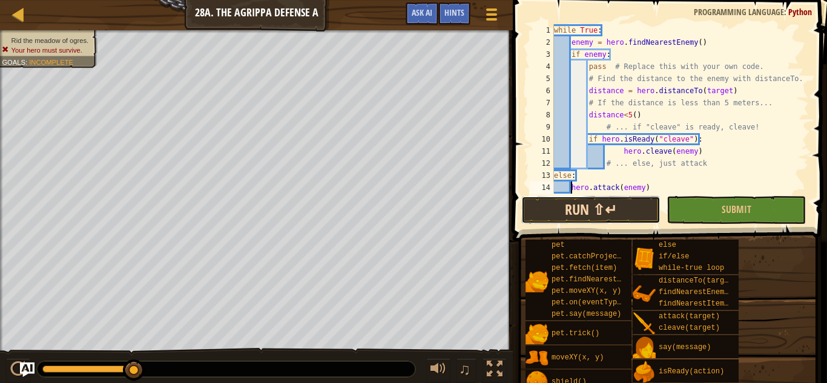
click at [600, 204] on button "Run ⇧↵" at bounding box center [590, 210] width 139 height 28
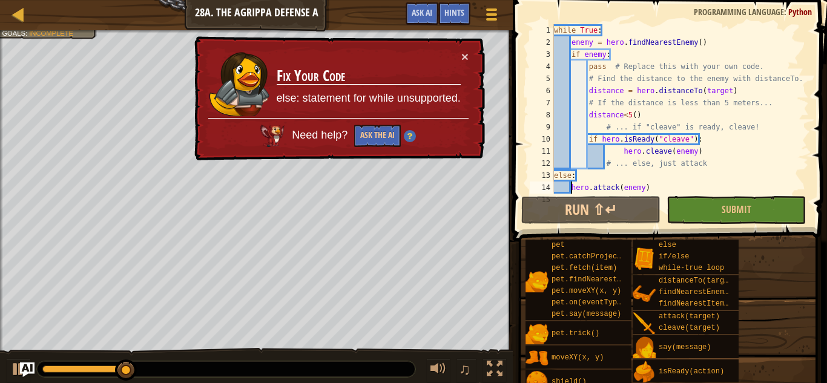
scroll to position [12, 0]
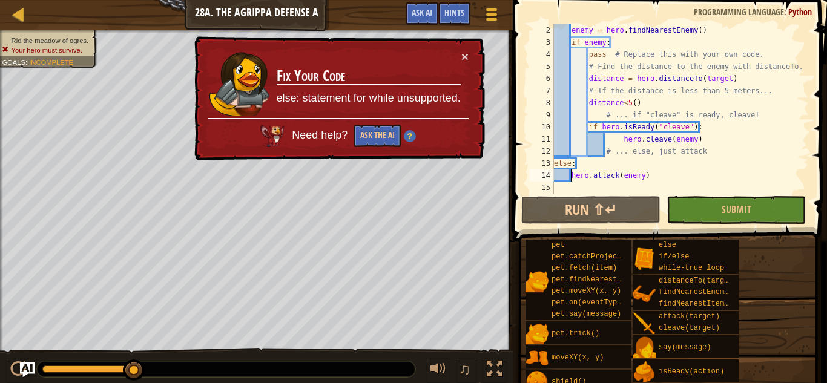
click at [575, 166] on div "enemy = hero . findNearestEnemy ( ) if enemy : pass # Replace this with your ow…" at bounding box center [679, 121] width 257 height 194
click at [556, 163] on div "enemy = hero . findNearestEnemy ( ) if enemy : pass # Replace this with your ow…" at bounding box center [679, 121] width 257 height 194
click at [555, 163] on div "enemy = hero . findNearestEnemy ( ) if enemy : pass # Replace this with your ow…" at bounding box center [679, 121] width 257 height 194
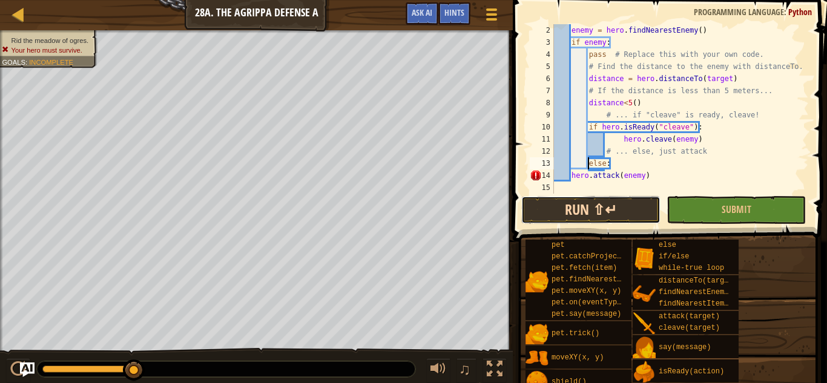
click at [567, 212] on button "Run ⇧↵" at bounding box center [590, 210] width 139 height 28
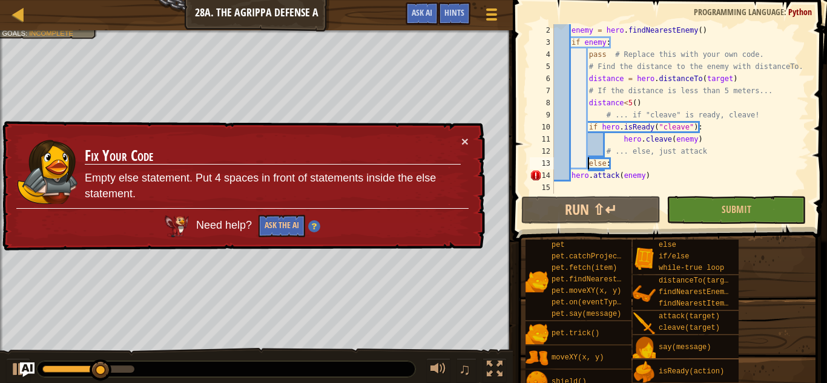
click at [570, 179] on div "enemy = hero . findNearestEnemy ( ) if enemy : pass # Replace this with your ow…" at bounding box center [679, 121] width 257 height 194
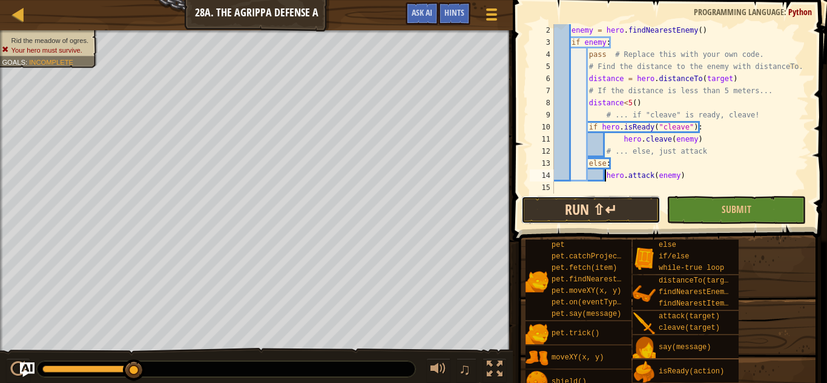
click at [588, 214] on button "Run ⇧↵" at bounding box center [590, 210] width 139 height 28
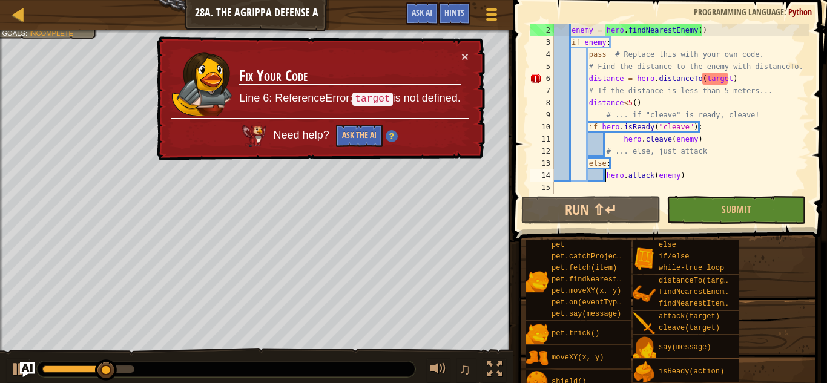
click at [725, 87] on div "enemy = hero . findNearestEnemy ( ) if enemy : pass # Replace this with your ow…" at bounding box center [679, 121] width 257 height 194
click at [727, 83] on div "enemy = hero . findNearestEnemy ( ) if enemy : pass # Replace this with your ow…" at bounding box center [679, 121] width 257 height 194
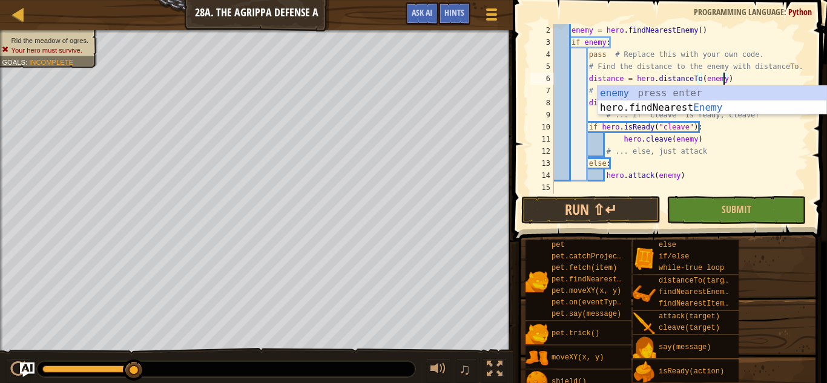
scroll to position [5, 24]
click at [612, 208] on button "Run ⇧↵" at bounding box center [590, 210] width 139 height 28
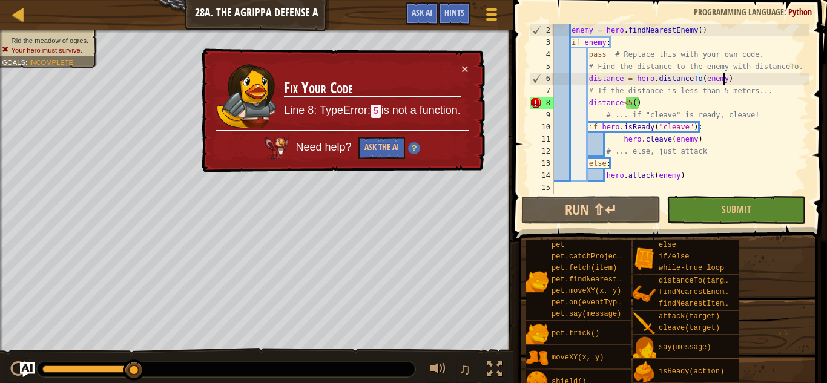
click at [642, 103] on div "enemy = hero . findNearestEnemy ( ) if enemy : pass # Replace this with your ow…" at bounding box center [679, 121] width 257 height 194
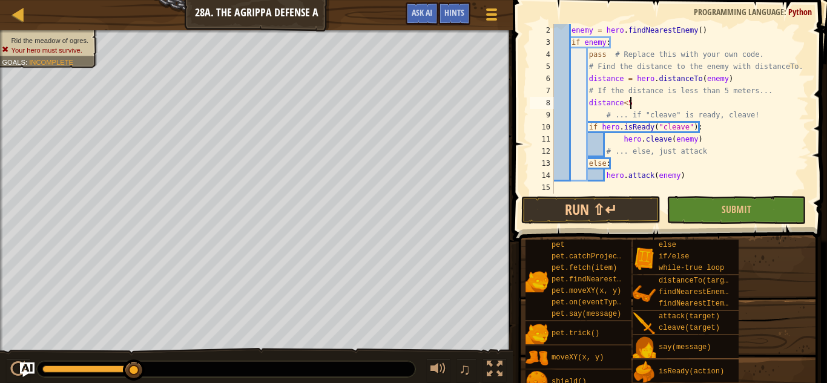
scroll to position [5, 11]
click at [594, 203] on button "Run ⇧↵" at bounding box center [590, 210] width 139 height 28
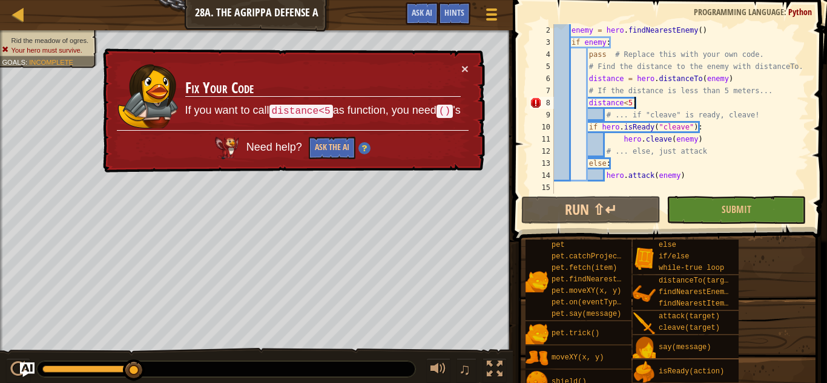
click at [657, 103] on div "enemy = hero . findNearestEnemy ( ) if enemy : pass # Replace this with your ow…" at bounding box center [679, 121] width 257 height 194
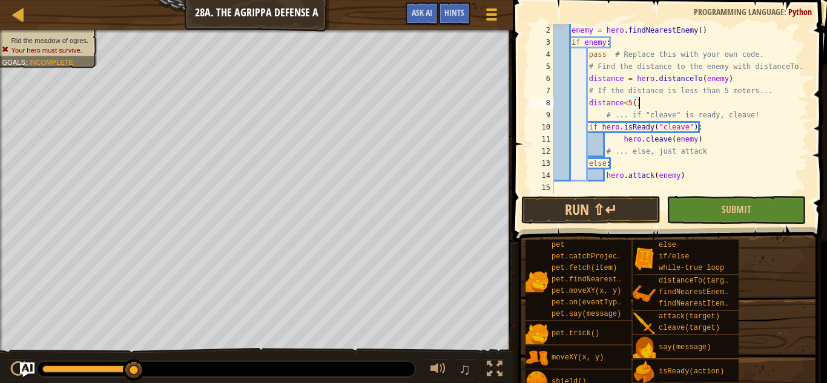
scroll to position [5, 11]
click at [632, 205] on button "Run ⇧↵" at bounding box center [590, 210] width 139 height 28
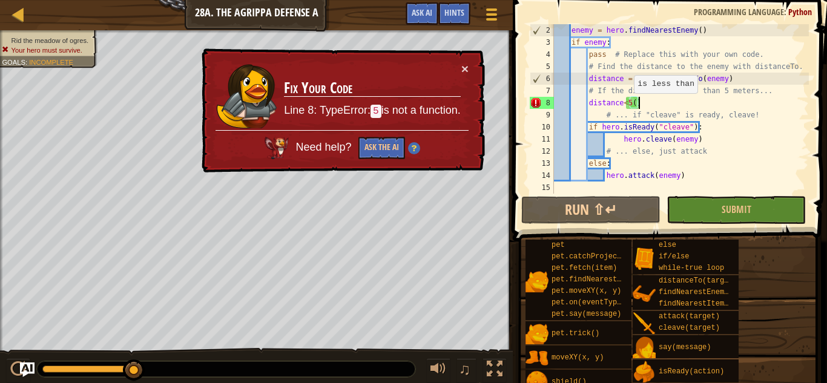
click at [627, 105] on div "enemy = hero . findNearestEnemy ( ) if enemy : pass # Replace this with your ow…" at bounding box center [679, 121] width 257 height 194
click at [629, 105] on div "enemy = hero . findNearestEnemy ( ) if enemy : pass # Replace this with your ow…" at bounding box center [679, 121] width 257 height 194
click at [625, 104] on div "enemy = hero . findNearestEnemy ( ) if enemy : pass # Replace this with your ow…" at bounding box center [679, 121] width 257 height 194
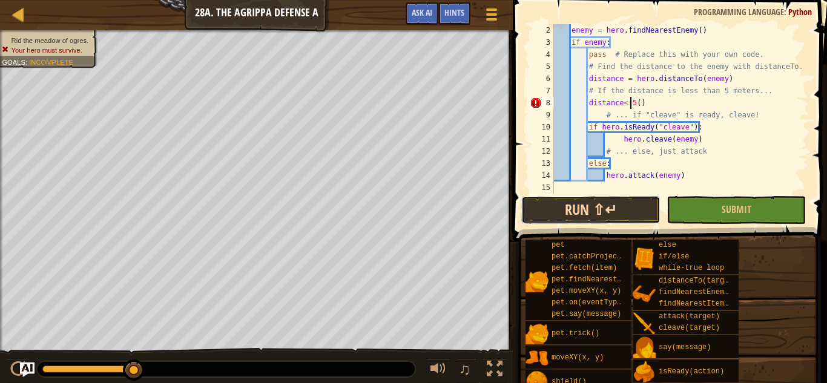
click at [618, 213] on button "Run ⇧↵" at bounding box center [590, 210] width 139 height 28
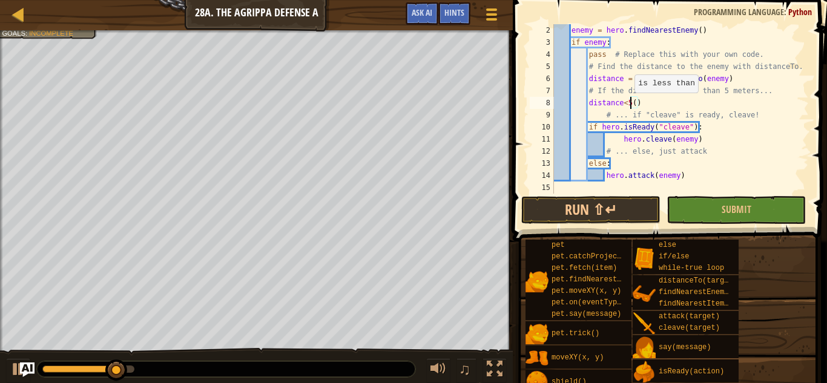
click at [628, 104] on div "enemy = hero . findNearestEnemy ( ) if enemy : pass # Replace this with your ow…" at bounding box center [679, 121] width 257 height 194
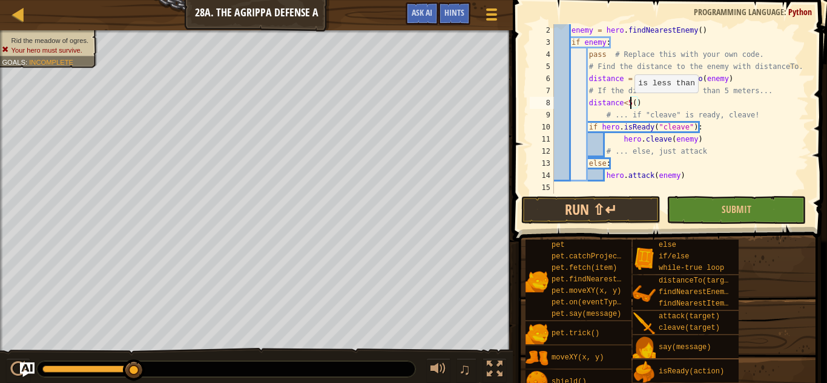
scroll to position [5, 12]
click at [640, 208] on button "Run ⇧↵" at bounding box center [590, 210] width 139 height 28
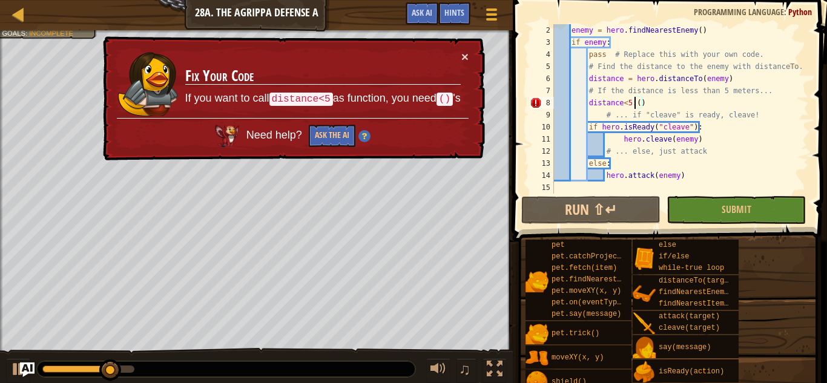
click at [656, 102] on div "enemy = hero . findNearestEnemy ( ) if enemy : pass # Replace this with your ow…" at bounding box center [679, 121] width 257 height 194
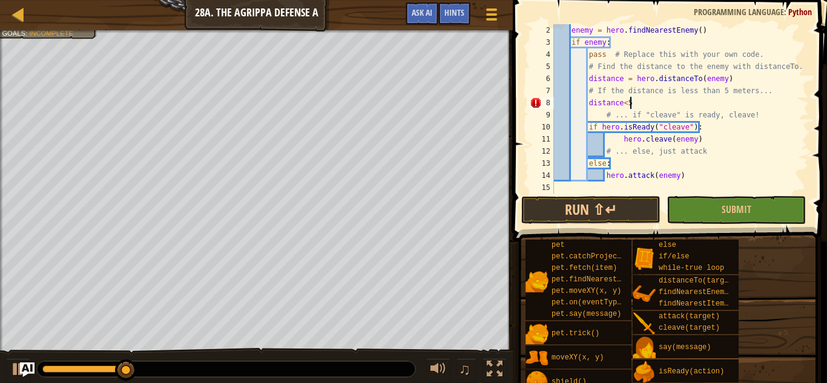
scroll to position [5, 10]
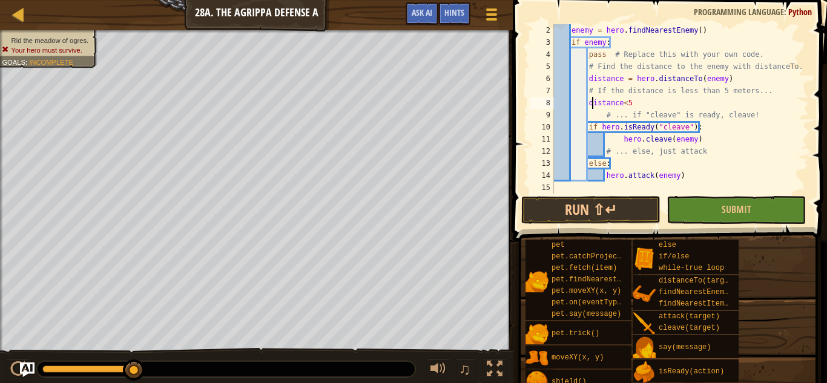
click at [590, 105] on div "enemy = hero . findNearestEnemy ( ) if enemy : pass # Replace this with your ow…" at bounding box center [679, 121] width 257 height 194
click at [588, 103] on div "enemy = hero . findNearestEnemy ( ) if enemy : pass # Replace this with your ow…" at bounding box center [679, 121] width 257 height 194
click at [660, 101] on div "enemy = hero . findNearestEnemy ( ) if enemy : pass # Replace this with your ow…" at bounding box center [679, 121] width 257 height 194
click at [641, 100] on div "enemy = hero . findNearestEnemy ( ) if enemy : pass # Replace this with your ow…" at bounding box center [679, 121] width 257 height 194
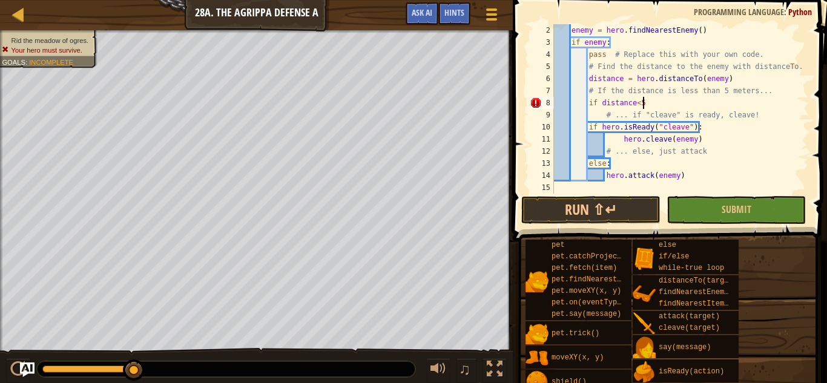
click at [644, 101] on div "enemy = hero . findNearestEnemy ( ) if enemy : pass # Replace this with your ow…" at bounding box center [679, 121] width 257 height 194
click at [657, 101] on div "enemy = hero . findNearestEnemy ( ) if enemy : pass # Replace this with your ow…" at bounding box center [679, 121] width 257 height 194
click at [639, 101] on div "enemy = hero . findNearestEnemy ( ) if enemy : pass # Replace this with your ow…" at bounding box center [679, 121] width 257 height 194
click at [659, 108] on div "enemy = hero . findNearestEnemy ( ) if enemy : pass # Replace this with your ow…" at bounding box center [679, 121] width 257 height 194
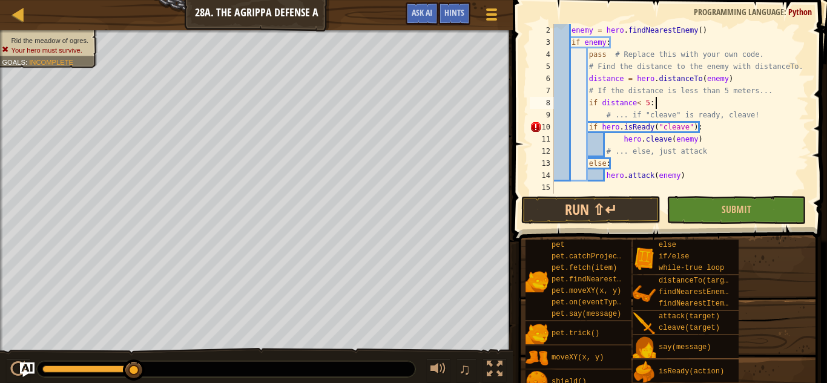
click at [627, 142] on div "enemy = hero . findNearestEnemy ( ) if enemy : pass # Replace this with your ow…" at bounding box center [679, 121] width 257 height 194
click at [625, 140] on div "enemy = hero . findNearestEnemy ( ) if enemy : pass # Replace this with your ow…" at bounding box center [679, 121] width 257 height 194
click at [621, 139] on div "enemy = hero . findNearestEnemy ( ) if enemy : pass # Replace this with your ow…" at bounding box center [679, 121] width 257 height 194
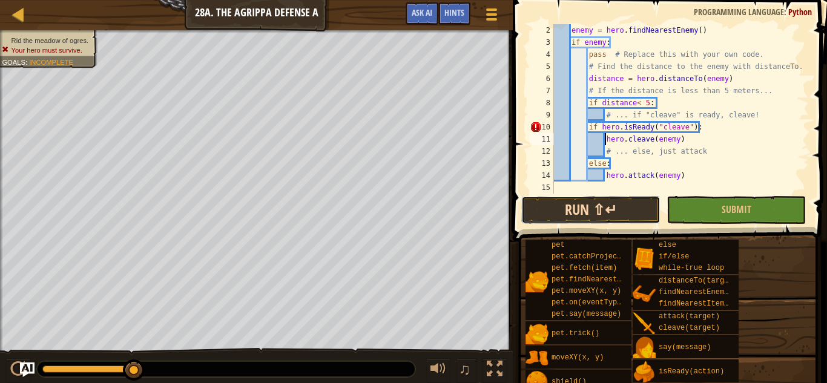
click at [627, 209] on button "Run ⇧↵" at bounding box center [590, 210] width 139 height 28
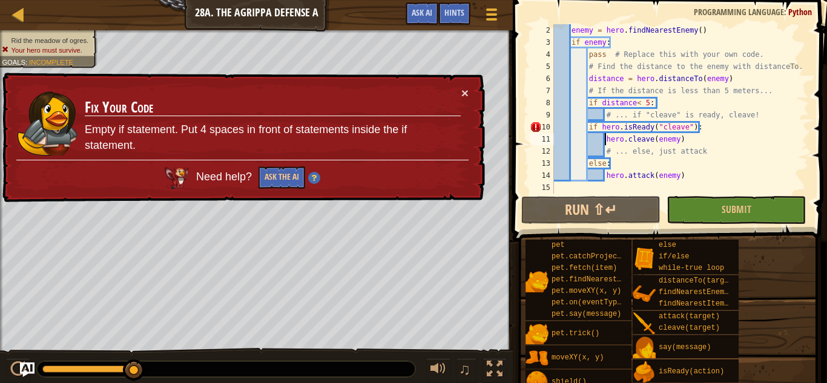
click at [589, 124] on div "enemy = hero . findNearestEnemy ( ) if enemy : pass # Replace this with your ow…" at bounding box center [679, 121] width 257 height 194
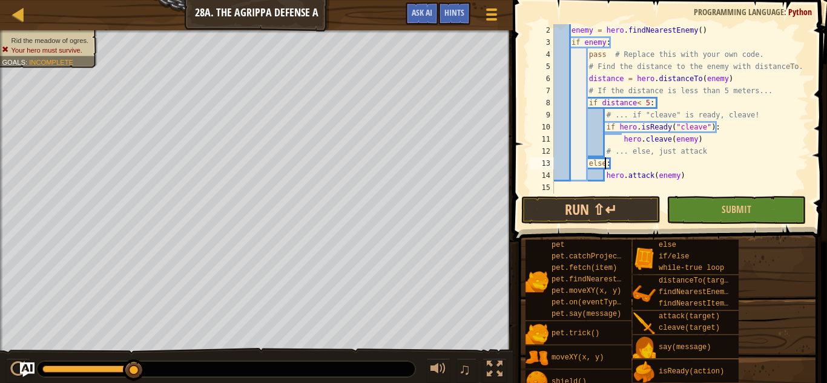
scroll to position [5, 7]
click at [584, 131] on div "enemy = hero . findNearestEnemy ( ) if enemy : pass # Replace this with your ow…" at bounding box center [679, 121] width 257 height 194
type textarea "if hero.isReady("cleave"):"
click at [598, 208] on button "Run ⇧↵" at bounding box center [590, 210] width 139 height 28
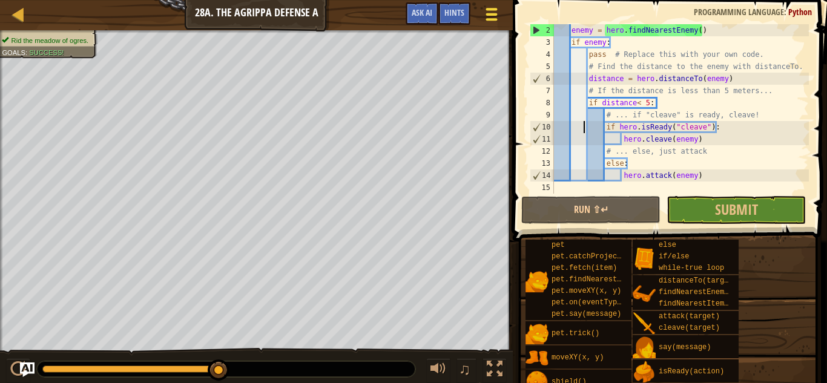
click at [503, 16] on button "Game Menu" at bounding box center [492, 17] width 32 height 30
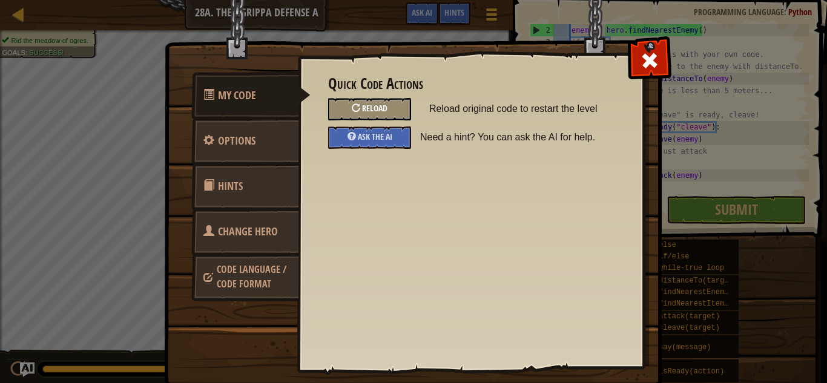
click at [400, 116] on div "Reload" at bounding box center [369, 109] width 83 height 22
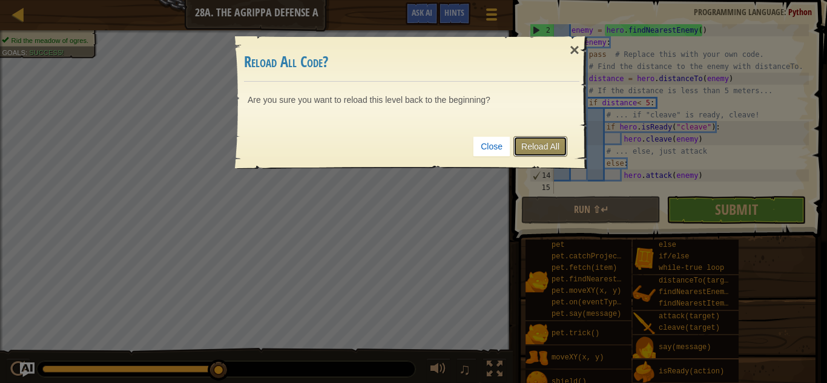
click at [540, 148] on link "Reload All" at bounding box center [540, 146] width 54 height 21
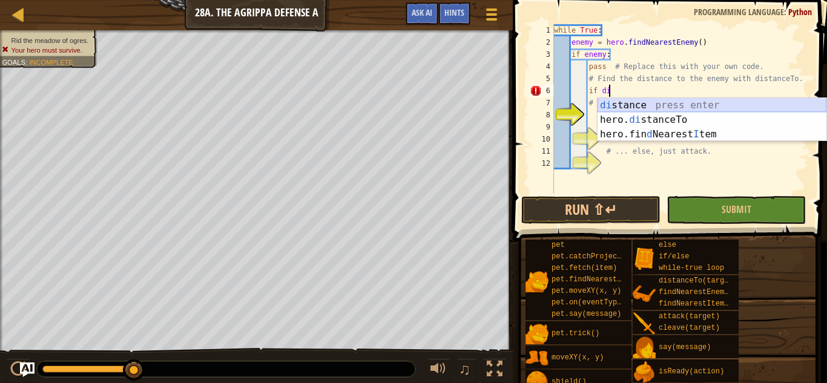
click at [627, 104] on div "di stance press enter hero. di stanceTo press enter hero.fin d Nearest I tem pr…" at bounding box center [711, 134] width 229 height 73
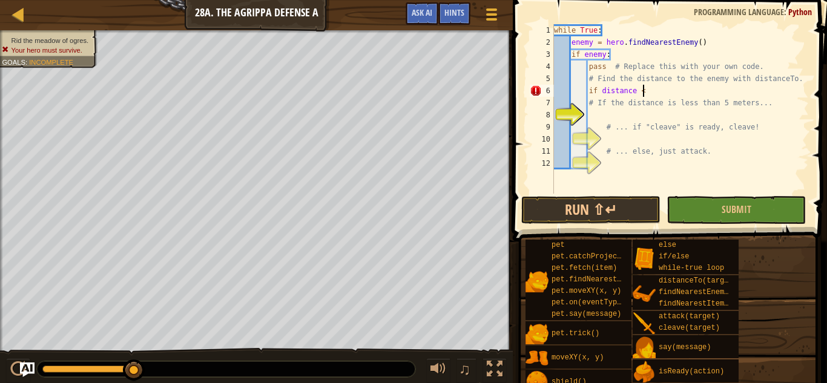
scroll to position [5, 13]
click at [800, 79] on div "while True : enemy = hero . findNearestEnemy ( ) if enemy : pass # Replace this…" at bounding box center [679, 121] width 257 height 194
type textarea "# Find the distance to the enemy with distanceTo."
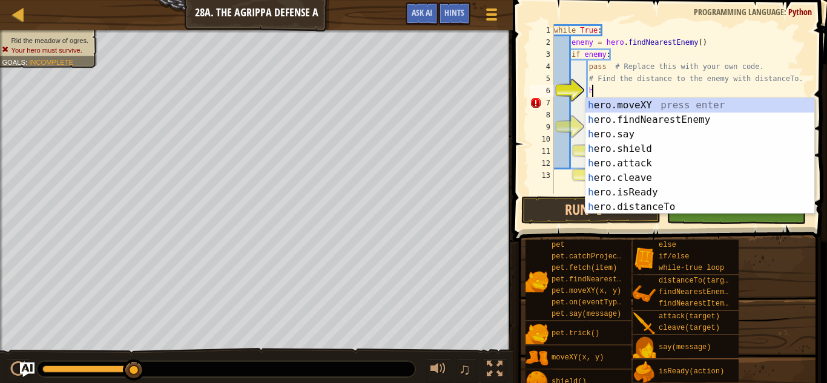
scroll to position [5, 5]
click at [663, 201] on div "he ro.moveXY press enter he ro.findNearestEnemy press enter he ro.say press ent…" at bounding box center [699, 170] width 229 height 145
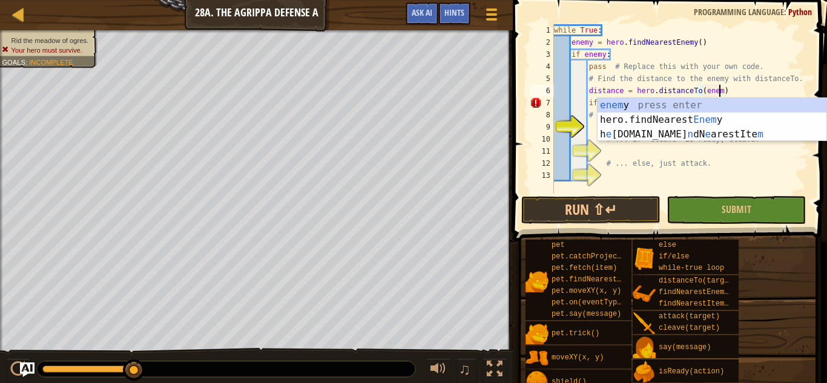
scroll to position [5, 24]
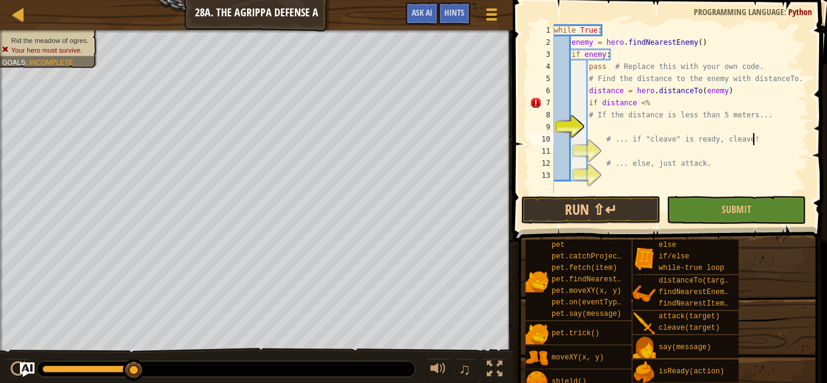
click at [758, 140] on div "while True : enemy = hero . findNearestEnemy ( ) if enemy : pass # Replace this…" at bounding box center [679, 121] width 257 height 194
click at [660, 106] on div "while True : enemy = hero . findNearestEnemy ( ) if enemy : pass # Replace this…" at bounding box center [679, 121] width 257 height 194
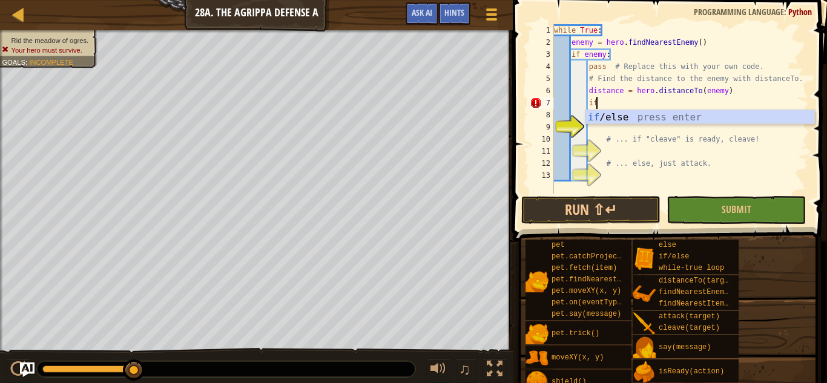
type textarea "i"
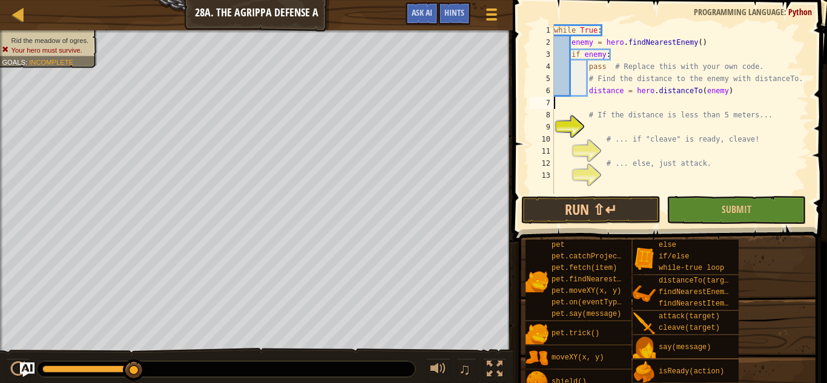
scroll to position [5, 0]
type textarea "distance = hero.distanceTo(enemy)"
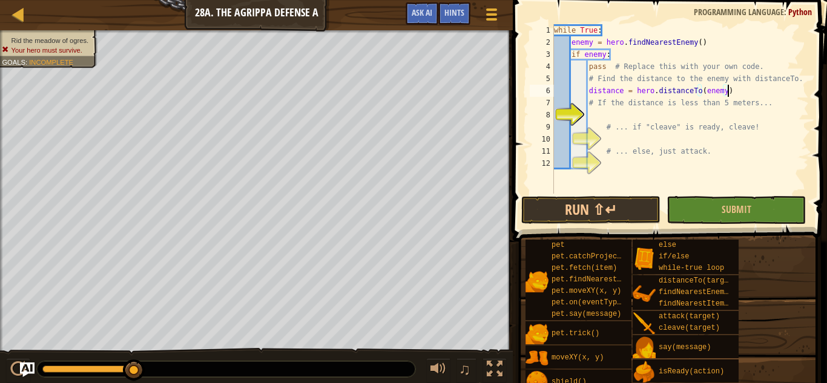
click at [620, 116] on div "while True : enemy = hero . findNearestEnemy ( ) if enemy : pass # Replace this…" at bounding box center [679, 121] width 257 height 194
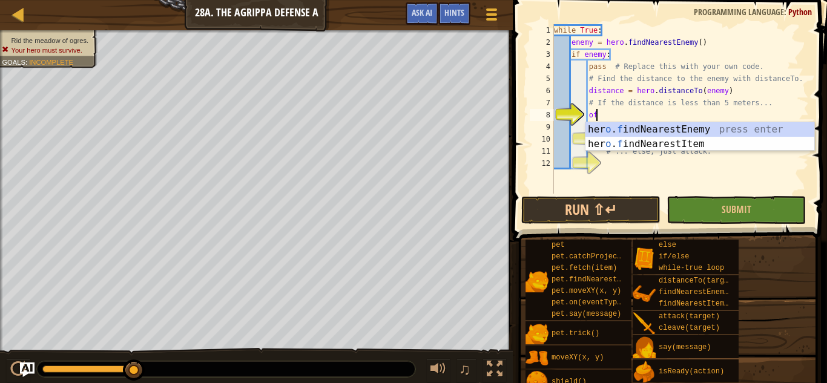
type textarea "o"
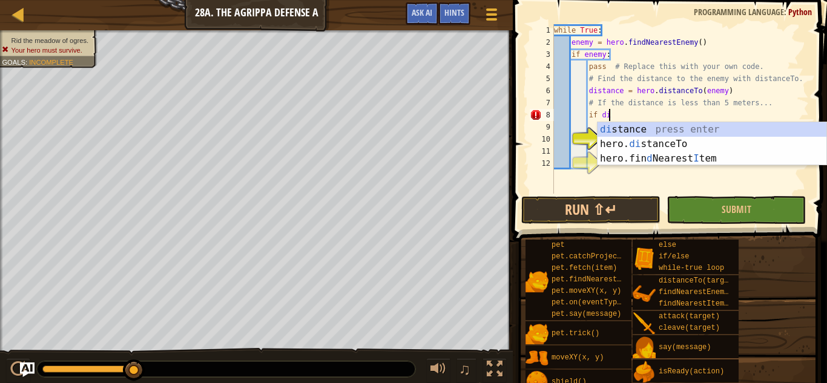
scroll to position [5, 7]
click at [637, 130] on div "di stance press enter hero. di stanceTo press enter hero.fin d Nearest I tem pr…" at bounding box center [711, 158] width 229 height 73
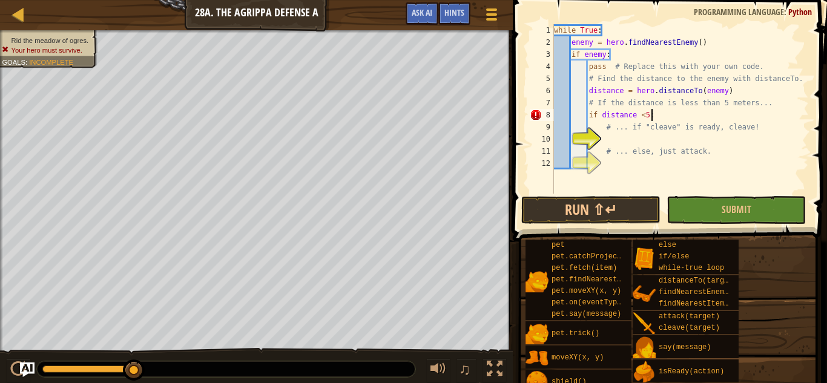
scroll to position [5, 13]
type textarea "if distance <5:"
click at [590, 114] on div "while True : enemy = hero . findNearestEnemy ( ) if enemy : pass # Replace this…" at bounding box center [679, 121] width 257 height 194
click at [621, 139] on div "while True : enemy = hero . findNearestEnemy ( ) if enemy : pass # Replace this…" at bounding box center [679, 121] width 257 height 194
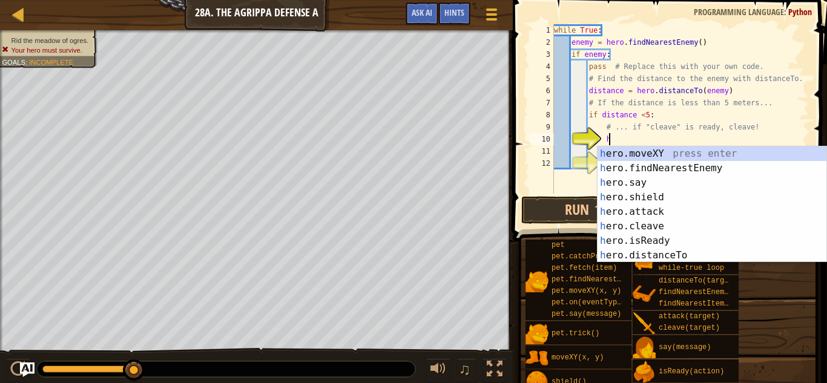
scroll to position [5, 8]
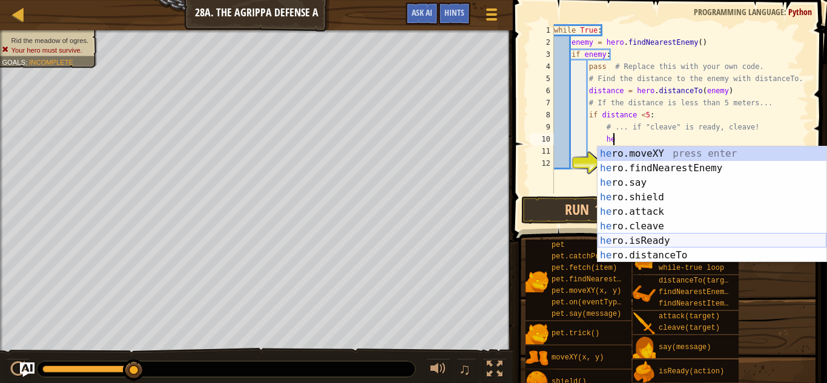
click at [652, 235] on div "he ro.moveXY press enter he ro.findNearestEnemy press enter he ro.say press ent…" at bounding box center [711, 218] width 229 height 145
type textarea "ready = hero.isReady("cleave")"
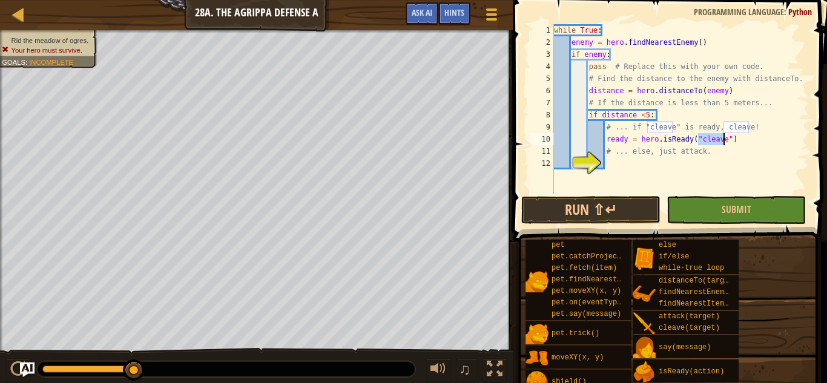
click at [748, 142] on div "while True : enemy = hero . findNearestEnemy ( ) if enemy : pass # Replace this…" at bounding box center [679, 121] width 257 height 194
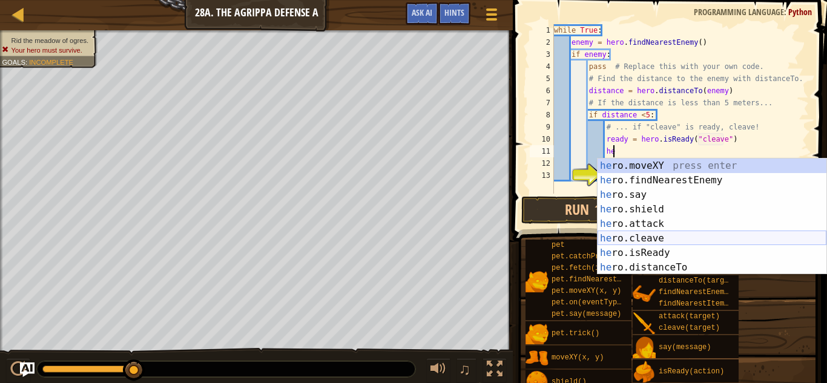
click at [642, 236] on div "he ro.moveXY press enter he ro.findNearestEnemy press enter he ro.say press ent…" at bounding box center [711, 231] width 229 height 145
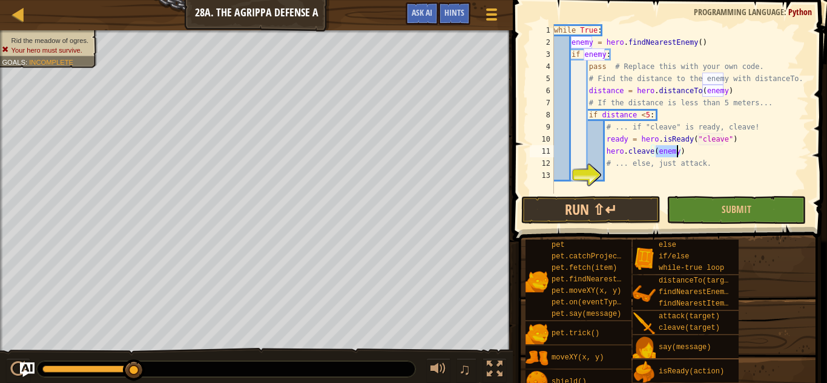
click at [639, 169] on div "while True : enemy = hero . findNearestEnemy ( ) if enemy : pass # Replace this…" at bounding box center [679, 121] width 257 height 194
type textarea "# ... else, just attack."
click at [625, 182] on div "while True : enemy = hero . findNearestEnemy ( ) if enemy : pass # Replace this…" at bounding box center [679, 121] width 257 height 194
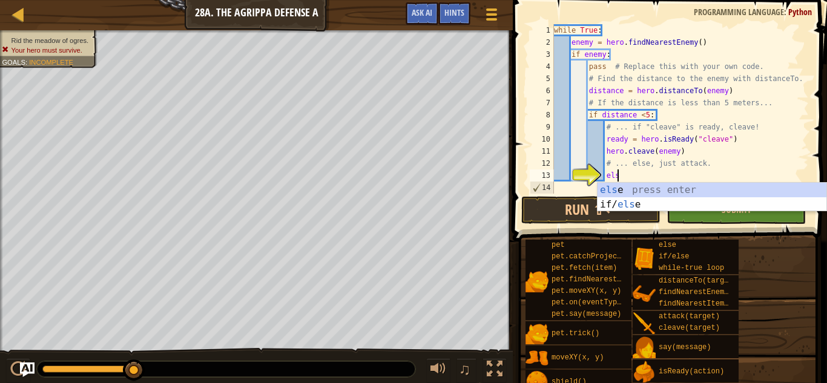
type textarea "else"
click at [614, 191] on div "else press enter if/ else press enter" at bounding box center [711, 212] width 229 height 58
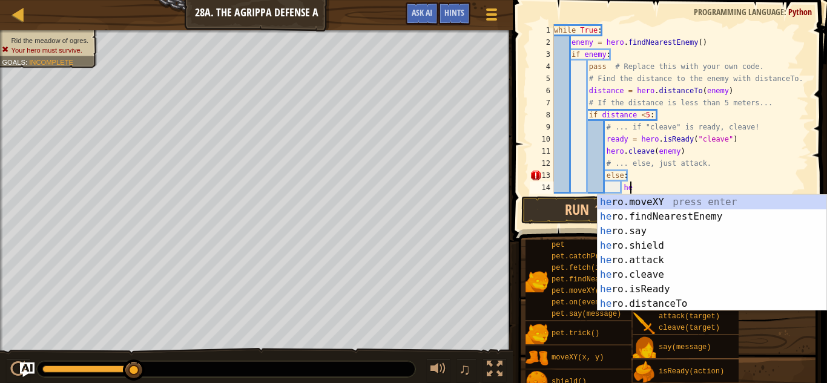
scroll to position [5, 10]
click at [645, 259] on div "he ro.moveXY press enter he ro.findNearestEnemy press enter he ro.say press ent…" at bounding box center [711, 267] width 229 height 145
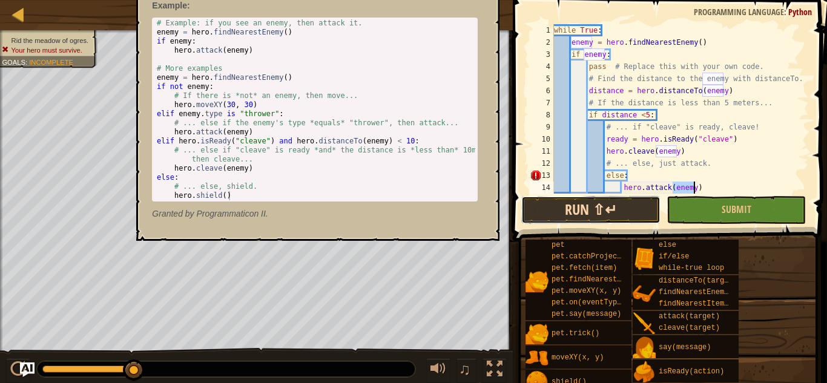
click at [636, 215] on button "Run ⇧↵" at bounding box center [590, 210] width 139 height 28
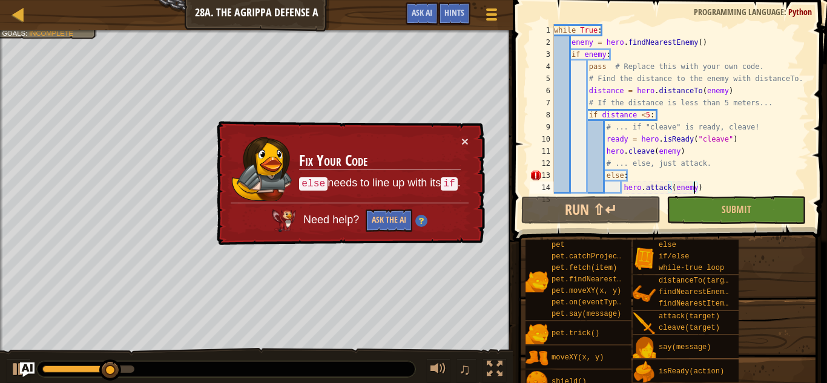
click at [607, 177] on div "while True : enemy = hero . findNearestEnemy ( ) if enemy : pass # Replace this…" at bounding box center [679, 121] width 257 height 194
click at [606, 177] on div "while True : enemy = hero . findNearestEnemy ( ) if enemy : pass # Replace this…" at bounding box center [679, 121] width 257 height 194
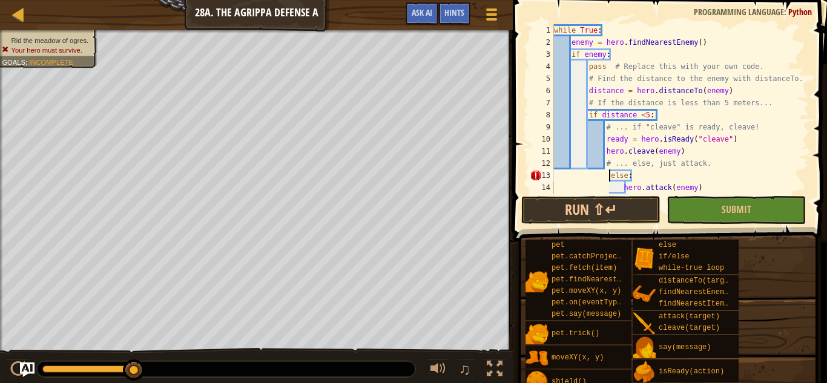
scroll to position [5, 9]
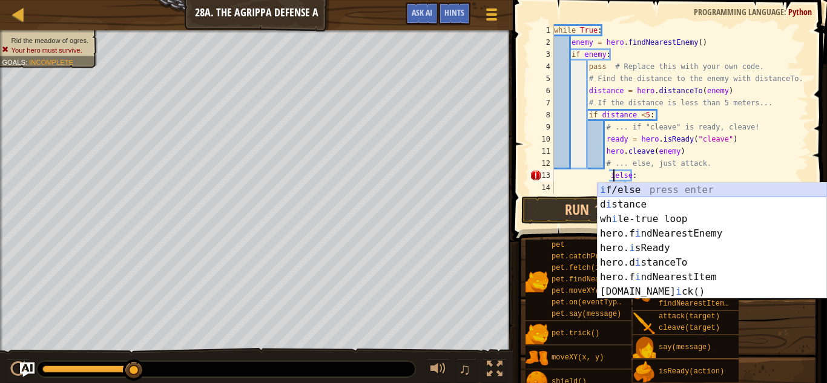
click at [631, 188] on div "i f/else press enter d i stance press enter wh i le-true loop press enter hero.…" at bounding box center [711, 255] width 229 height 145
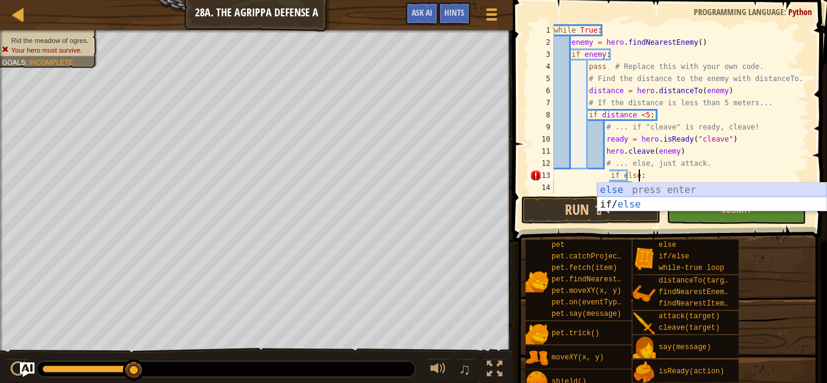
click at [640, 189] on div "else press enter if/ else press enter" at bounding box center [711, 212] width 229 height 58
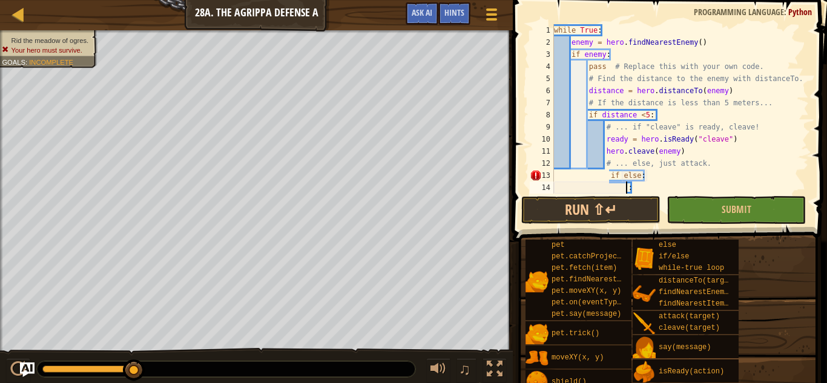
click at [606, 172] on div "while True : enemy = hero . findNearestEnemy ( ) if enemy : pass # Replace this…" at bounding box center [679, 121] width 257 height 194
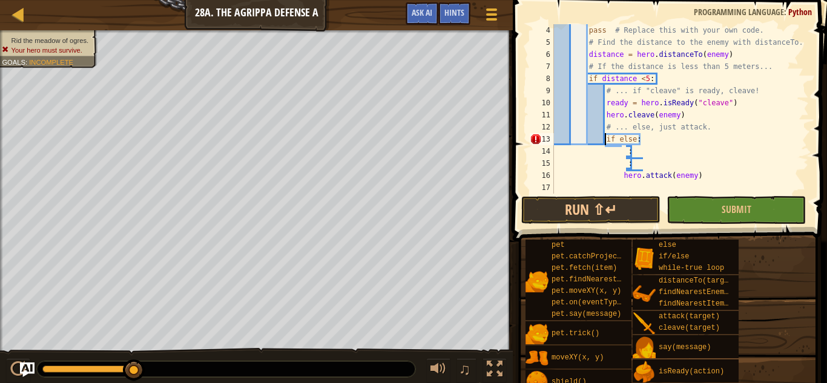
scroll to position [36, 0]
click at [624, 165] on div "if enemy : pass # Replace this with your own code. # Find the distance to the e…" at bounding box center [679, 110] width 257 height 194
type textarea ":"
click at [630, 165] on div "if enemy : pass # Replace this with your own code. # Find the distance to the e…" at bounding box center [679, 110] width 257 height 194
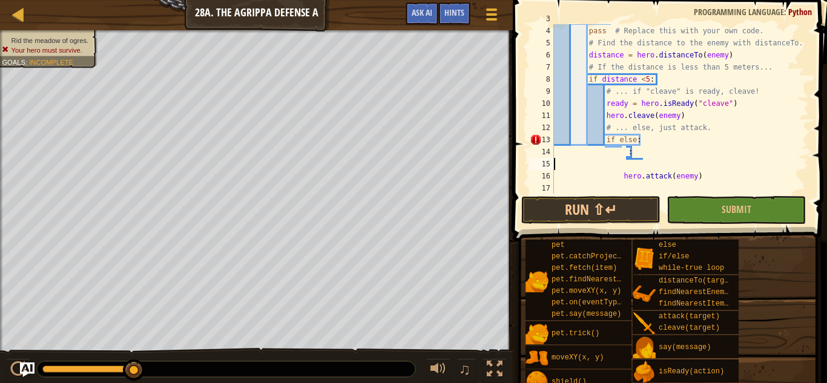
type textarea ":"
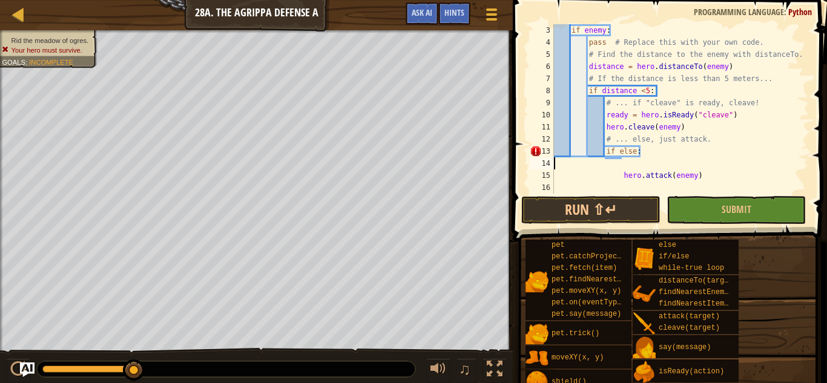
scroll to position [12, 0]
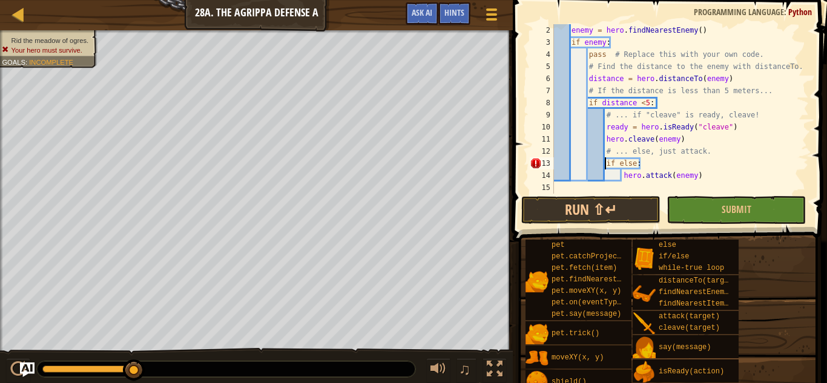
click at [606, 165] on div "enemy = hero . findNearestEnemy ( ) if enemy : pass # Replace this with your ow…" at bounding box center [679, 121] width 257 height 194
click at [629, 207] on button "Run ⇧↵" at bounding box center [590, 210] width 139 height 28
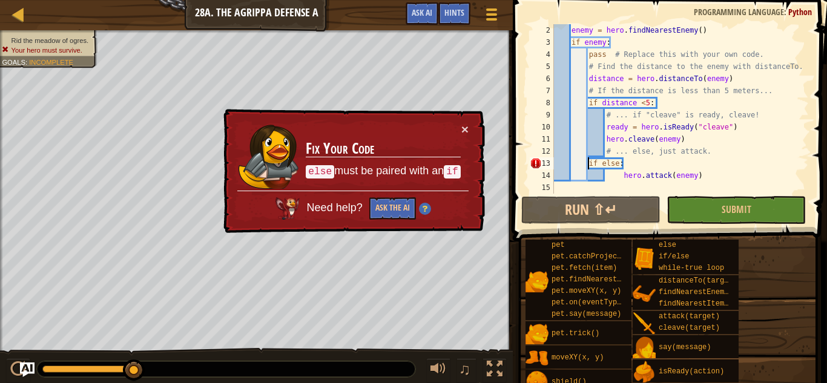
click at [597, 162] on div "enemy = hero . findNearestEnemy ( ) if enemy : pass # Replace this with your ow…" at bounding box center [679, 121] width 257 height 194
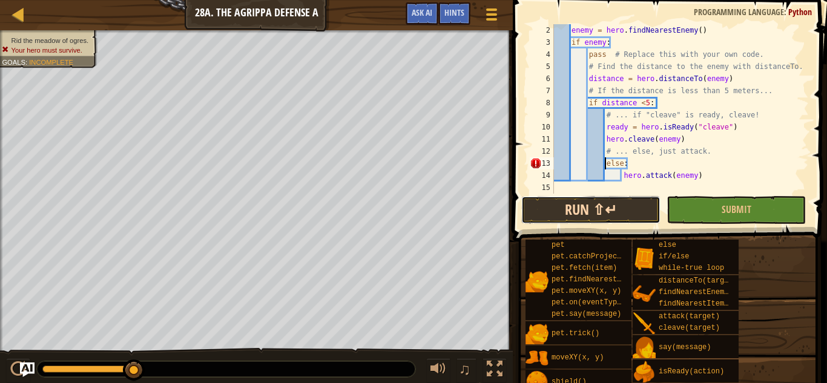
click at [614, 217] on button "Run ⇧↵" at bounding box center [590, 210] width 139 height 28
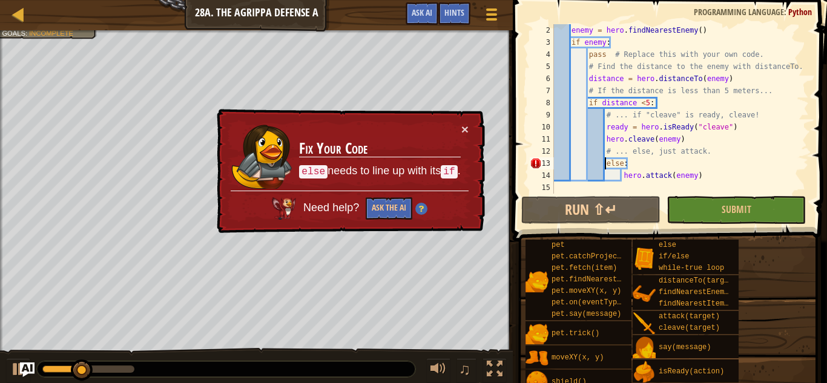
click at [606, 164] on div "enemy = hero . findNearestEnemy ( ) if enemy : pass # Replace this with your ow…" at bounding box center [679, 121] width 257 height 194
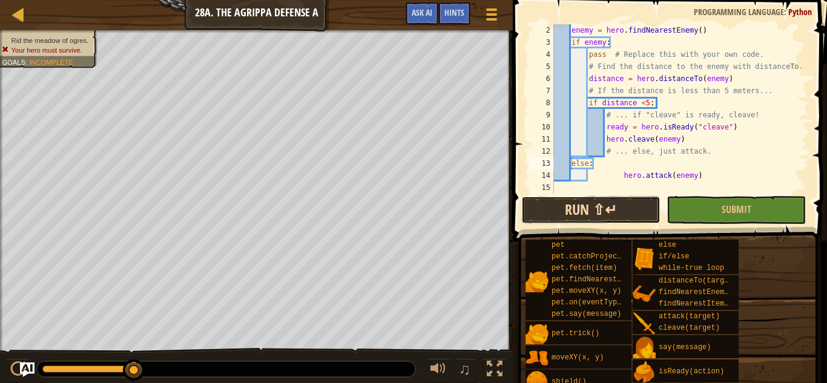
click at [626, 200] on button "Run ⇧↵" at bounding box center [590, 210] width 139 height 28
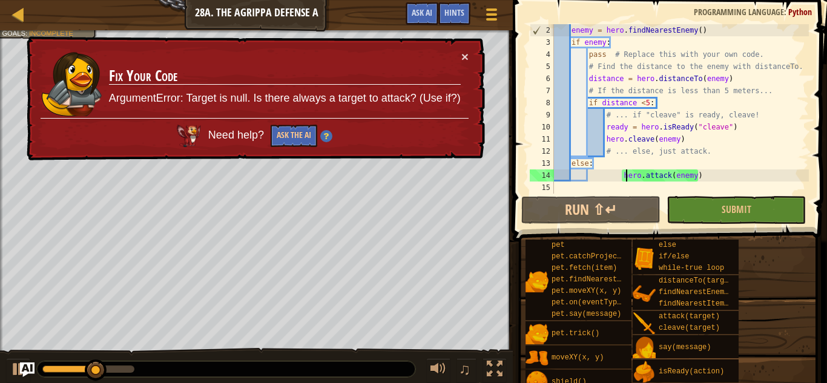
click at [624, 175] on div "enemy = hero . findNearestEnemy ( ) if enemy : pass # Replace this with your ow…" at bounding box center [679, 121] width 257 height 194
click at [623, 175] on div "enemy = hero . findNearestEnemy ( ) if enemy : pass # Replace this with your ow…" at bounding box center [679, 121] width 257 height 194
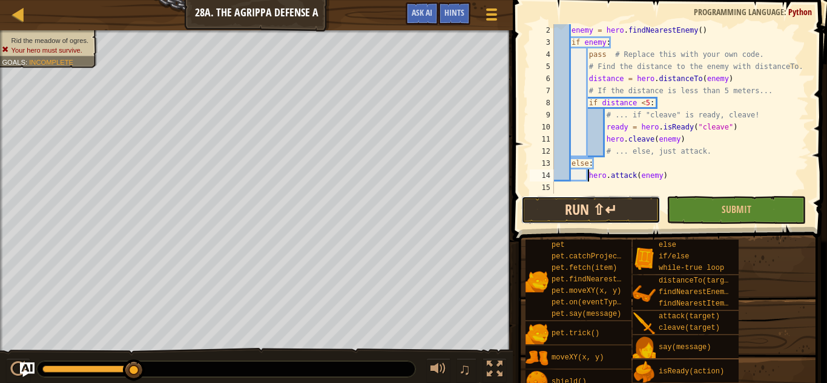
click at [621, 203] on button "Run ⇧↵" at bounding box center [590, 210] width 139 height 28
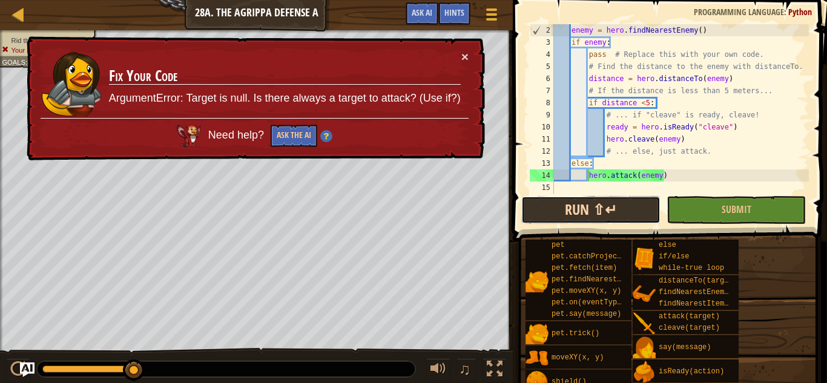
click at [650, 200] on button "Run ⇧↵" at bounding box center [590, 210] width 139 height 28
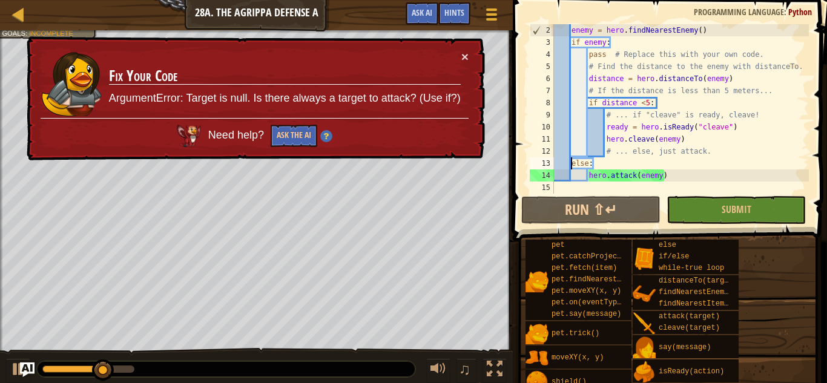
click at [571, 164] on div "enemy = hero . findNearestEnemy ( ) if enemy : pass # Replace this with your ow…" at bounding box center [679, 121] width 257 height 194
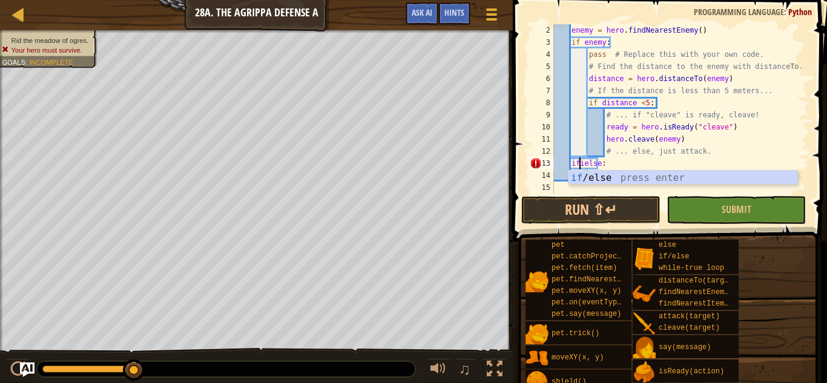
scroll to position [5, 5]
click at [581, 163] on div "enemy = hero . findNearestEnemy ( ) if enemy : pass # Replace this with your ow…" at bounding box center [679, 121] width 257 height 194
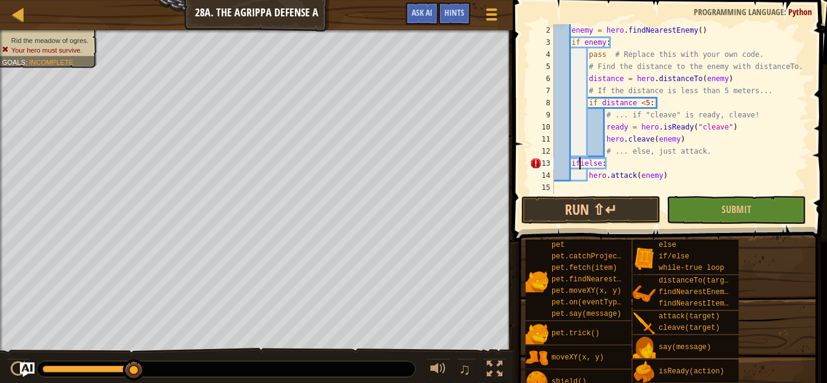
click at [585, 163] on div "enemy = hero . findNearestEnemy ( ) if enemy : pass # Replace this with your ow…" at bounding box center [679, 121] width 257 height 194
click at [571, 165] on div "enemy = hero . findNearestEnemy ( ) if enemy : pass # Replace this with your ow…" at bounding box center [679, 121] width 257 height 194
click at [589, 176] on div "enemy = hero . findNearestEnemy ( ) if enemy : pass # Replace this with your ow…" at bounding box center [679, 121] width 257 height 194
click at [585, 166] on div "enemy = hero . findNearestEnemy ( ) if enemy : pass # Replace this with your ow…" at bounding box center [679, 121] width 257 height 194
click at [618, 215] on button "Run ⇧↵" at bounding box center [590, 210] width 139 height 28
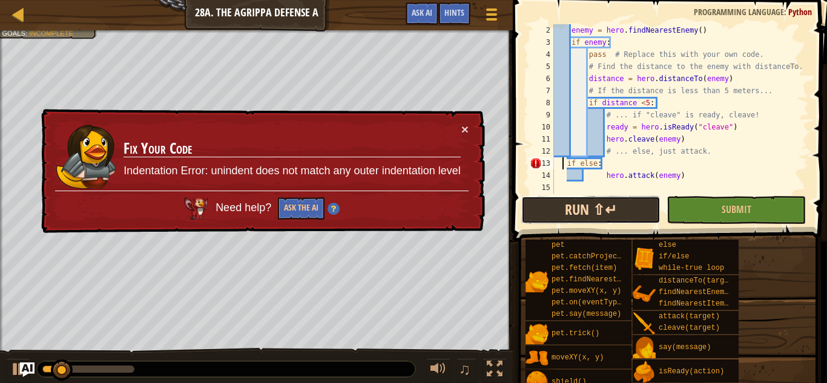
click at [618, 215] on button "Run ⇧↵" at bounding box center [590, 210] width 139 height 28
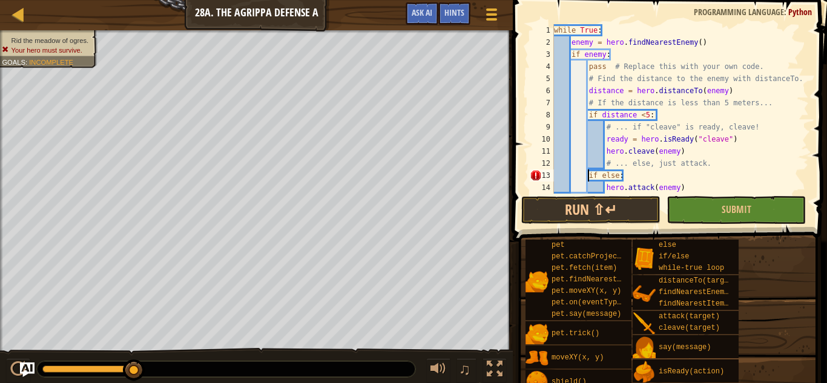
scroll to position [0, 0]
click at [600, 175] on div "while True : enemy = hero . findNearestEnemy ( ) if enemy : pass # Replace this…" at bounding box center [679, 121] width 257 height 194
click at [636, 208] on button "Run ⇧↵" at bounding box center [590, 210] width 139 height 28
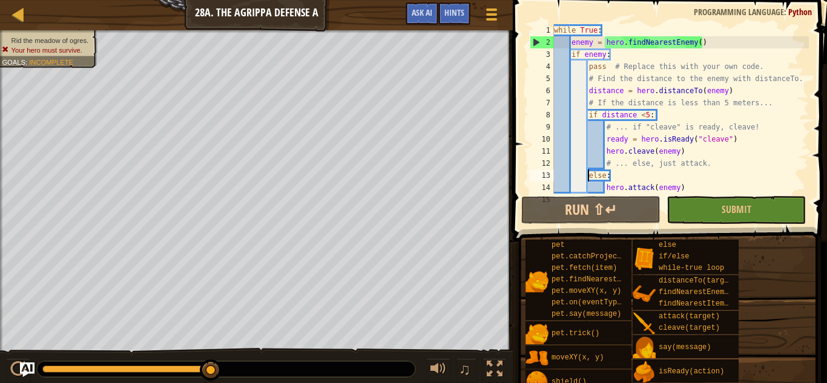
click at [696, 151] on div "while True : enemy = hero . findNearestEnemy ( ) if enemy : pass # Replace this…" at bounding box center [679, 121] width 257 height 194
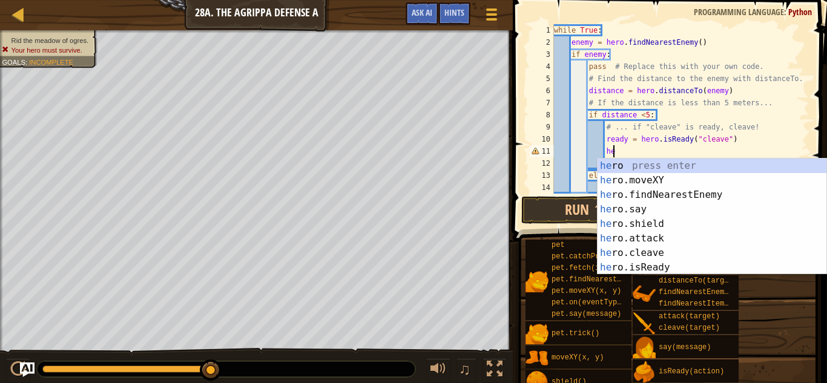
scroll to position [5, 8]
type textarea "h"
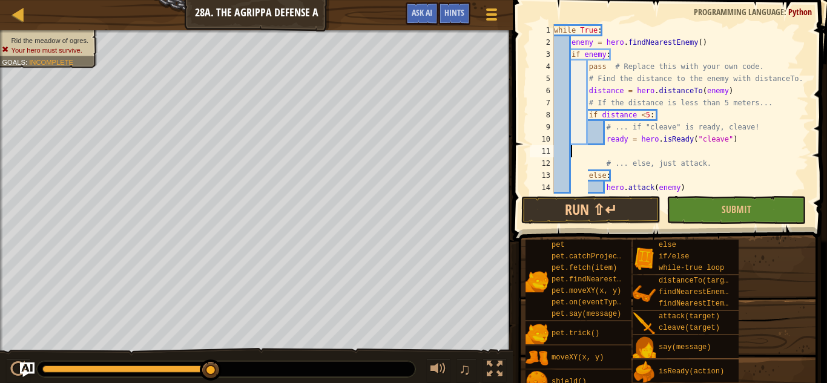
scroll to position [5, 0]
type textarea "ready = hero.isReady("cleave")"
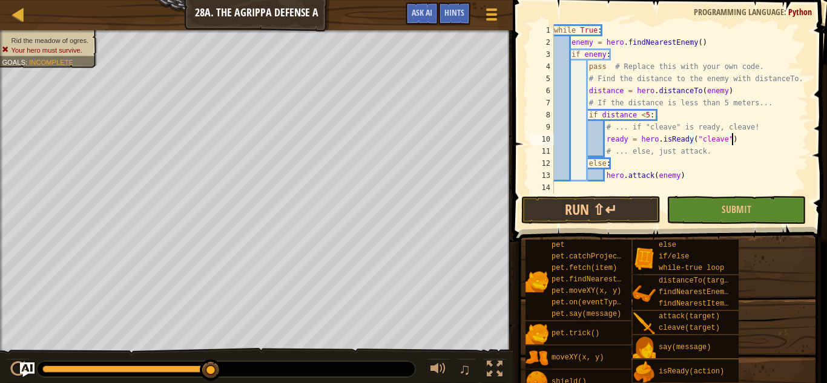
scroll to position [5, 0]
type textarea "i"
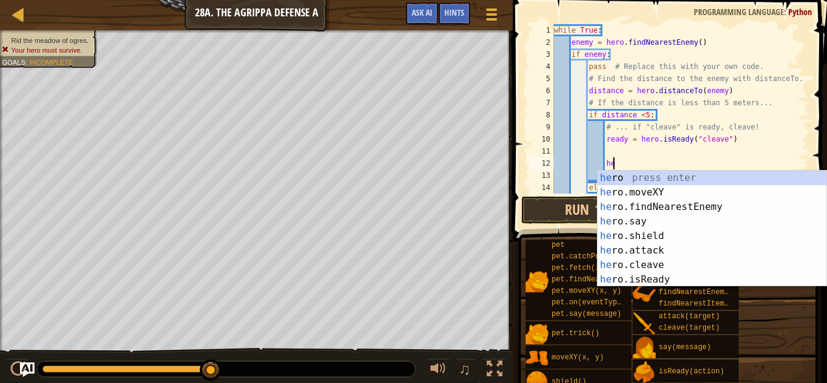
scroll to position [5, 8]
click at [675, 263] on div "he ro press enter he ro.moveXY press enter he ro.findNearestEnemy press enter h…" at bounding box center [711, 243] width 229 height 145
type textarea "hero.cleave(enemy)"
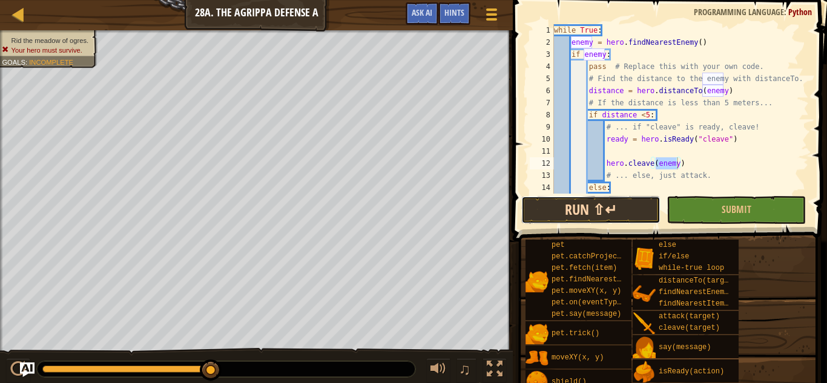
click at [630, 211] on button "Run ⇧↵" at bounding box center [590, 210] width 139 height 28
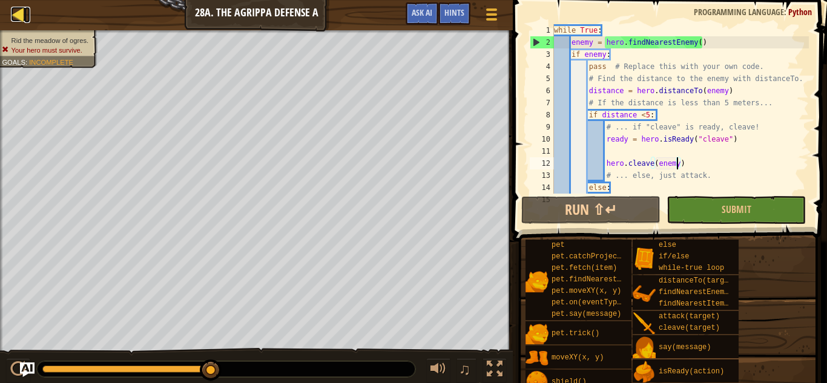
click at [28, 18] on link "Map" at bounding box center [27, 15] width 6 height 16
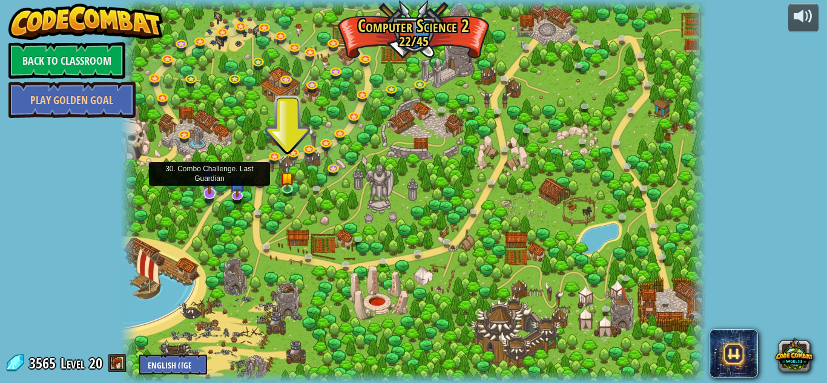
click at [213, 190] on img at bounding box center [209, 176] width 16 height 36
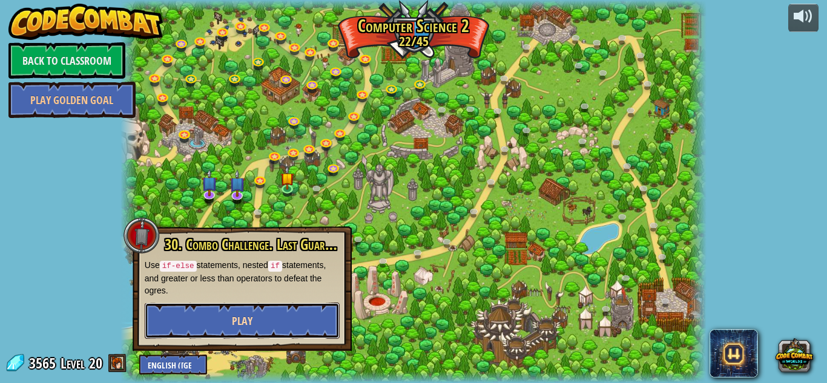
click at [244, 330] on button "Play" at bounding box center [242, 321] width 195 height 36
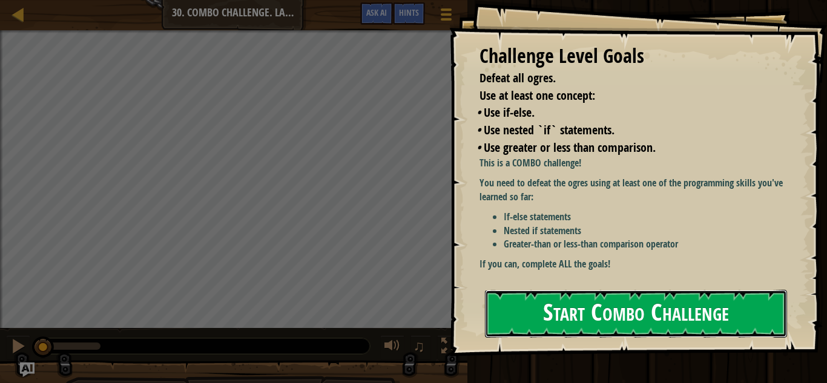
click at [556, 334] on button "Start Combo Challenge" at bounding box center [636, 314] width 302 height 48
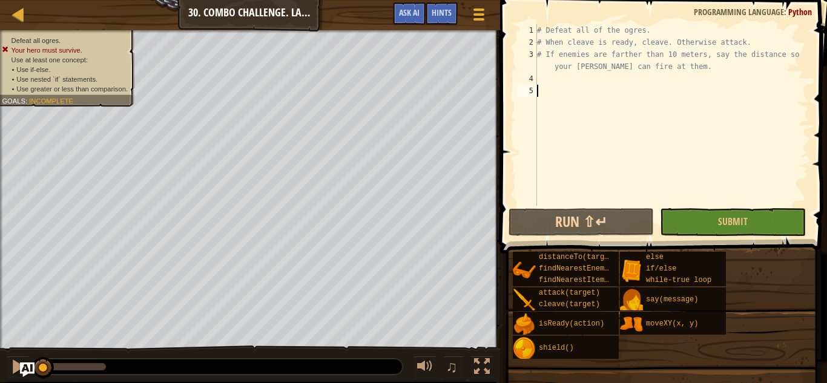
scroll to position [5, 0]
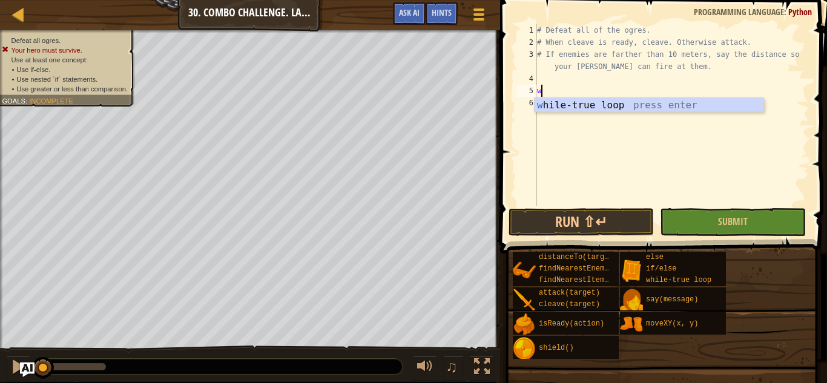
type textarea "wh"
click at [589, 112] on div "# Defeat all of the ogres. # When cleave is ready, cleave. Otherwise attack. # …" at bounding box center [671, 127] width 274 height 206
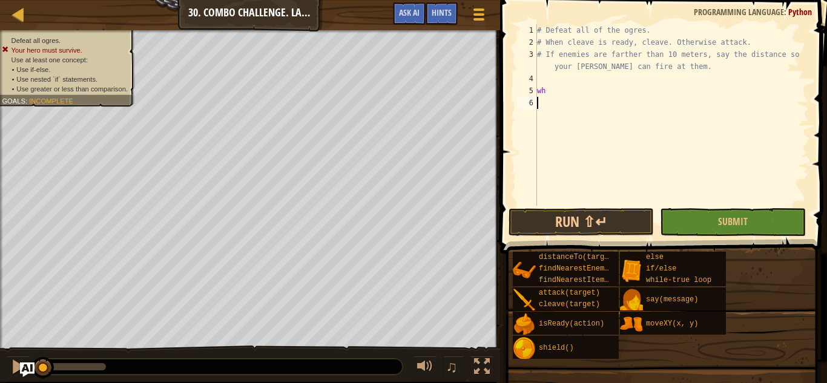
scroll to position [5, 0]
click at [567, 95] on div "# Defeat all of the ogres. # When cleave is ready, cleave. Otherwise attack. # …" at bounding box center [671, 127] width 274 height 206
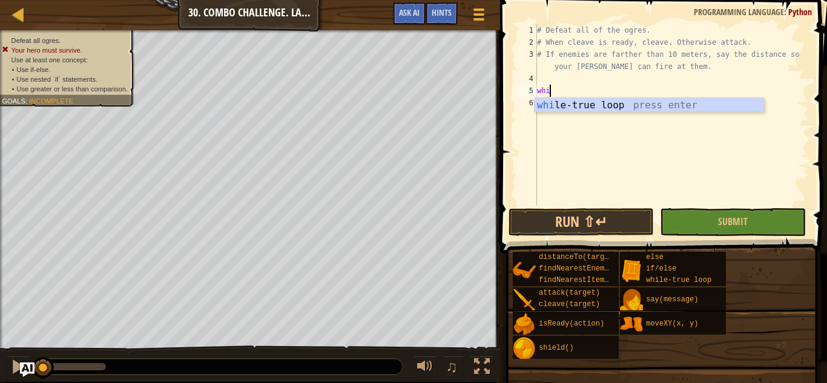
type textarea "while"
click at [572, 109] on div "while -true loop press enter" at bounding box center [648, 120] width 229 height 44
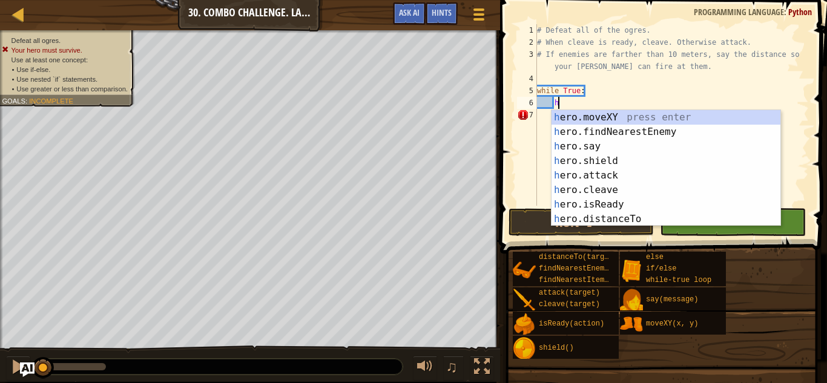
scroll to position [5, 3]
click at [616, 208] on div "he ro.moveXY press enter he ro.findNearestEnemy press enter he ro.say press ent…" at bounding box center [665, 182] width 229 height 145
type textarea "ready = hero.isReady("cleave")"
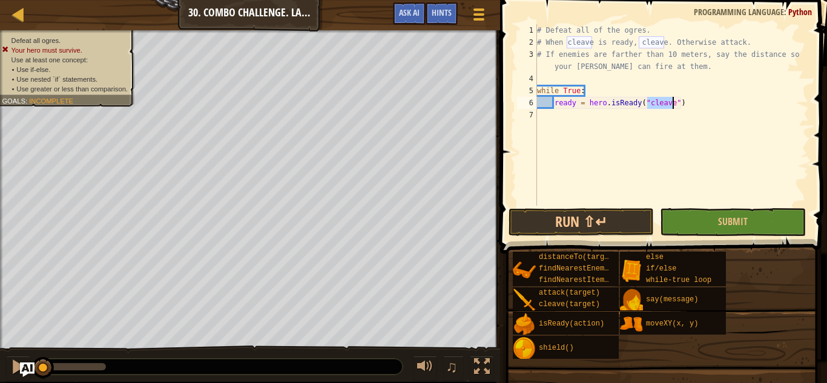
click at [686, 101] on div "# Defeat all of the ogres. # When cleave is ready, cleave. Otherwise attack. # …" at bounding box center [671, 127] width 274 height 206
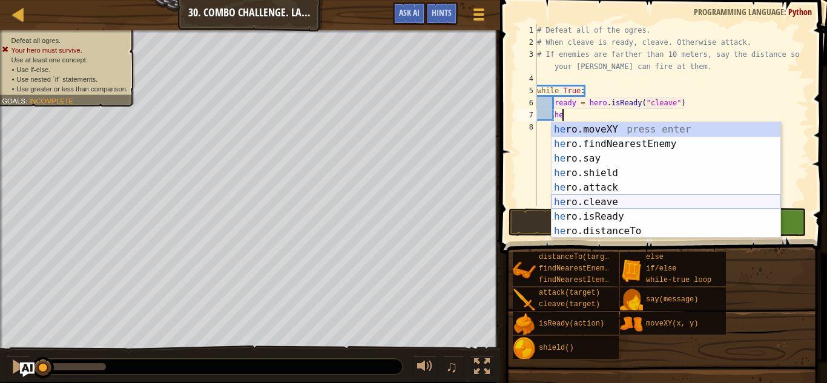
click at [624, 198] on div "he ro.moveXY press enter he ro.findNearestEnemy press enter he ro.say press ent…" at bounding box center [665, 194] width 229 height 145
type textarea "hero.cleave(enemy)"
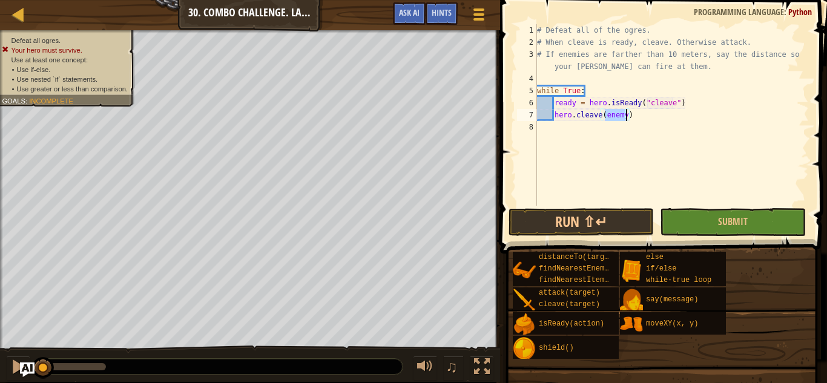
click at [636, 122] on div "# Defeat all of the ogres. # When cleave is ready, cleave. Otherwise attack. # …" at bounding box center [671, 127] width 274 height 206
drag, startPoint x: 713, startPoint y: 111, endPoint x: 629, endPoint y: 122, distance: 84.9
click at [629, 122] on div "# Defeat all of the ogres. # When cleave is ready, cleave. Otherwise attack. # …" at bounding box center [671, 127] width 274 height 206
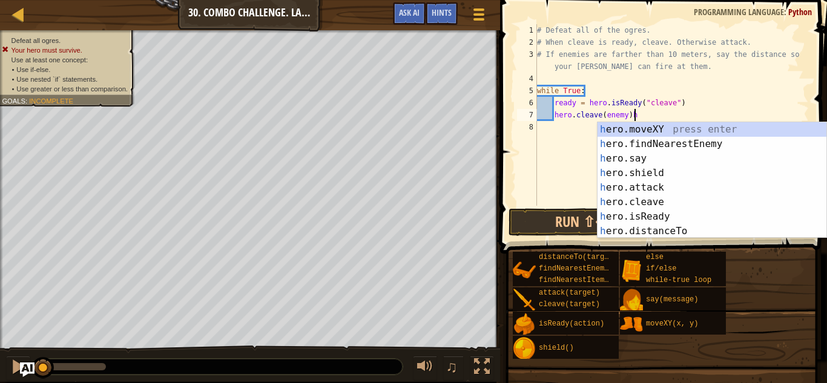
type textarea "hero.cleave(enemy)"
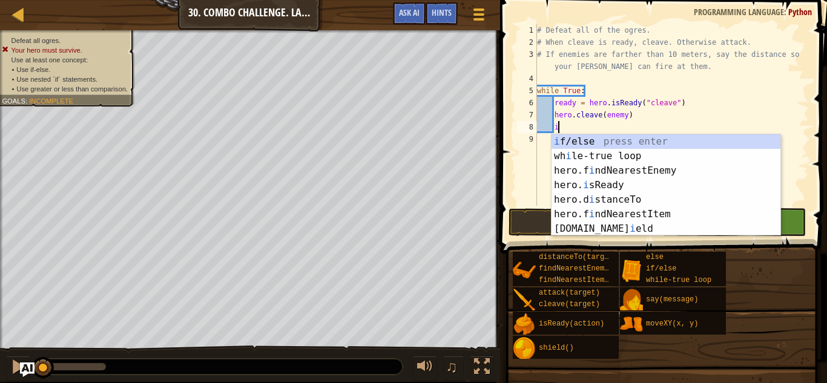
scroll to position [5, 3]
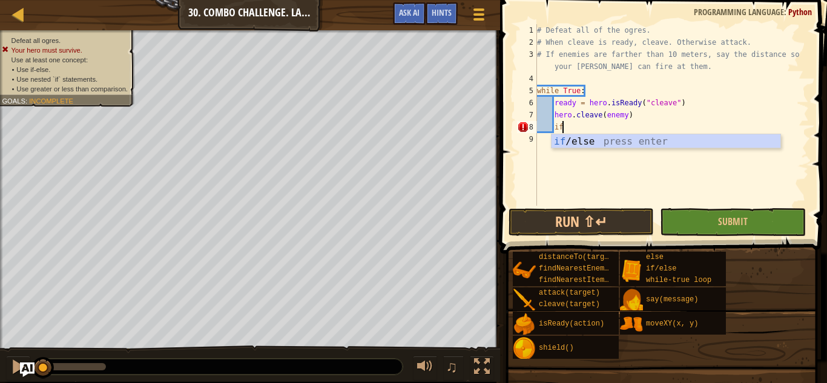
type textarea "i"
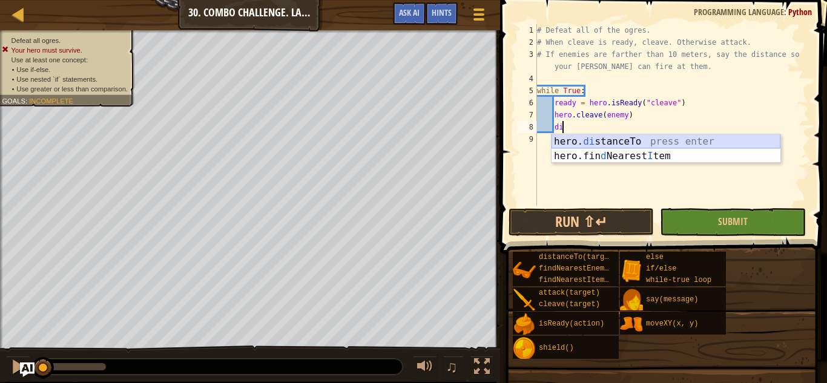
click at [632, 140] on div "hero. di stanceTo press enter hero.fin d Nearest I tem press enter" at bounding box center [665, 163] width 229 height 58
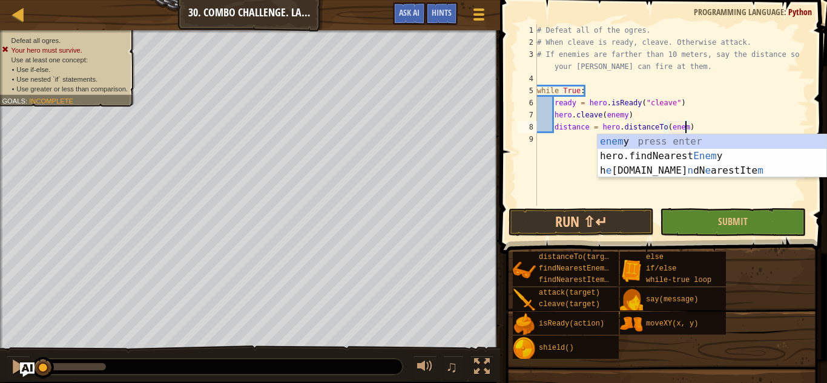
type textarea "distance = hero.distanceTo(enemy)"
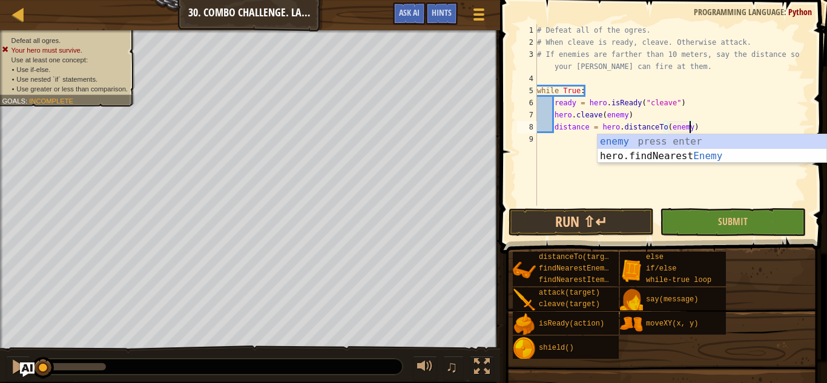
click at [721, 123] on div "# Defeat all of the ogres. # When cleave is ready, cleave. Otherwise attack. # …" at bounding box center [671, 127] width 274 height 206
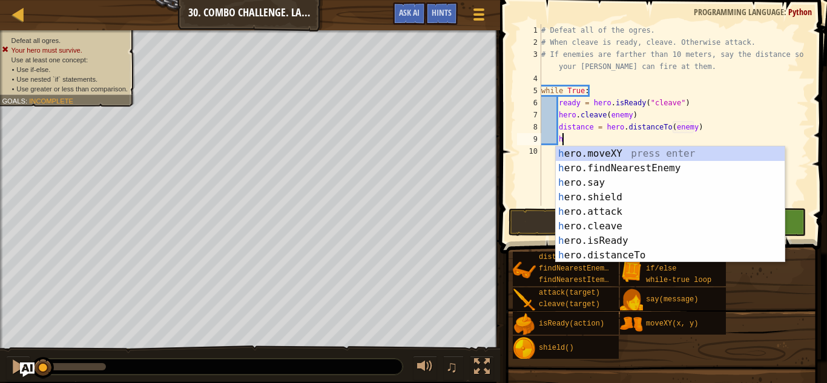
scroll to position [5, 3]
type textarea "h"
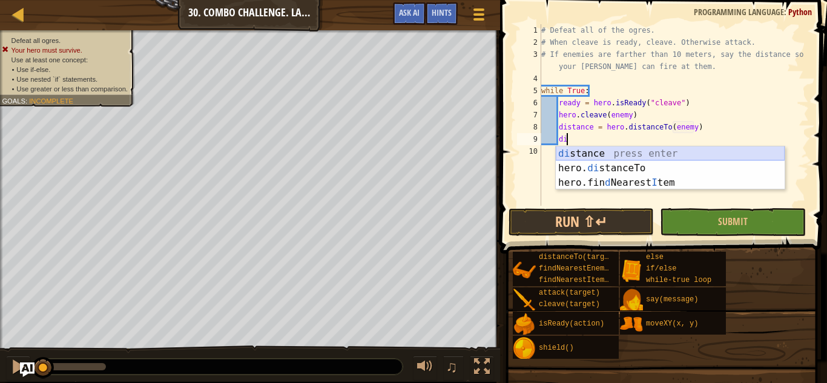
click at [663, 148] on div "di stance press enter hero. di stanceTo press enter hero.fin d Nearest I tem pr…" at bounding box center [669, 182] width 229 height 73
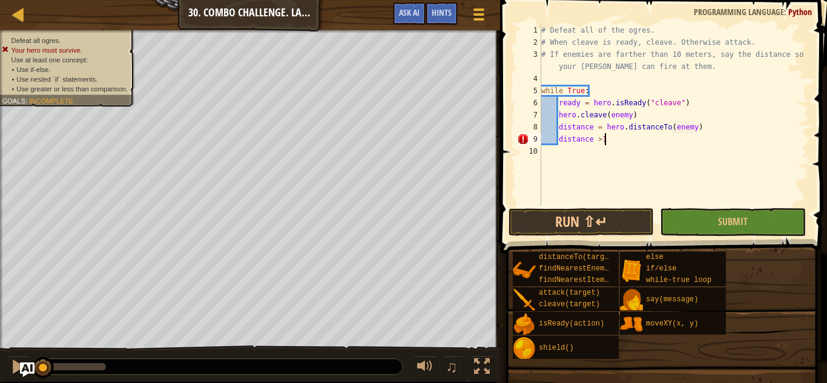
scroll to position [5, 9]
click at [575, 233] on button "Run ⇧↵" at bounding box center [580, 222] width 145 height 28
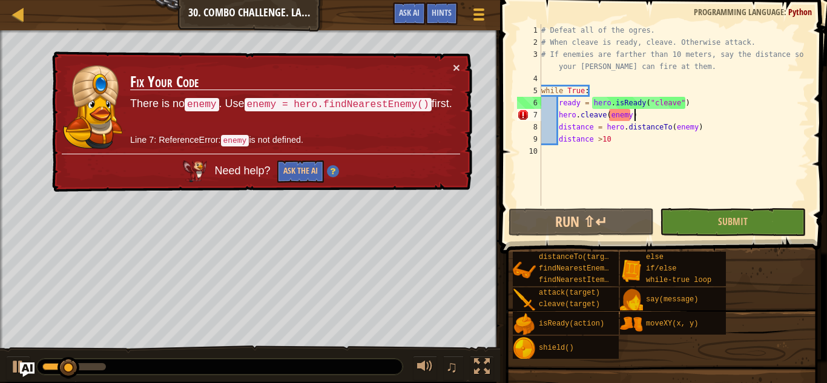
click at [691, 110] on div "# Defeat all of the ogres. # When cleave is ready, cleave. Otherwise attack. # …" at bounding box center [674, 127] width 270 height 206
click at [684, 93] on div "# Defeat all of the ogres. # When cleave is ready, cleave. Otherwise attack. # …" at bounding box center [674, 127] width 270 height 206
click at [690, 100] on div "# Defeat all of the ogres. # When cleave is ready, cleave. Otherwise attack. # …" at bounding box center [674, 127] width 270 height 206
type textarea "ready = hero.isReady("cleave")"
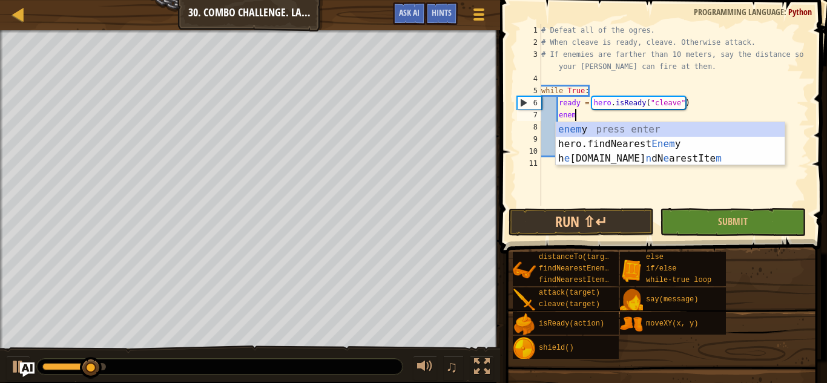
type textarea "enemy"
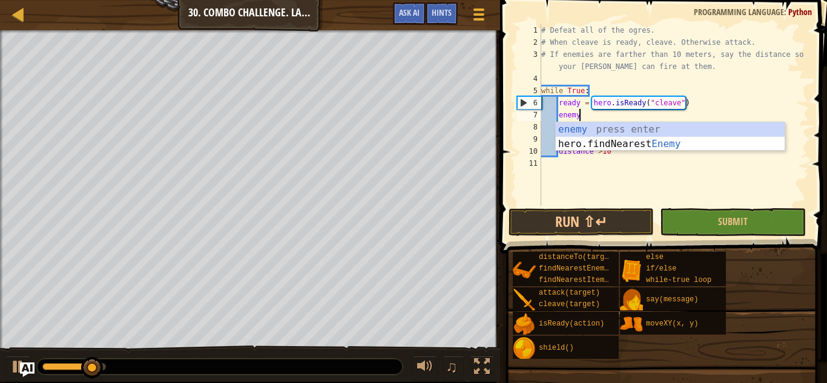
scroll to position [5, 5]
click at [637, 140] on div "enemy press enter hero.findNearest Enemy press enter" at bounding box center [669, 151] width 229 height 58
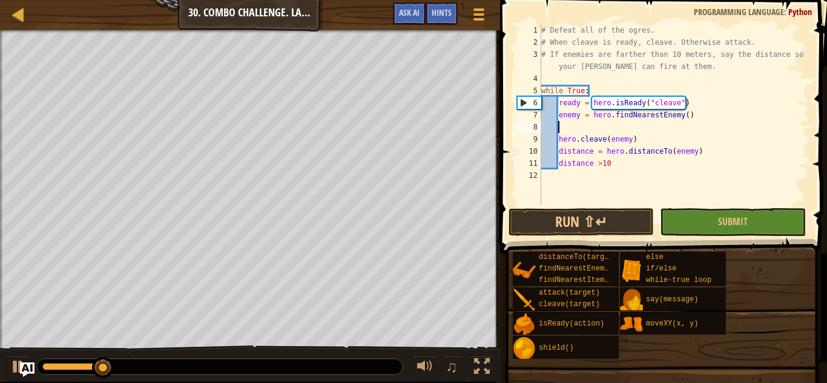
scroll to position [5, 2]
click at [637, 140] on div "# Defeat all of the ogres. # When cleave is ready, cleave. Otherwise attack. # …" at bounding box center [674, 127] width 270 height 206
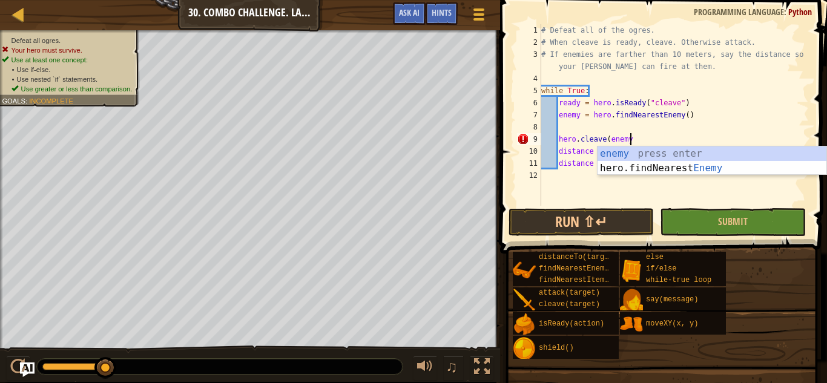
type textarea "hero.cleave(enemy)"
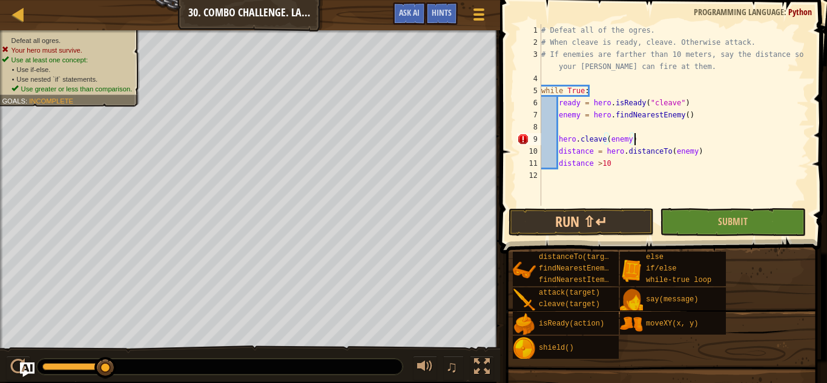
scroll to position [5, 13]
click at [569, 127] on div "# Defeat all of the ogres. # When cleave is ready, cleave. Otherwise attack. # …" at bounding box center [674, 127] width 270 height 206
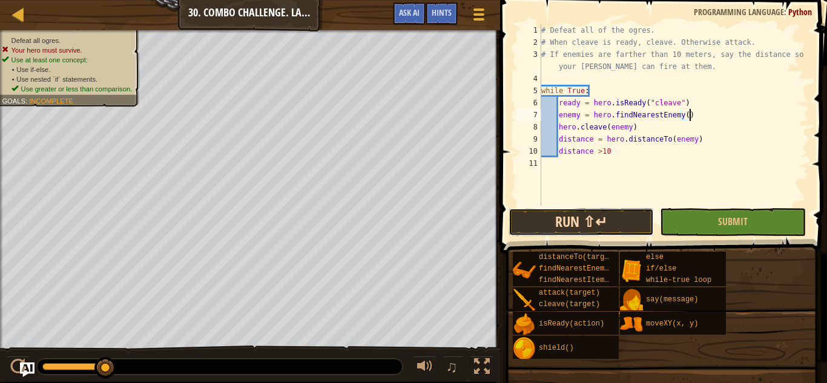
click at [601, 220] on button "Run ⇧↵" at bounding box center [580, 222] width 145 height 28
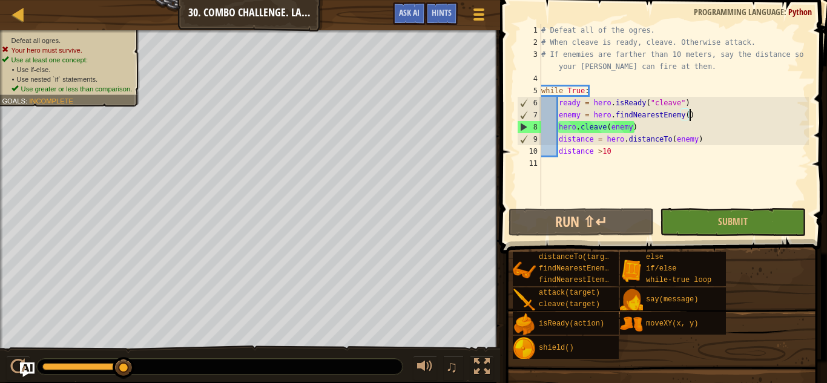
click at [632, 126] on div "# Defeat all of the ogres. # When cleave is ready, cleave. Otherwise attack. # …" at bounding box center [674, 127] width 270 height 206
type textarea "hero.cleave(enemy)"
click at [710, 158] on div "# Defeat all of the ogres. # When cleave is ready, cleave. Otherwise attack. # …" at bounding box center [674, 127] width 270 height 206
type textarea "i"
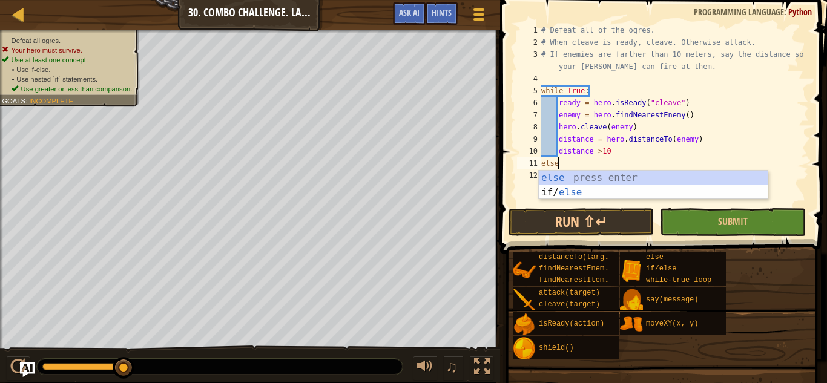
scroll to position [5, 2]
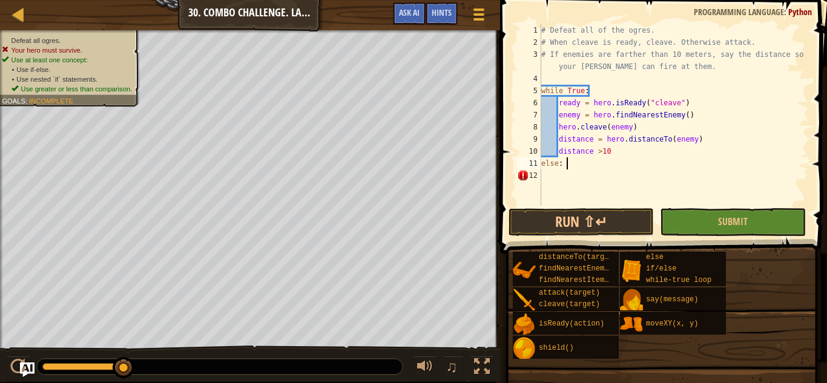
type textarea "else:"
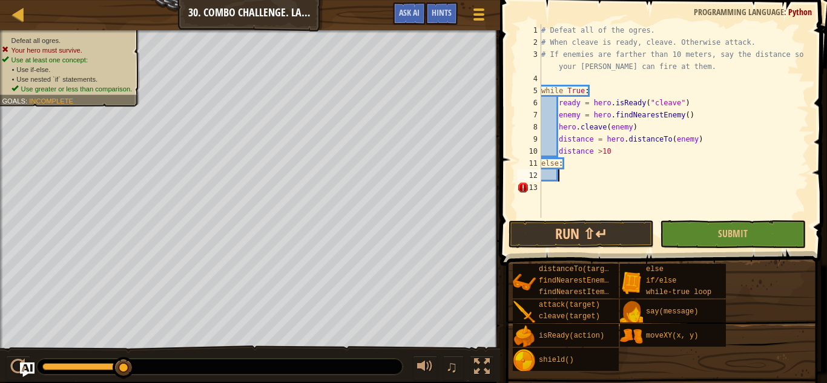
scroll to position [5, 2]
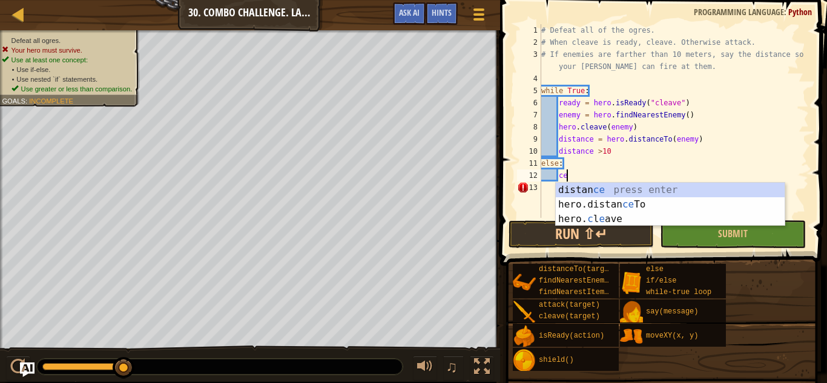
type textarea "c"
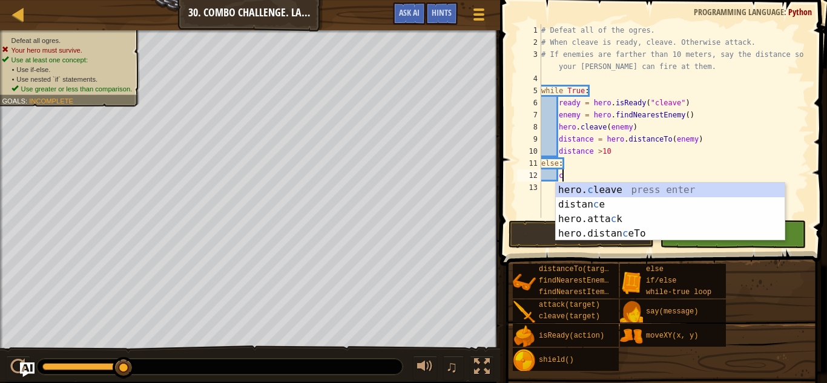
scroll to position [5, 2]
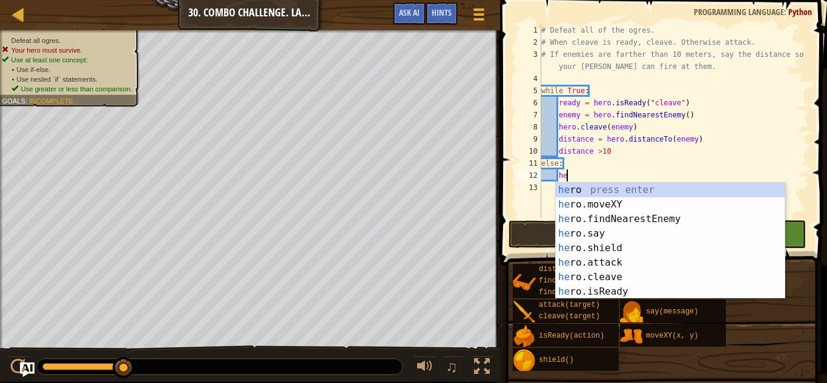
type textarea "h"
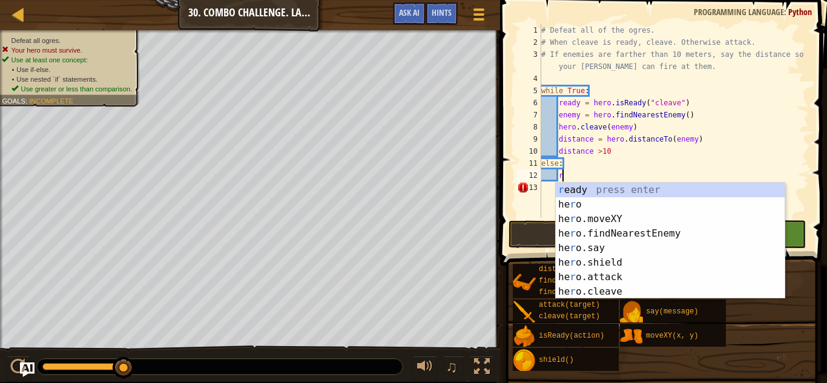
scroll to position [5, 3]
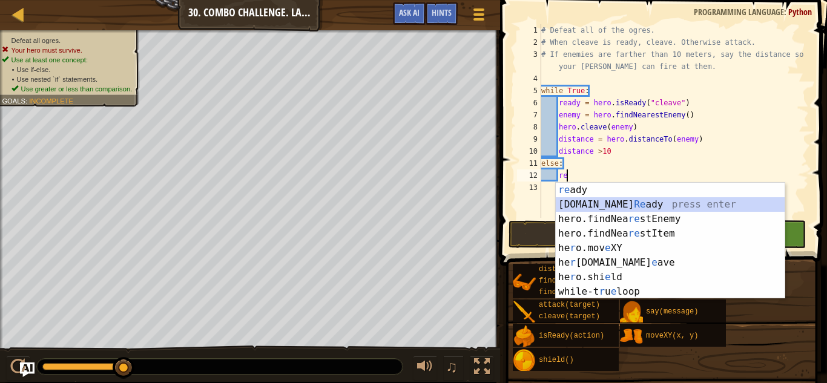
click at [680, 201] on div "re ady press enter [DOMAIN_NAME] Re ady press enter hero.findNea re stEnemy pre…" at bounding box center [669, 255] width 229 height 145
type textarea "ready = hero.isReady("cleave")"
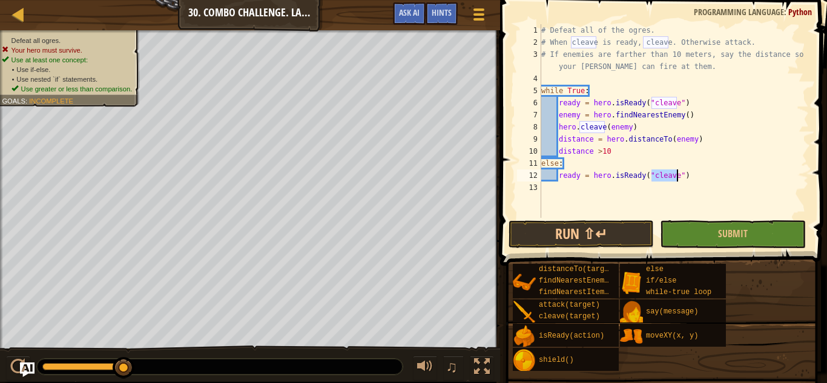
click at [696, 175] on div "# Defeat all of the ogres. # When cleave is ready, cleave. Otherwise attack. # …" at bounding box center [674, 133] width 270 height 218
click at [580, 161] on div "# Defeat all of the ogres. # When cleave is ready, cleave. Otherwise attack. # …" at bounding box center [674, 133] width 270 height 218
type textarea "else:"
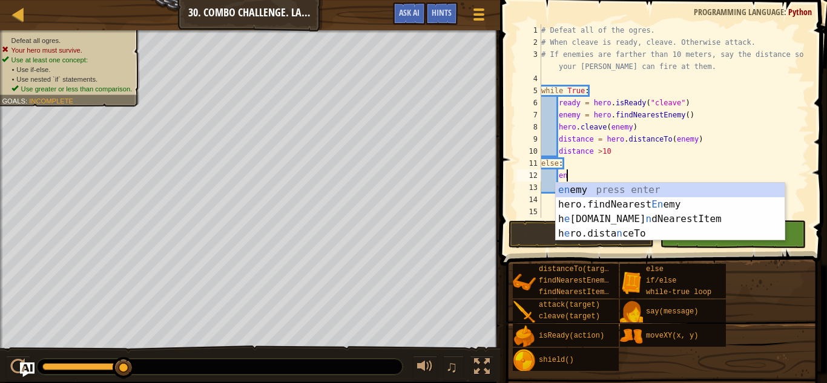
type textarea "e"
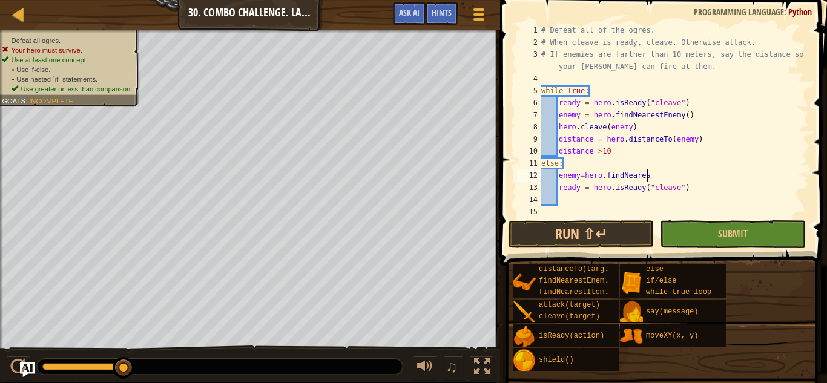
scroll to position [5, 15]
type textarea "enemy=hero.findNearestEnemy()"
click at [600, 196] on div "# Defeat all of the ogres. # When cleave is ready, cleave. Otherwise attack. # …" at bounding box center [674, 133] width 270 height 218
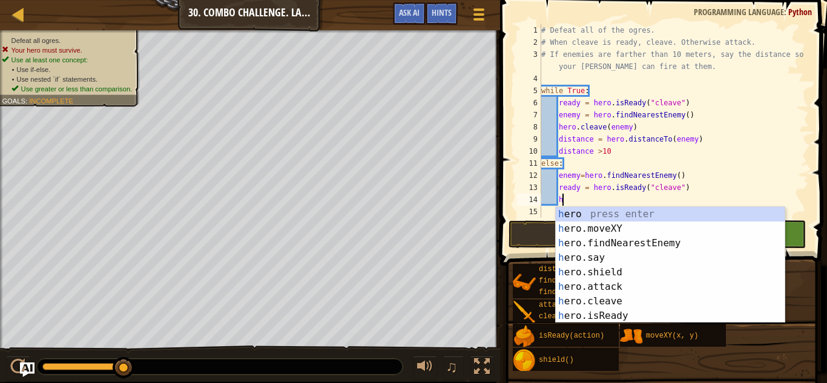
scroll to position [5, 3]
click at [616, 296] on div "he ro press enter he ro.moveXY press enter he ro.findNearestEnemy press enter h…" at bounding box center [669, 279] width 229 height 145
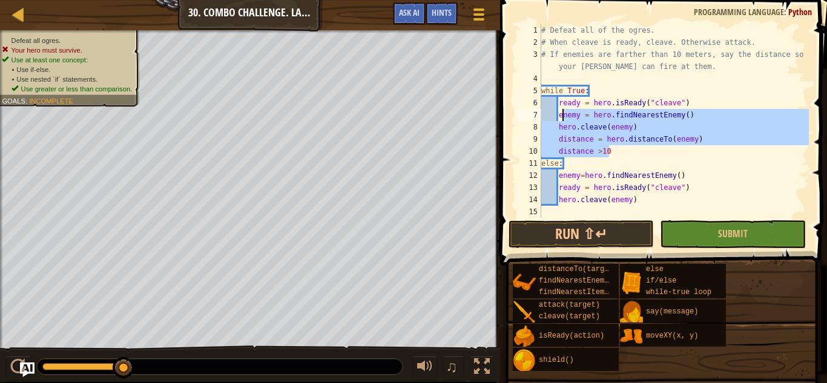
drag, startPoint x: 627, startPoint y: 155, endPoint x: 562, endPoint y: 111, distance: 78.9
click at [562, 111] on div "# Defeat all of the ogres. # When cleave is ready, cleave. Otherwise attack. # …" at bounding box center [674, 133] width 270 height 218
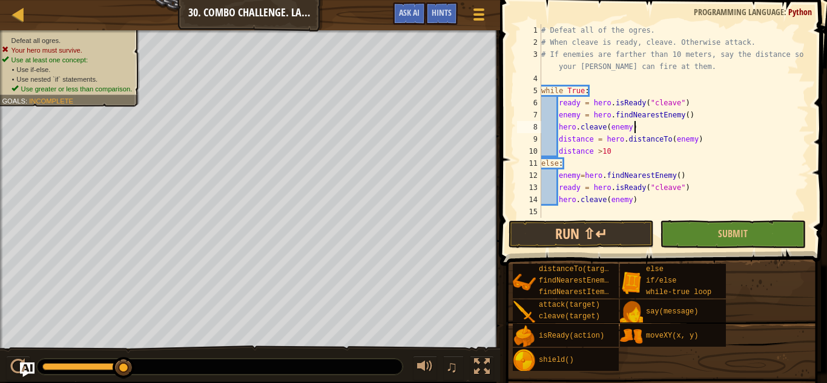
click at [637, 123] on div "# Defeat all of the ogres. # When cleave is ready, cleave. Otherwise attack. # …" at bounding box center [674, 133] width 270 height 218
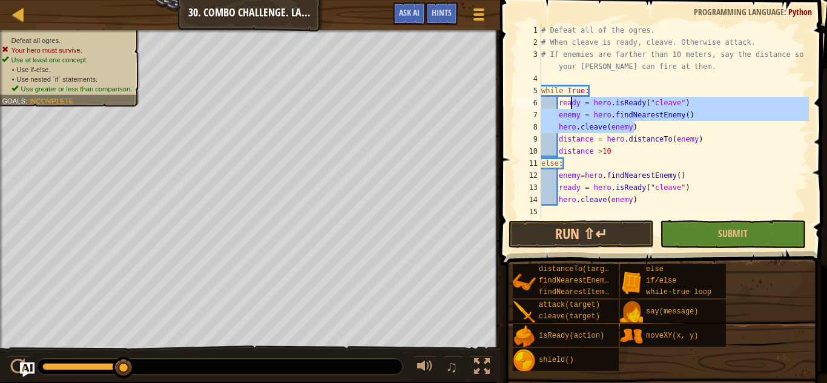
drag, startPoint x: 637, startPoint y: 126, endPoint x: 565, endPoint y: 103, distance: 75.8
click at [565, 103] on div "# Defeat all of the ogres. # When cleave is ready, cleave. Otherwise attack. # …" at bounding box center [674, 133] width 270 height 218
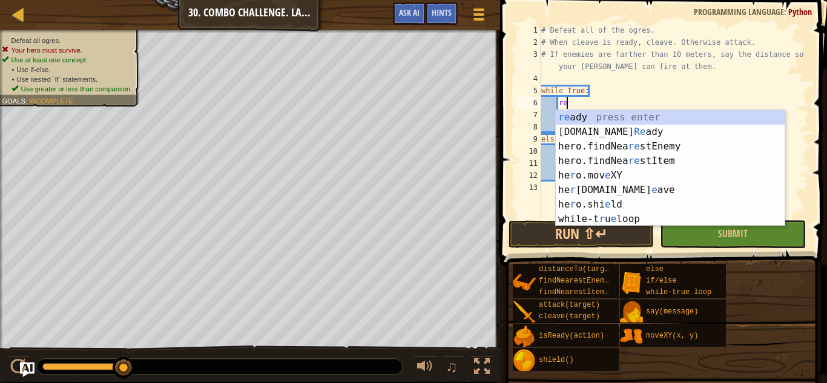
type textarea "r"
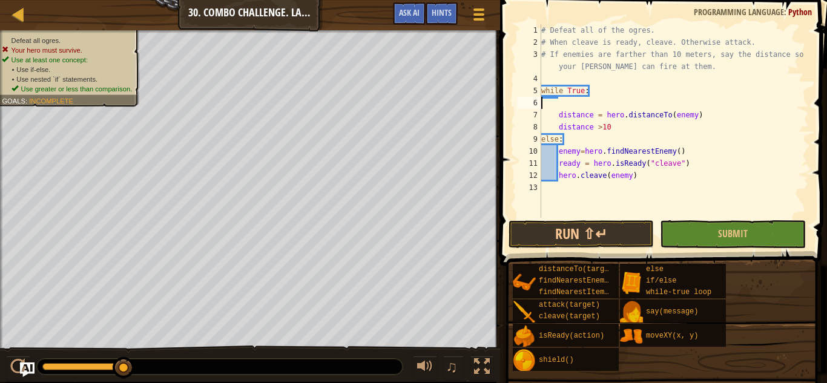
scroll to position [5, 0]
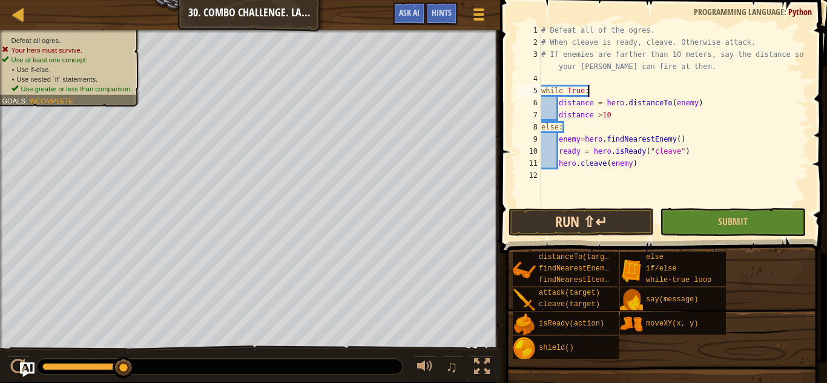
type textarea "while True:"
click at [604, 220] on button "Run ⇧↵" at bounding box center [580, 222] width 145 height 28
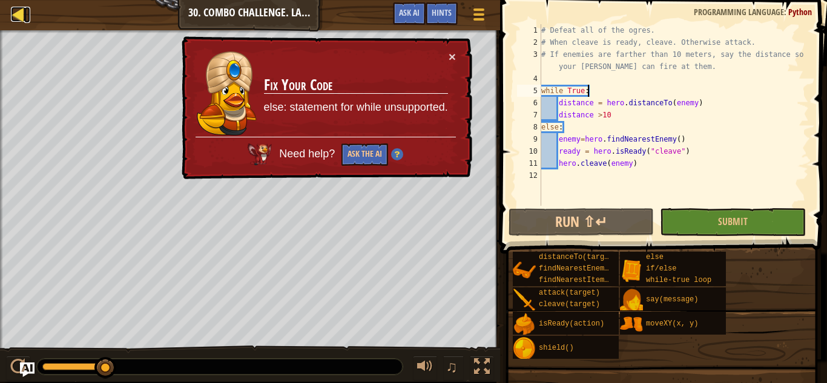
click at [21, 15] on div at bounding box center [18, 14] width 15 height 15
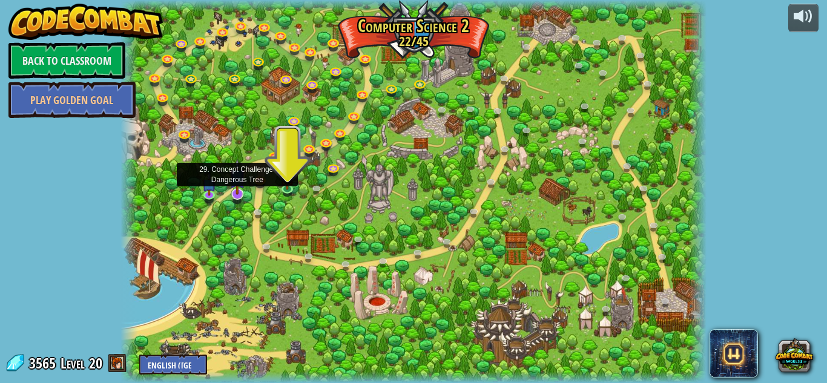
click at [234, 194] on img at bounding box center [237, 177] width 16 height 36
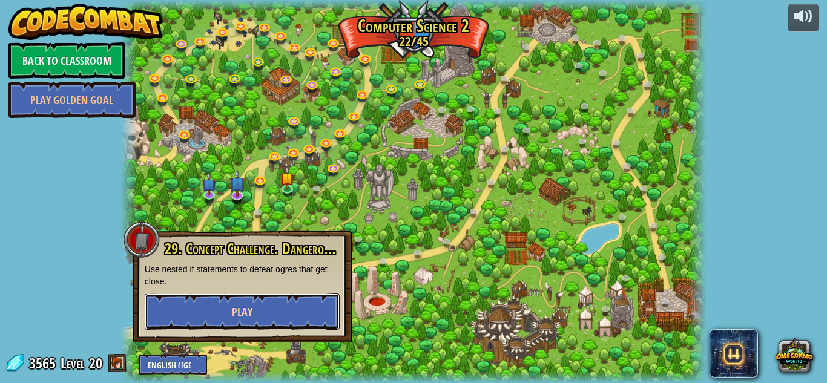
click at [253, 318] on button "Play" at bounding box center [242, 311] width 195 height 36
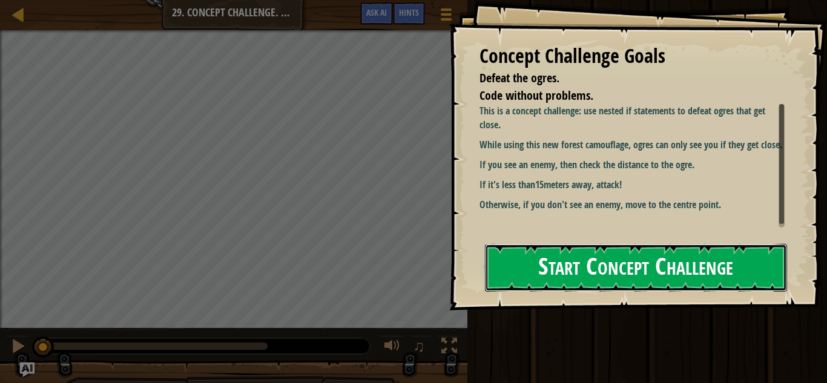
click at [603, 244] on button "Start Concept Challenge" at bounding box center [636, 268] width 302 height 48
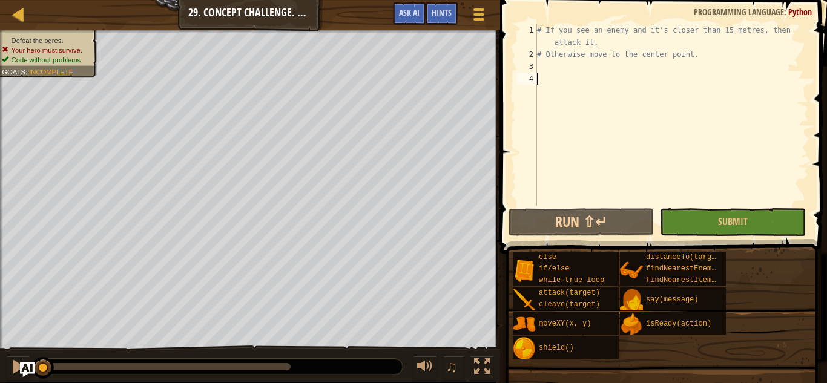
type textarea "e"
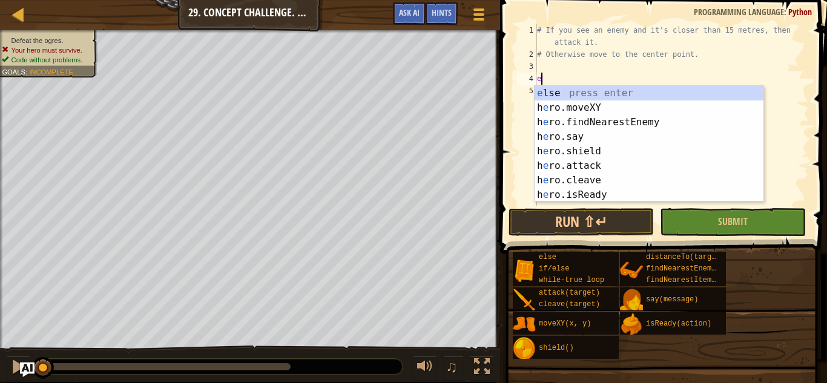
scroll to position [5, 0]
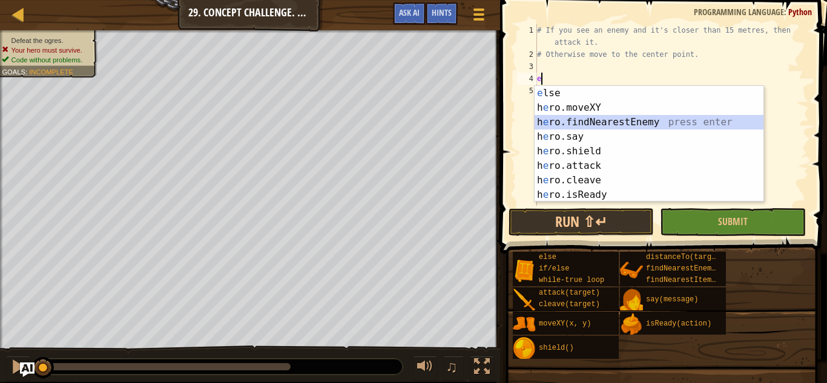
click at [592, 117] on div "e lse press enter h e ro.moveXY press enter h e ro.findNearestEnemy press enter…" at bounding box center [648, 158] width 229 height 145
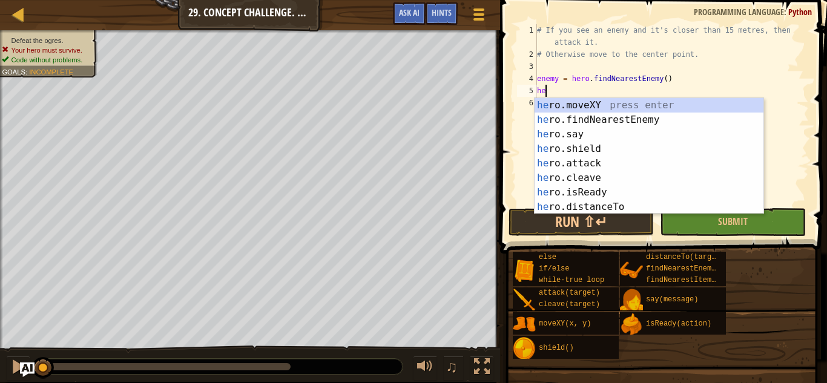
scroll to position [5, 1]
click at [598, 200] on div "he ro.moveXY press enter he ro.findNearestEnemy press enter he ro.say press ent…" at bounding box center [648, 170] width 229 height 145
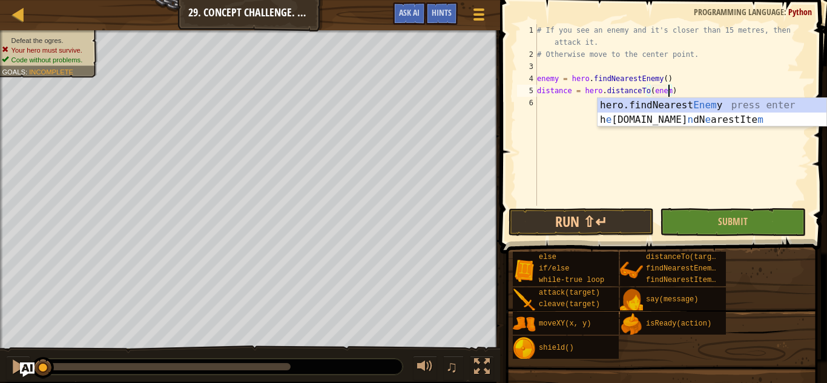
scroll to position [5, 19]
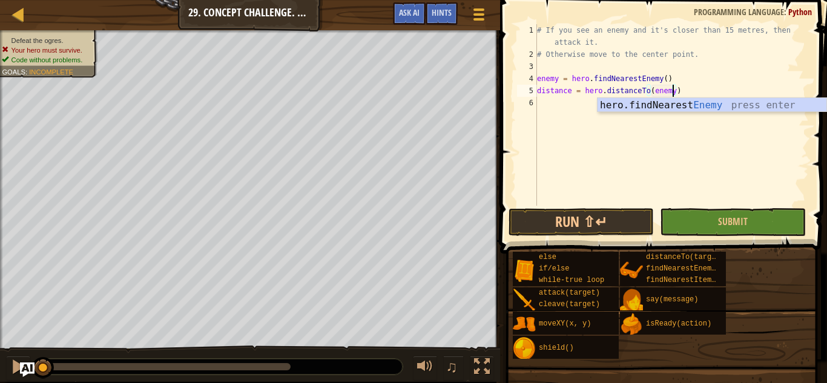
click at [701, 82] on div "# If you see an enemy and it's closer than 15 metres, then attack it. # Otherwi…" at bounding box center [671, 133] width 274 height 218
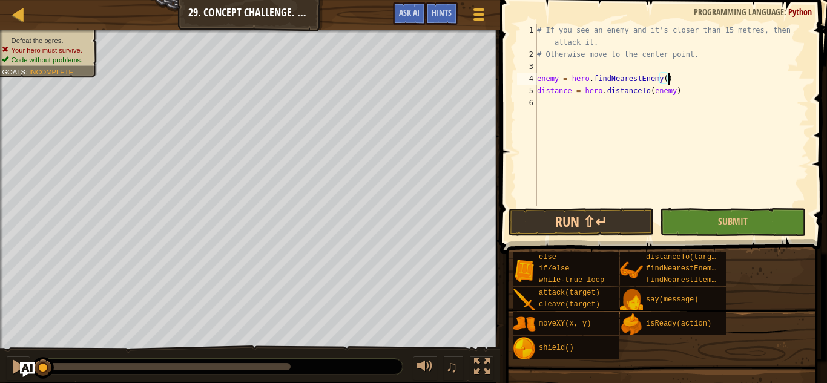
click at [684, 93] on div "# If you see an enemy and it's closer than 15 metres, then attack it. # Otherwi…" at bounding box center [671, 133] width 274 height 218
type textarea "distance = hero.distanceTo(enemy)"
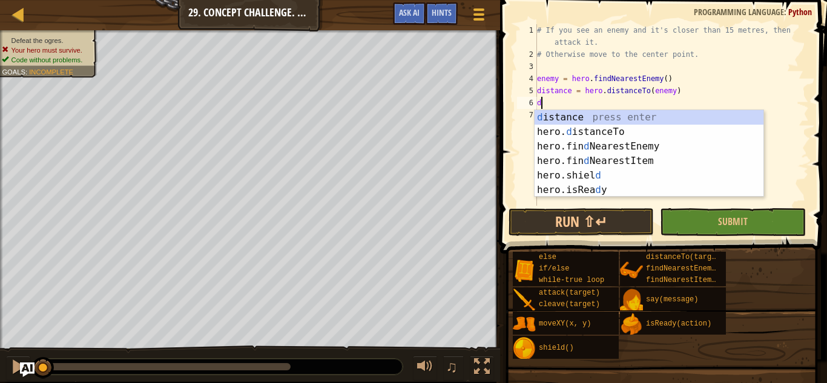
scroll to position [5, 1]
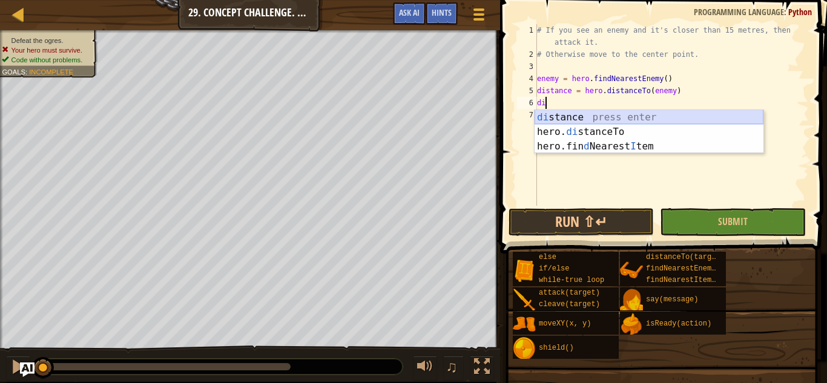
click at [606, 122] on div "di stance press enter hero. di stanceTo press enter hero.fin d Nearest I tem pr…" at bounding box center [648, 146] width 229 height 73
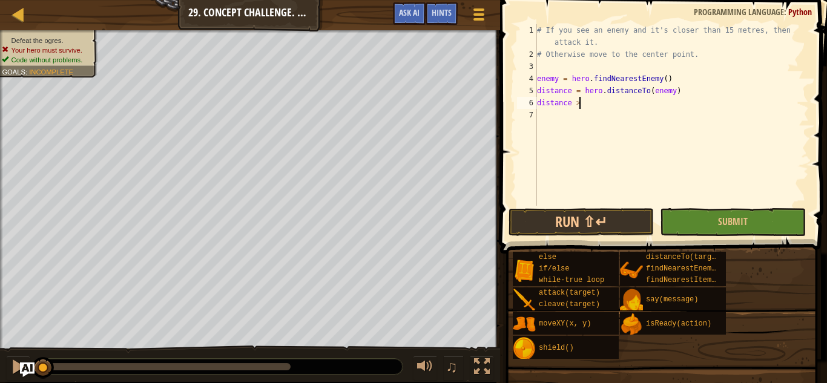
scroll to position [5, 5]
type textarea "distance > 15"
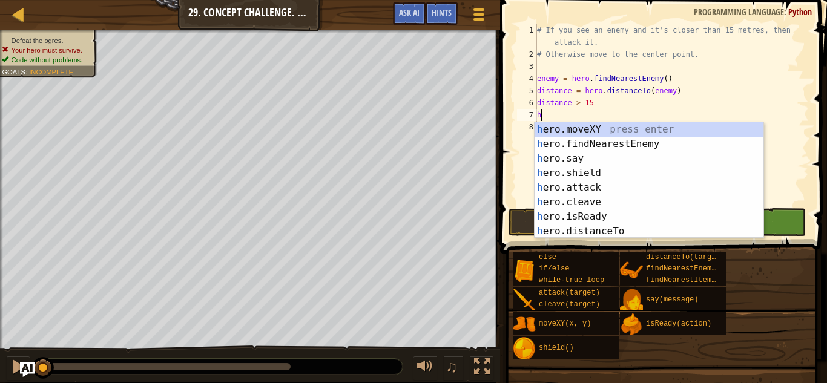
scroll to position [5, 1]
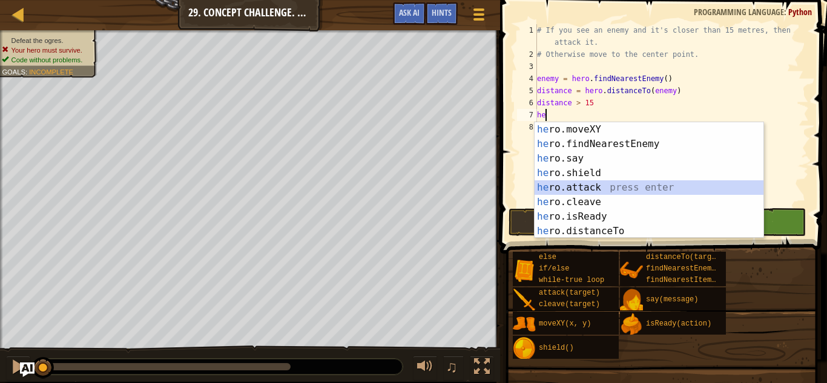
click at [606, 186] on div "he ro.moveXY press enter he ro.findNearestEnemy press enter he ro.say press ent…" at bounding box center [648, 194] width 229 height 145
type textarea "hero.attack(enemy)"
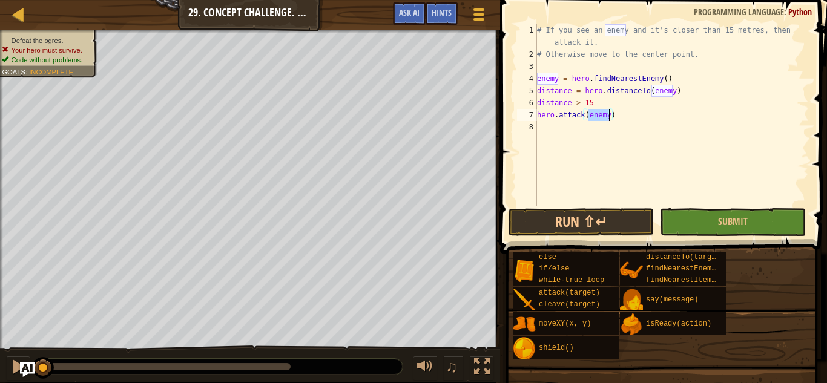
click at [671, 160] on div "# If you see an enemy and it's closer than 15 metres, then attack it. # Otherwi…" at bounding box center [671, 133] width 274 height 218
click at [634, 226] on button "Run ⇧↵" at bounding box center [580, 222] width 145 height 28
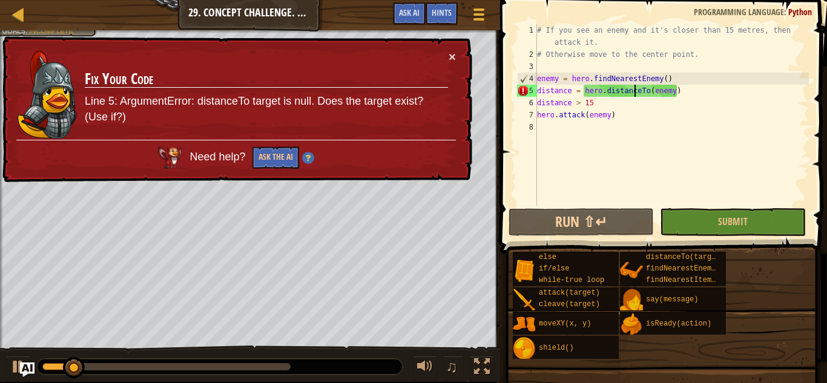
click at [635, 90] on div "# If you see an enemy and it's closer than 15 metres, then attack it. # Otherwi…" at bounding box center [671, 133] width 274 height 218
click at [582, 91] on div "# If you see an enemy and it's closer than 15 metres, then attack it. # Otherwi…" at bounding box center [671, 133] width 274 height 218
drag, startPoint x: 693, startPoint y: 91, endPoint x: 540, endPoint y: 88, distance: 153.1
click at [540, 88] on div "# If you see an enemy and it's closer than 15 metres, then attack it. # Otherwi…" at bounding box center [671, 133] width 274 height 218
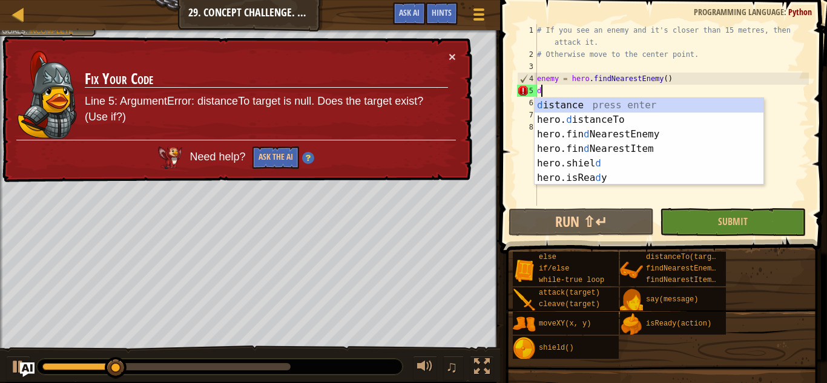
type textarea "d"
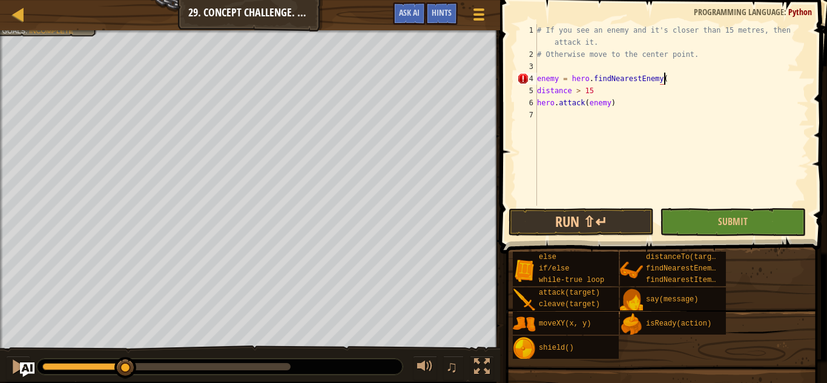
scroll to position [5, 18]
type textarea "enemy = hero.findNearestEnemy()"
click at [599, 222] on button "Run ⇧↵" at bounding box center [580, 222] width 145 height 28
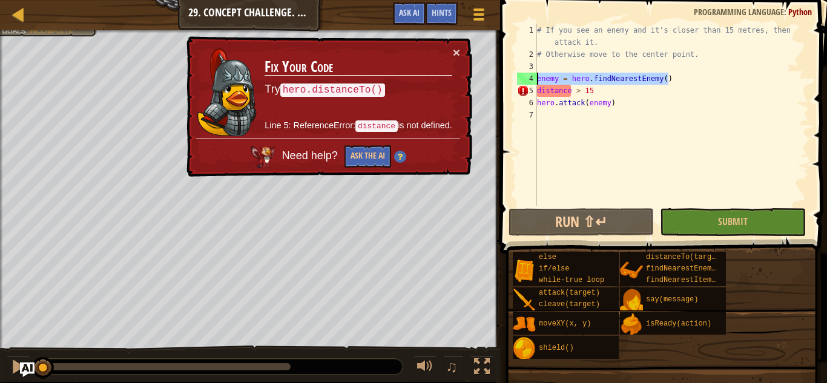
drag, startPoint x: 670, startPoint y: 77, endPoint x: 530, endPoint y: 74, distance: 140.4
click at [530, 74] on div "enemy = hero.findNearestEnemy() 1 2 3 4 5 6 7 # If you see an enemy and it's cl…" at bounding box center [661, 115] width 294 height 182
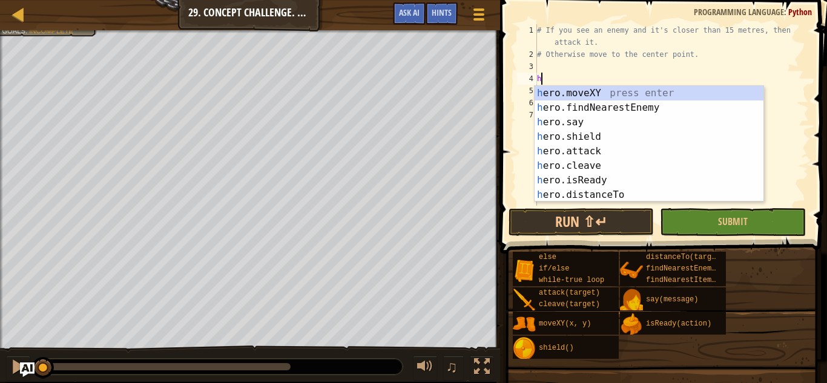
scroll to position [5, 1]
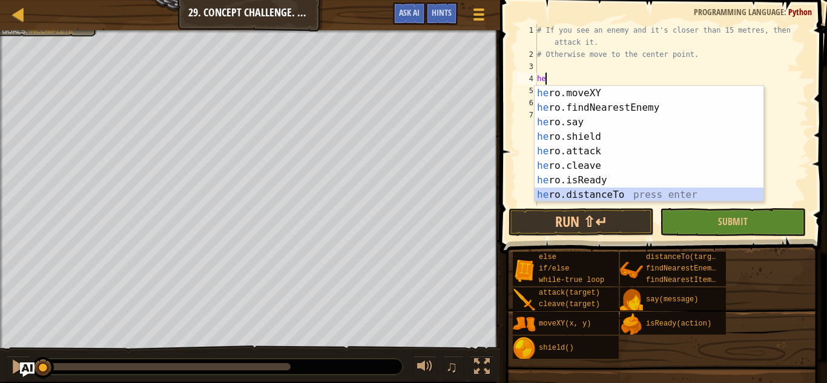
click at [595, 189] on div "he ro.moveXY press enter he ro.findNearestEnemy press enter he ro.say press ent…" at bounding box center [648, 158] width 229 height 145
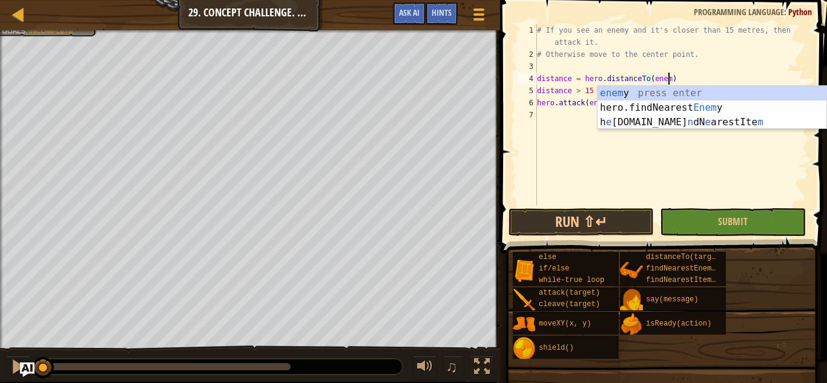
scroll to position [5, 19]
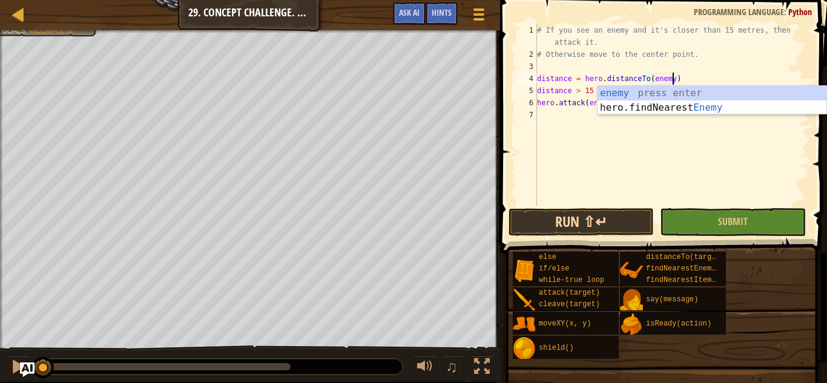
type textarea "distance = hero.distanceTo(enemy)"
click at [615, 223] on button "Run ⇧↵" at bounding box center [580, 222] width 145 height 28
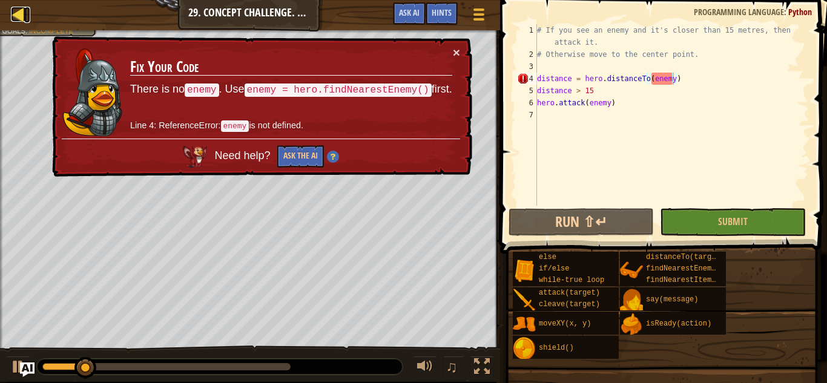
click at [23, 11] on div at bounding box center [18, 14] width 15 height 15
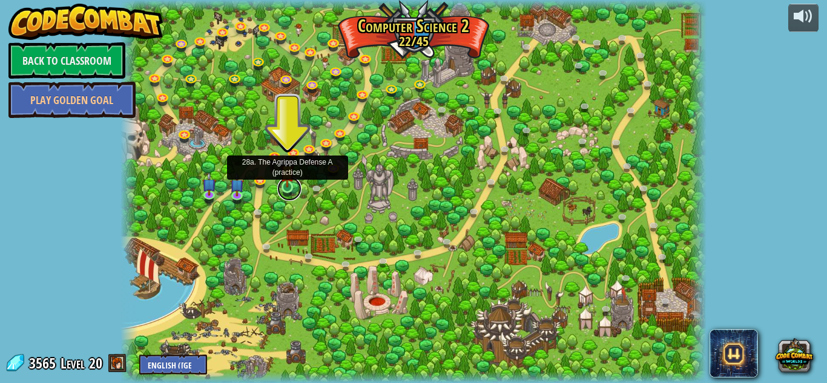
click at [287, 193] on link at bounding box center [289, 189] width 24 height 24
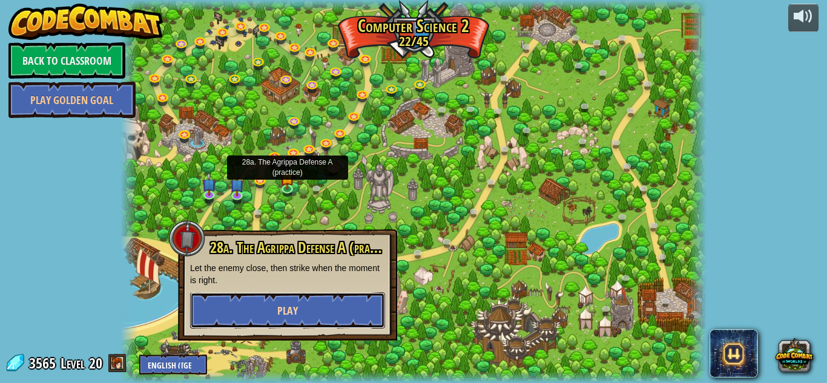
click at [329, 312] on button "Play" at bounding box center [287, 310] width 195 height 36
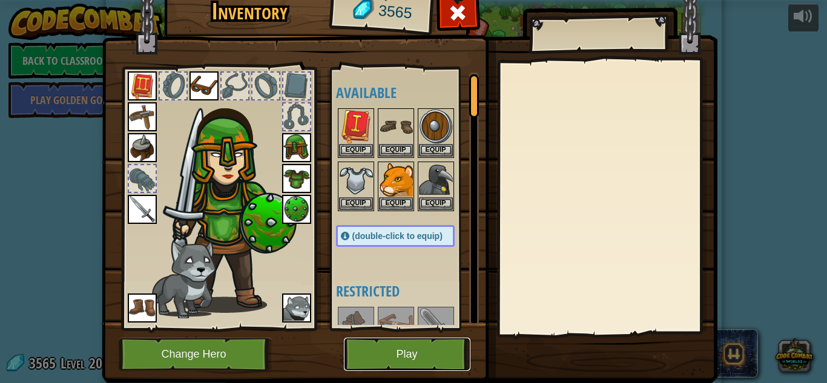
click at [378, 361] on button "Play" at bounding box center [407, 354] width 126 height 33
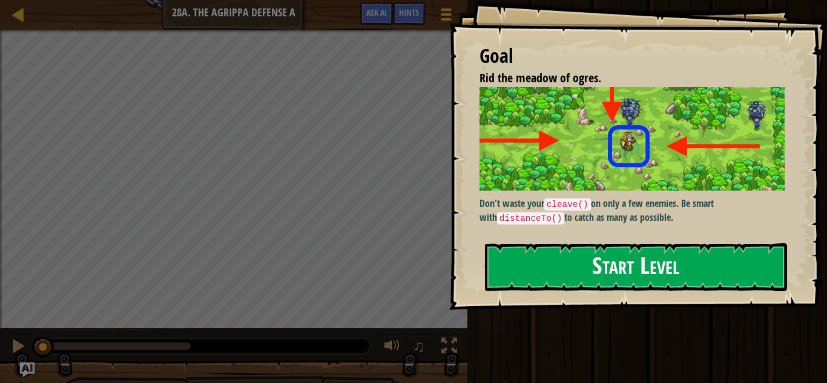
click at [517, 237] on div "Goal Rid the meadow of ogres. Don't waste your cleave() on only a few enemies. …" at bounding box center [638, 155] width 378 height 310
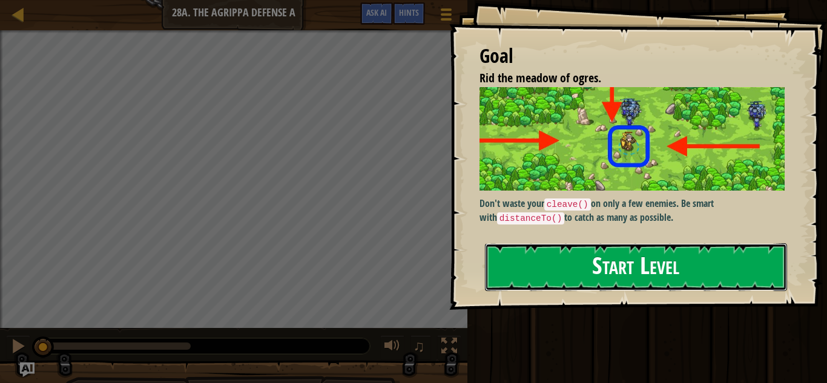
click at [520, 250] on button "Start Level" at bounding box center [636, 267] width 302 height 48
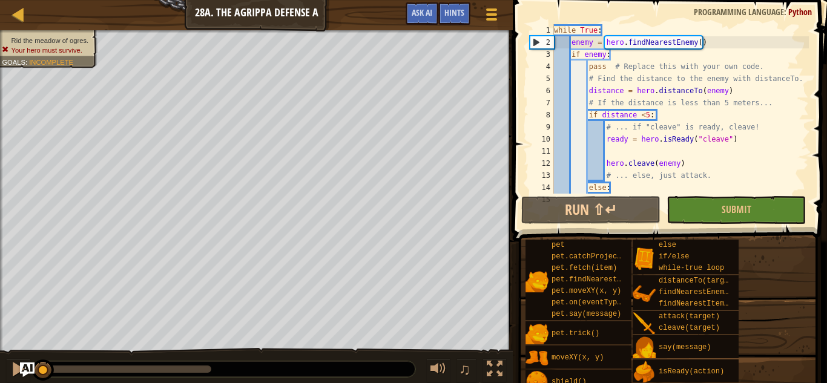
scroll to position [24, 0]
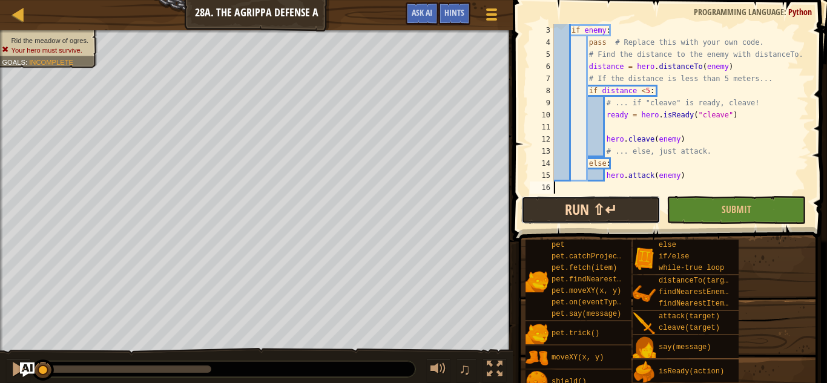
click at [612, 204] on button "Run ⇧↵" at bounding box center [590, 210] width 139 height 28
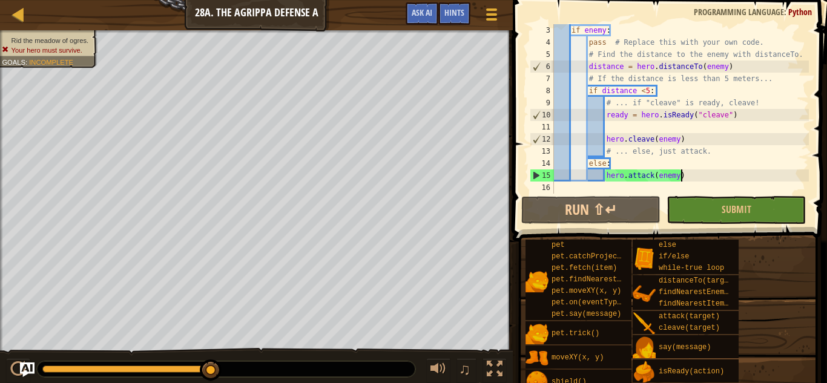
click at [699, 181] on div "if enemy : pass # Replace this with your own code. # Find the distance to the e…" at bounding box center [679, 121] width 257 height 194
type textarea "hero.attack(enemy)"
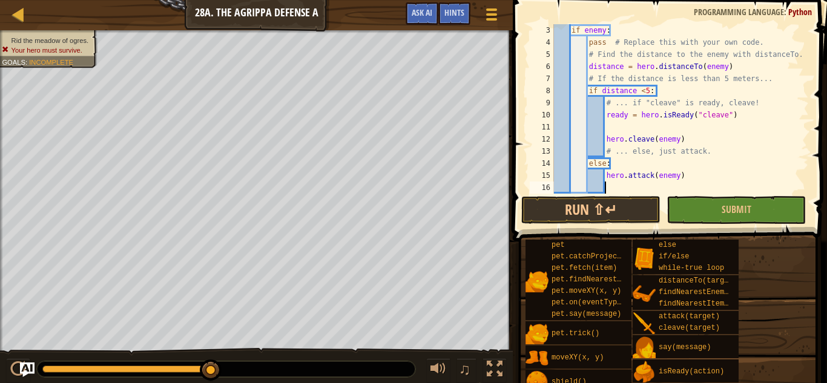
scroll to position [5, 7]
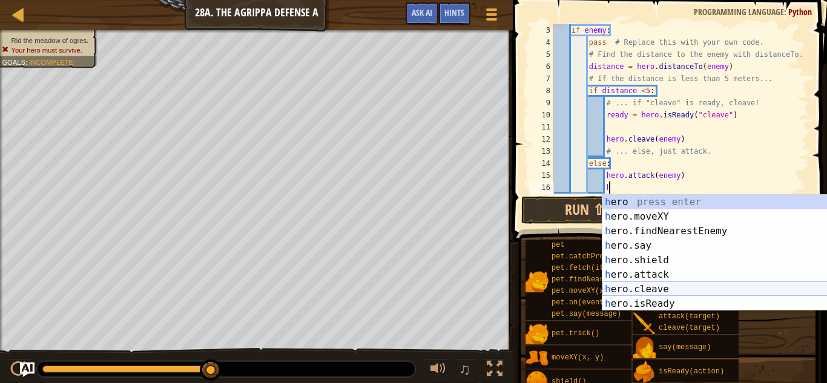
click at [664, 287] on div "h ero press enter h ero.moveXY press enter h ero.findNearestEnemy press enter h…" at bounding box center [716, 267] width 229 height 145
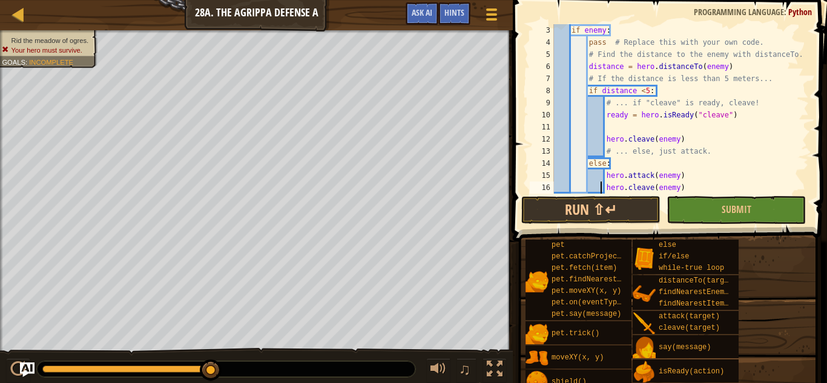
click at [600, 192] on div "if enemy : pass # Replace this with your own code. # Find the distance to the e…" at bounding box center [679, 121] width 257 height 194
click at [607, 206] on button "Run ⇧↵" at bounding box center [590, 210] width 139 height 28
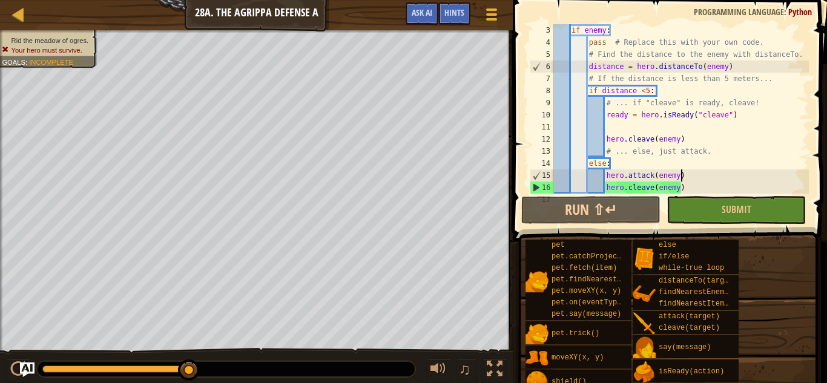
click at [684, 175] on div "if enemy : pass # Replace this with your own code. # Find the distance to the e…" at bounding box center [679, 121] width 257 height 194
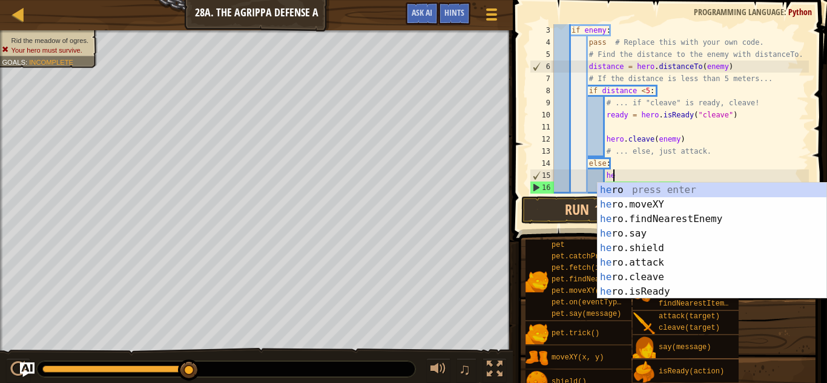
type textarea "h"
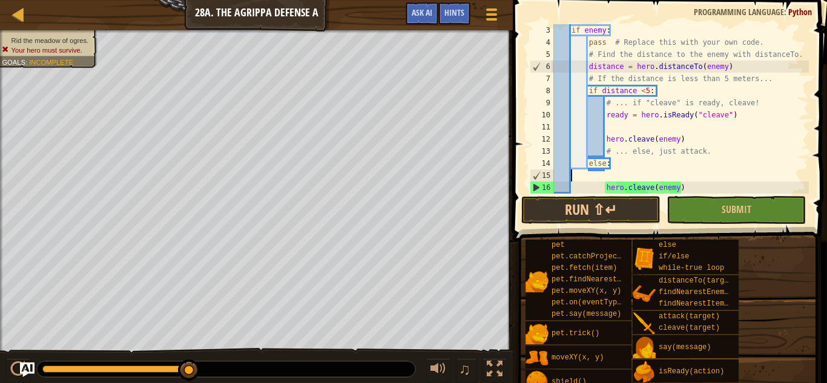
scroll to position [5, 0]
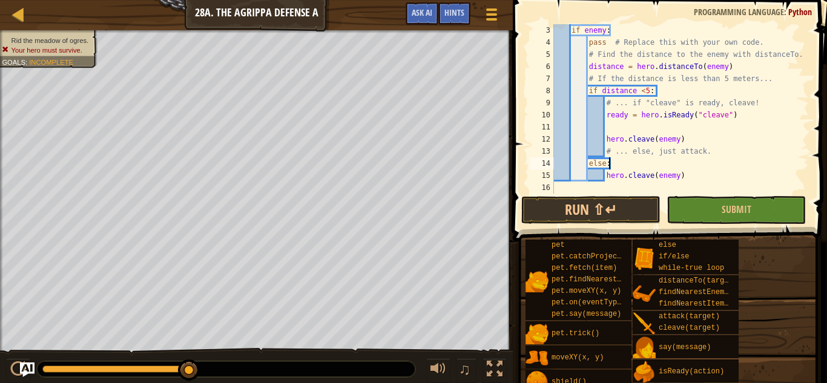
click at [700, 173] on div "if enemy : pass # Replace this with your own code. # Find the distance to the e…" at bounding box center [679, 121] width 257 height 194
type textarea "hero.cleave(enemy)"
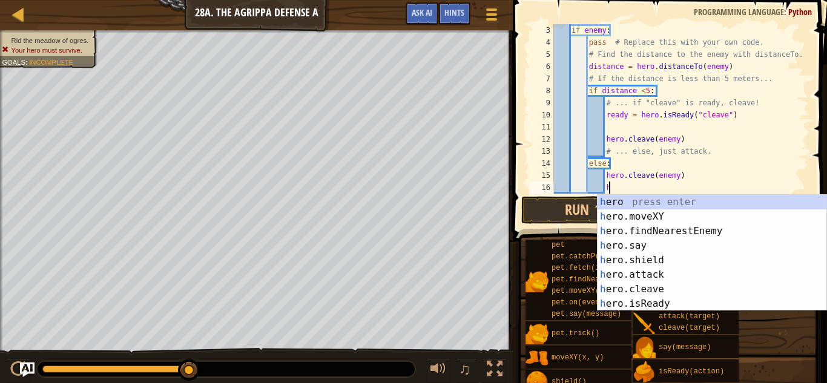
scroll to position [5, 7]
click at [657, 274] on div "h ero press enter h ero.moveXY press enter h ero.findNearestEnemy press enter h…" at bounding box center [711, 267] width 229 height 145
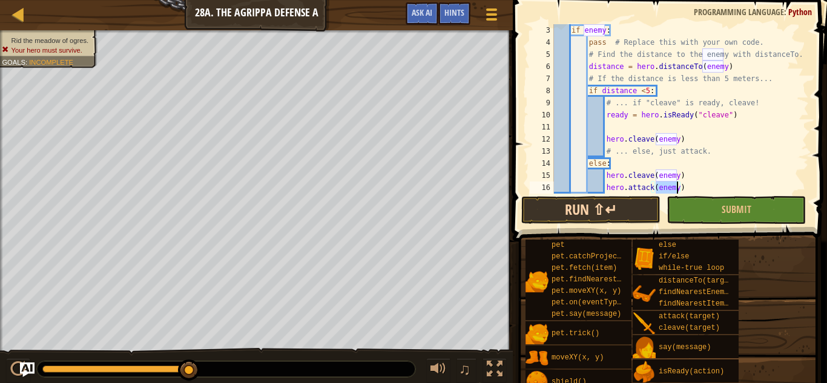
type textarea "hero.attack(enemy)"
click at [625, 211] on button "Run ⇧↵" at bounding box center [590, 210] width 139 height 28
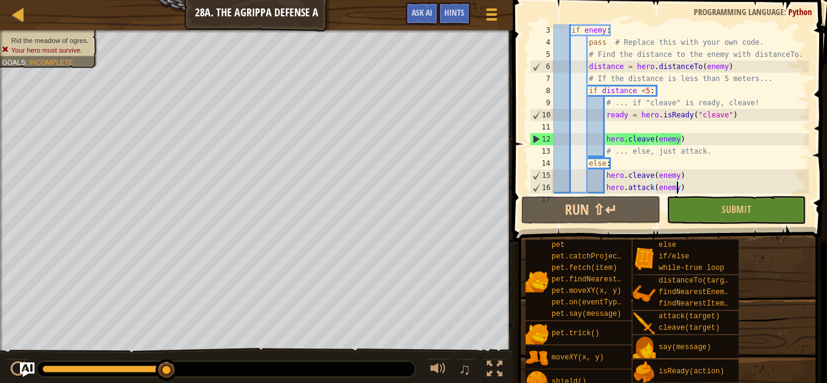
click at [611, 125] on div "if enemy : pass # Replace this with your own code. # Find the distance to the e…" at bounding box center [679, 121] width 257 height 194
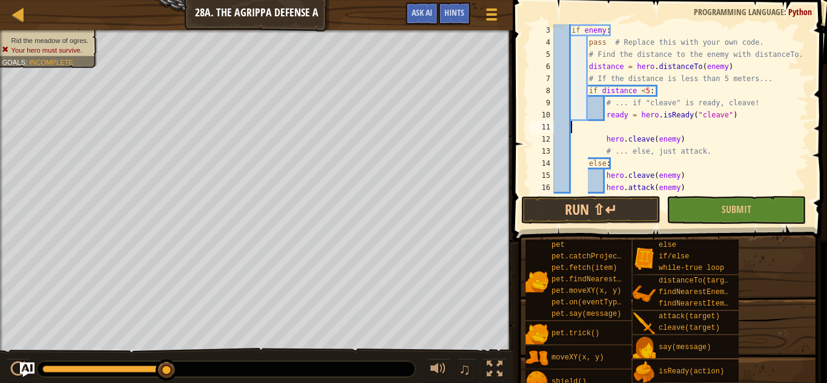
scroll to position [5, 0]
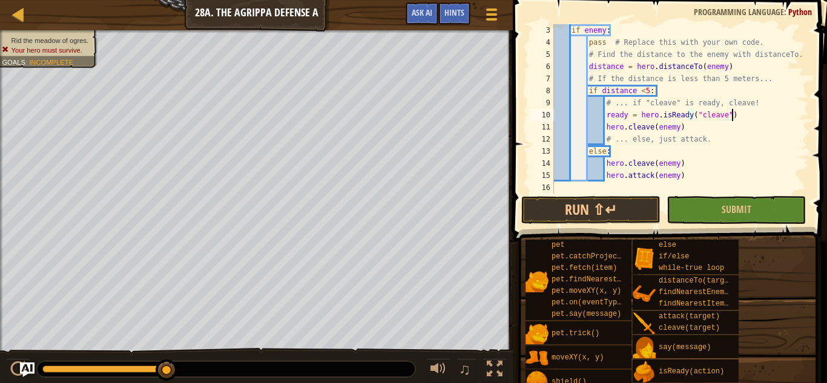
click at [684, 162] on div "if enemy : pass # Replace this with your own code. # Find the distance to the e…" at bounding box center [679, 121] width 257 height 194
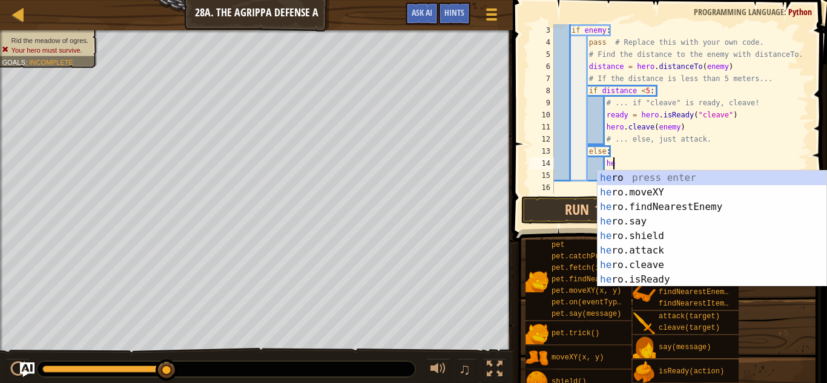
type textarea "h"
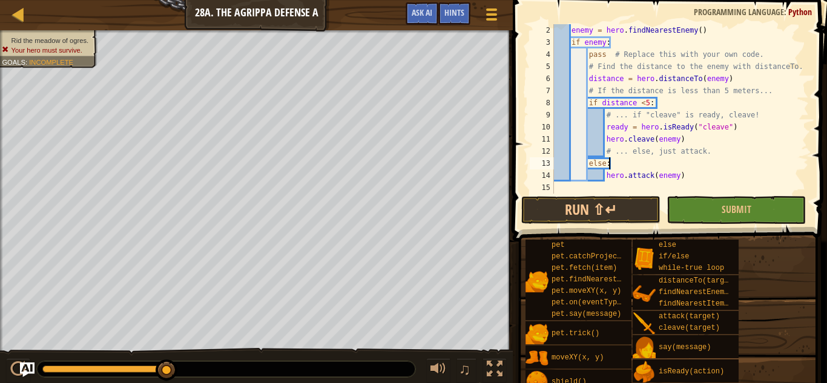
scroll to position [12, 0]
click at [593, 211] on button "Run ⇧↵" at bounding box center [590, 210] width 139 height 28
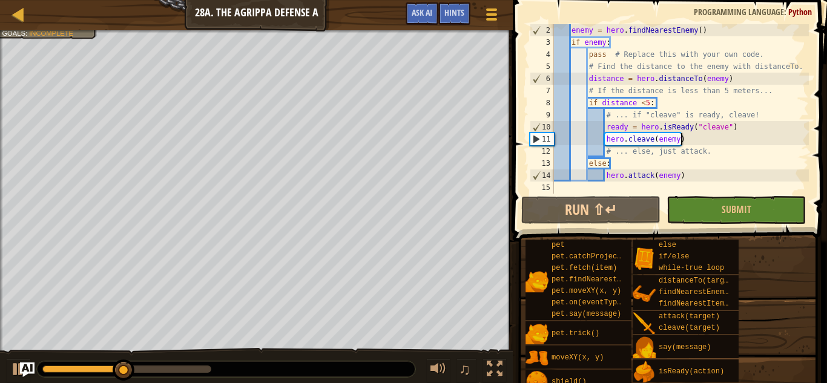
click at [692, 143] on div "enemy = hero . findNearestEnemy ( ) if enemy : pass # Replace this with your ow…" at bounding box center [679, 121] width 257 height 194
type textarea "hero.cleave(enemy)"
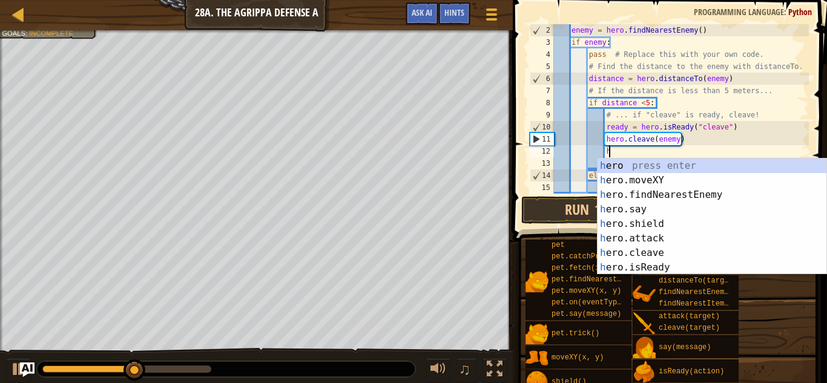
scroll to position [5, 8]
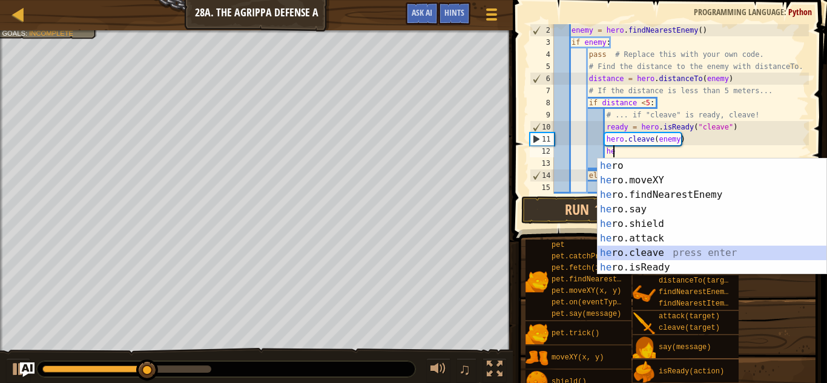
click at [652, 250] on div "he ro press enter he ro.moveXY press enter he ro.findNearestEnemy press enter h…" at bounding box center [711, 231] width 229 height 145
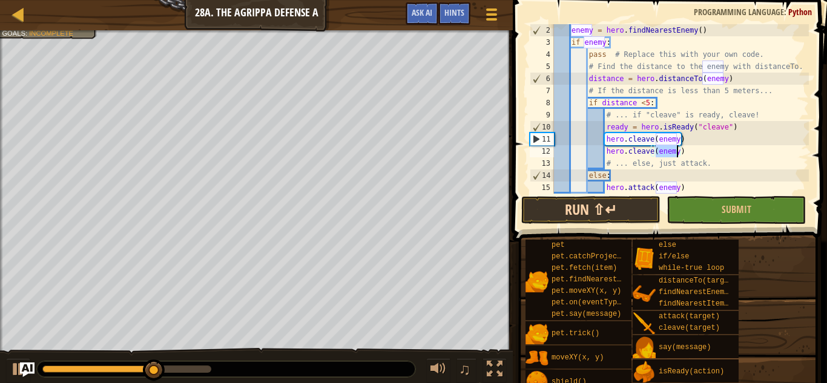
type textarea "hero.cleave(enemy)"
click at [600, 210] on button "Run ⇧↵" at bounding box center [590, 210] width 139 height 28
